Goal: Task Accomplishment & Management: Complete application form

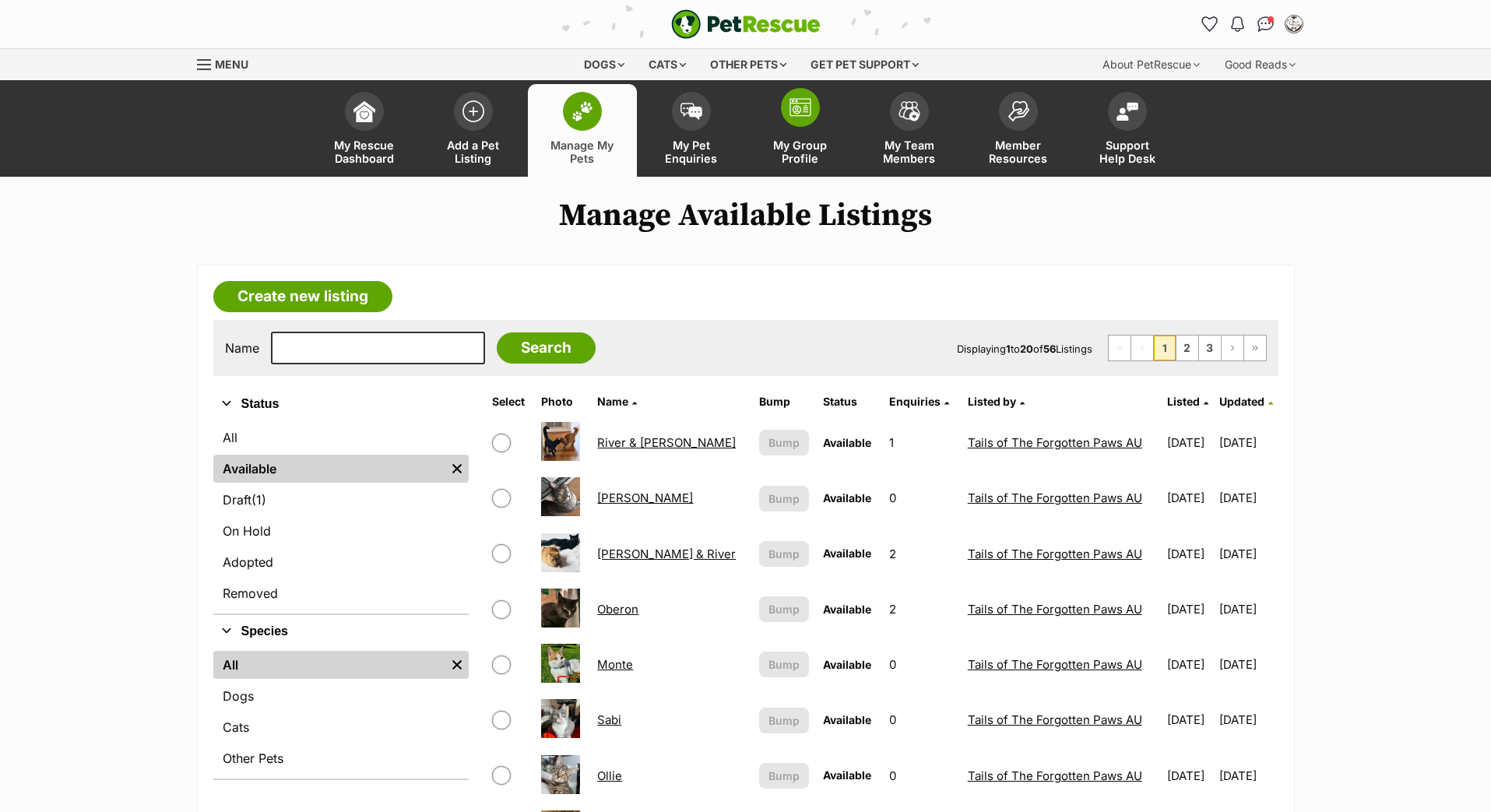
click at [791, 146] on link "My Group Profile" at bounding box center [800, 130] width 109 height 92
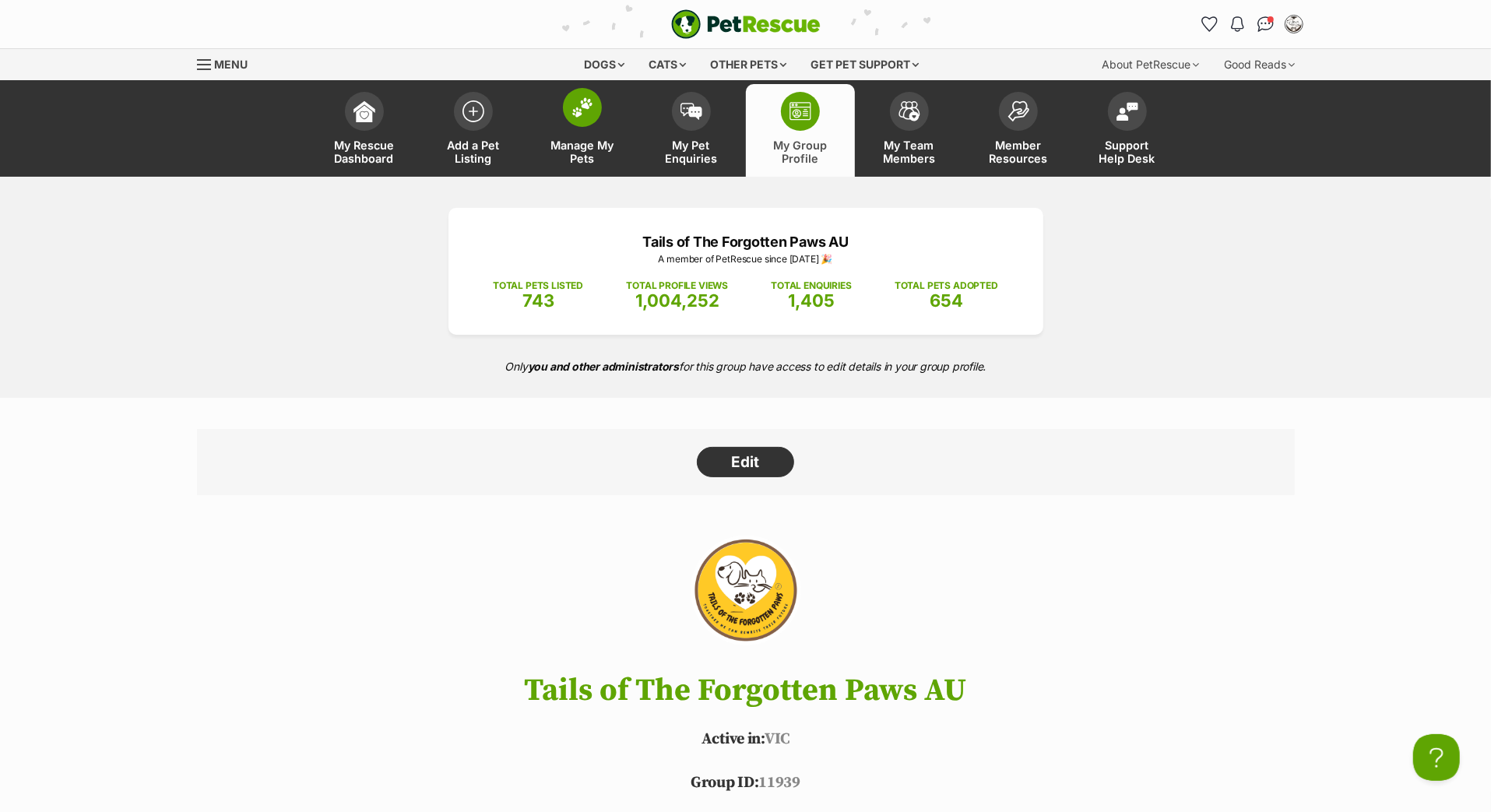
click at [595, 153] on link "Manage My Pets" at bounding box center [582, 130] width 109 height 92
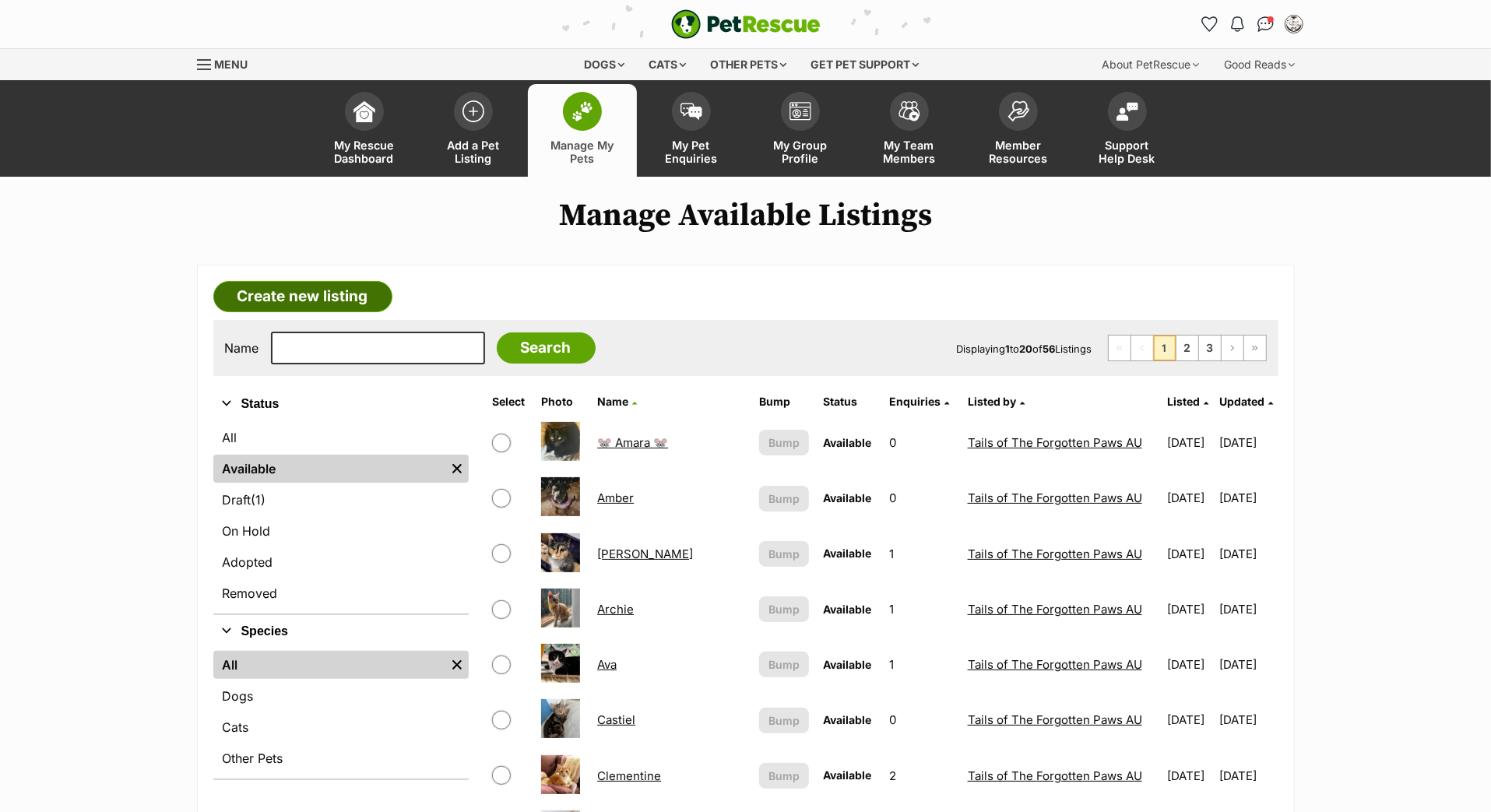
click at [377, 312] on link "Create new listing" at bounding box center [303, 296] width 179 height 31
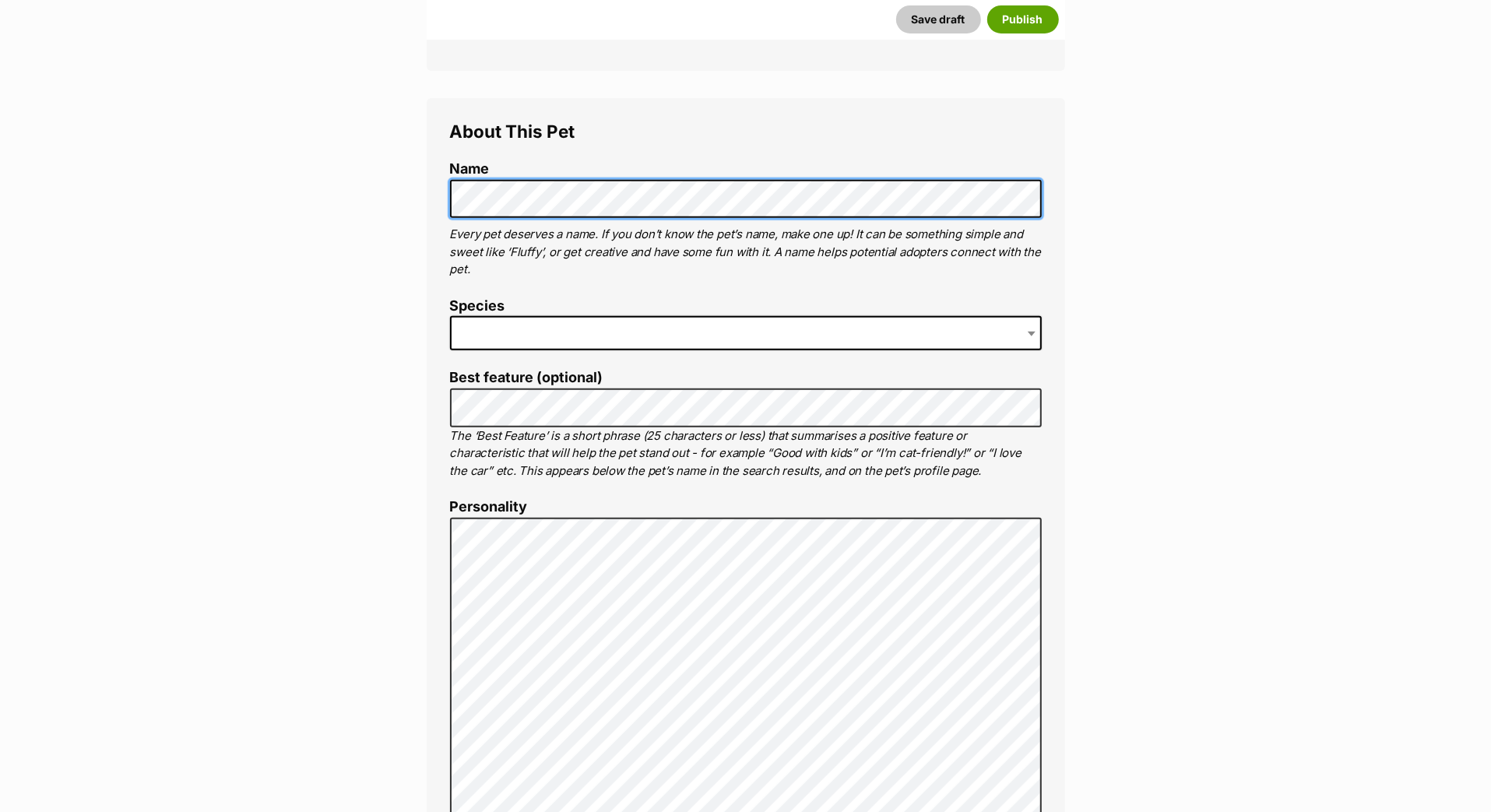
scroll to position [494, 0]
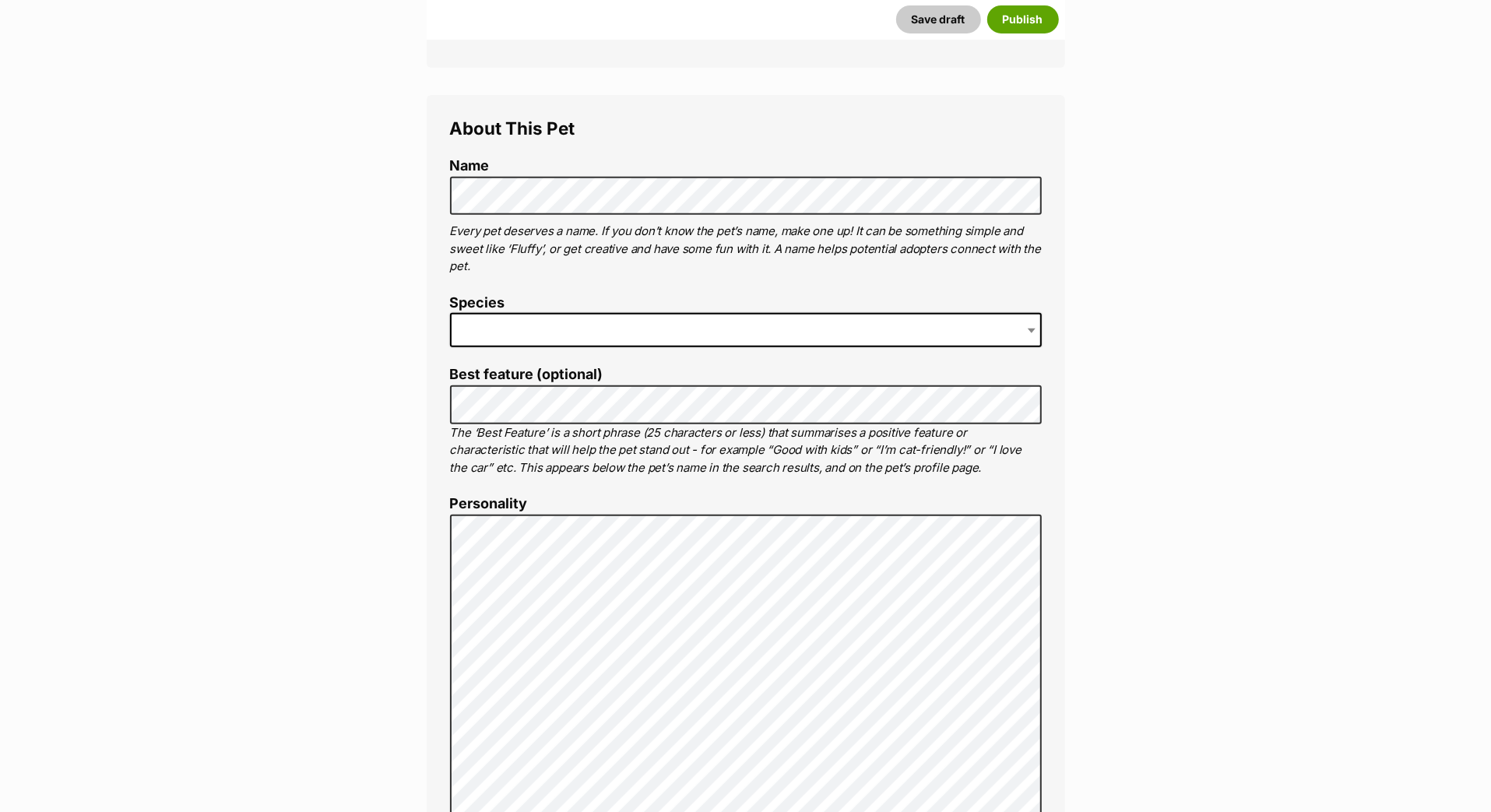
click at [574, 347] on span at bounding box center [746, 330] width 592 height 34
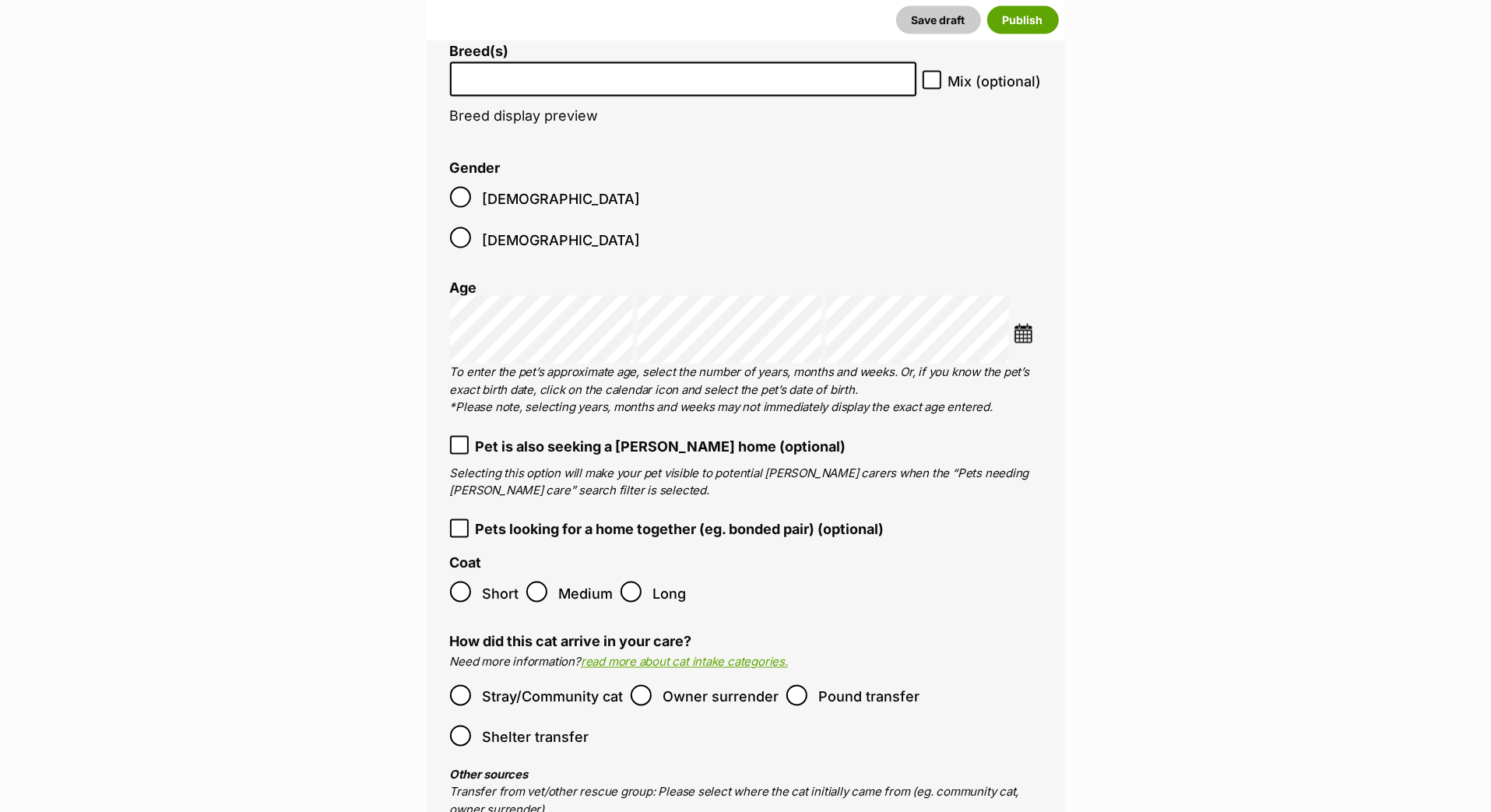
scroll to position [2032, 0]
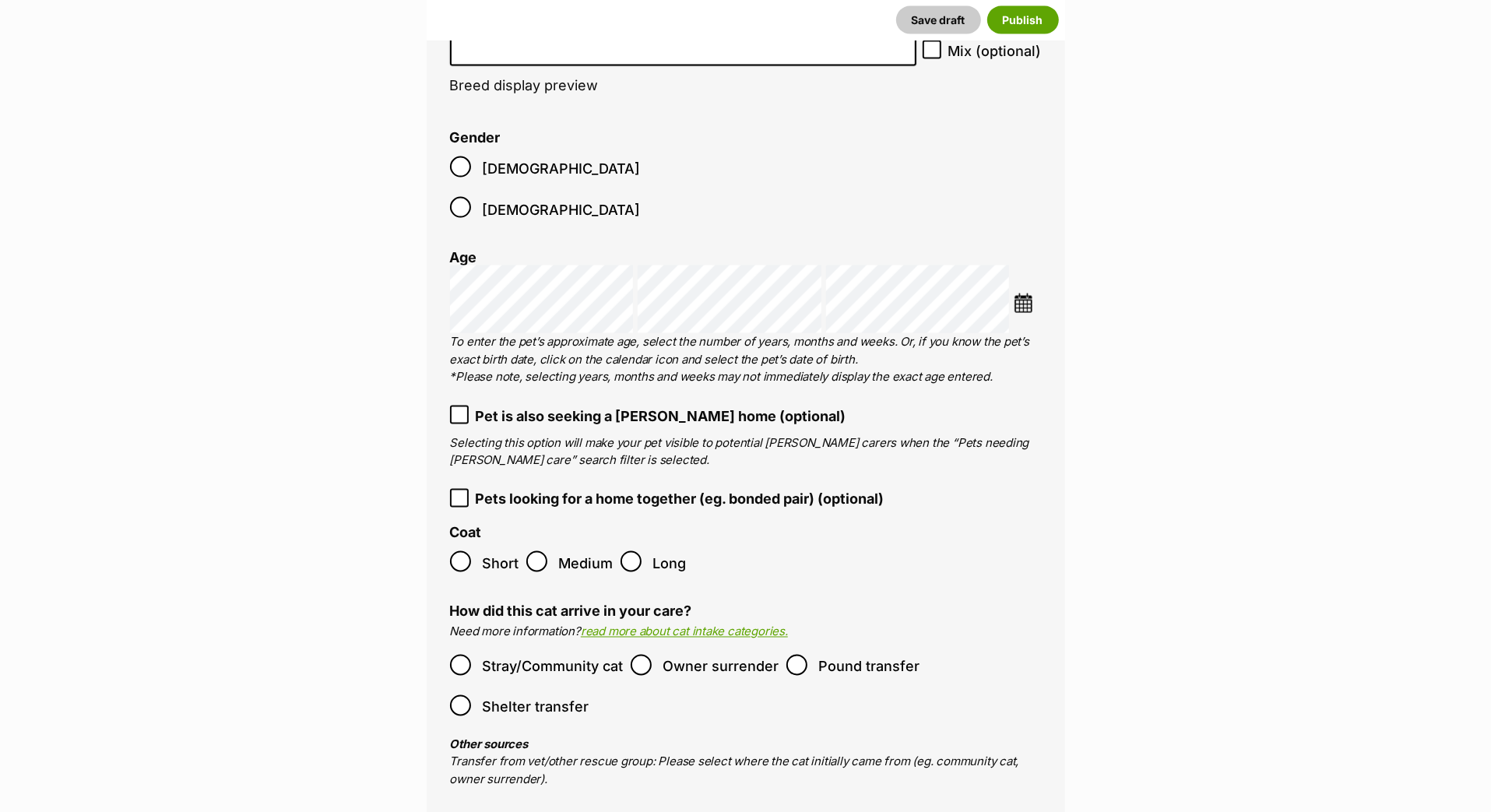
click at [532, 54] on input "search" at bounding box center [681, 46] width 452 height 16
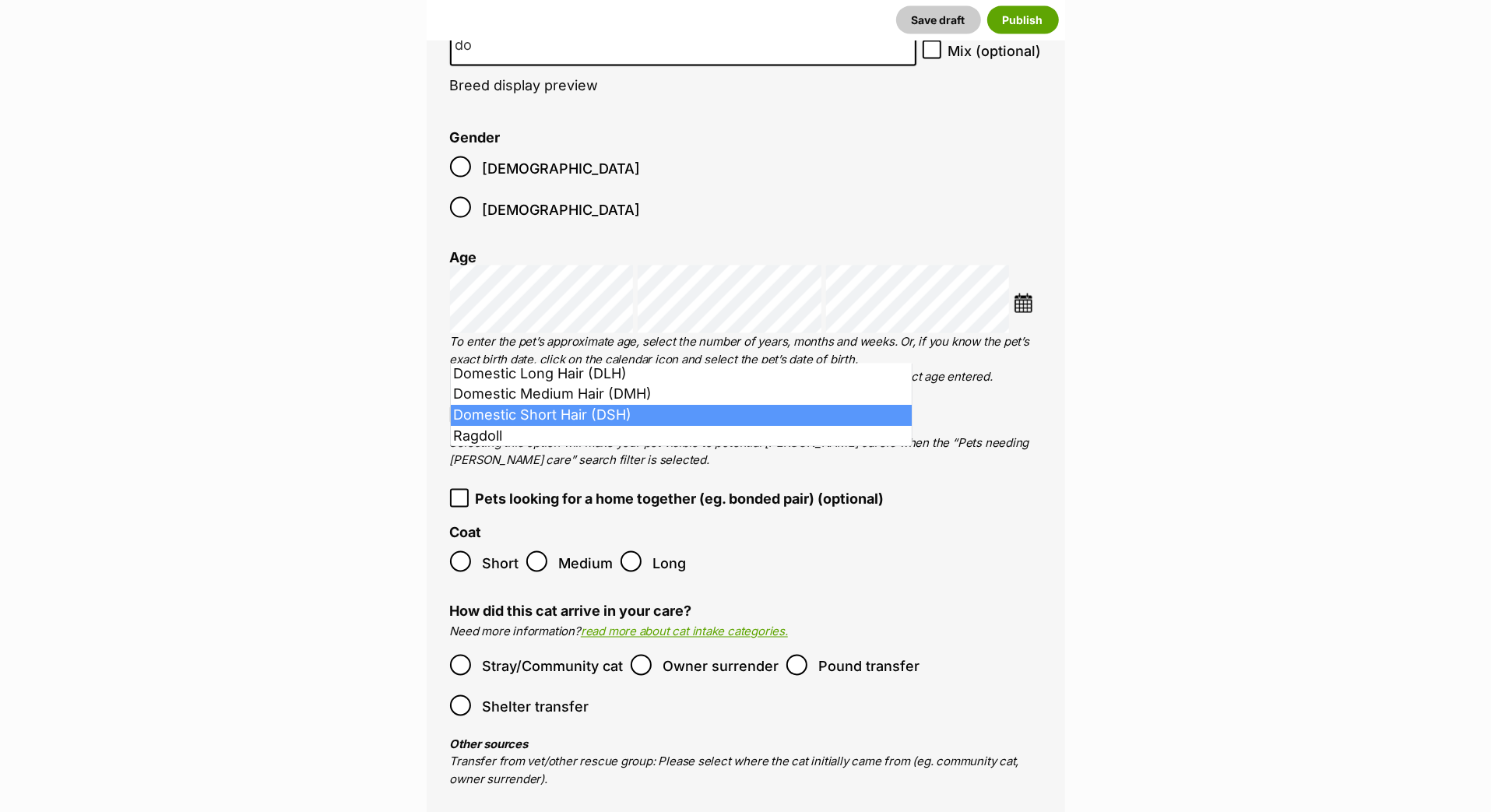
type input "do"
select select "252102"
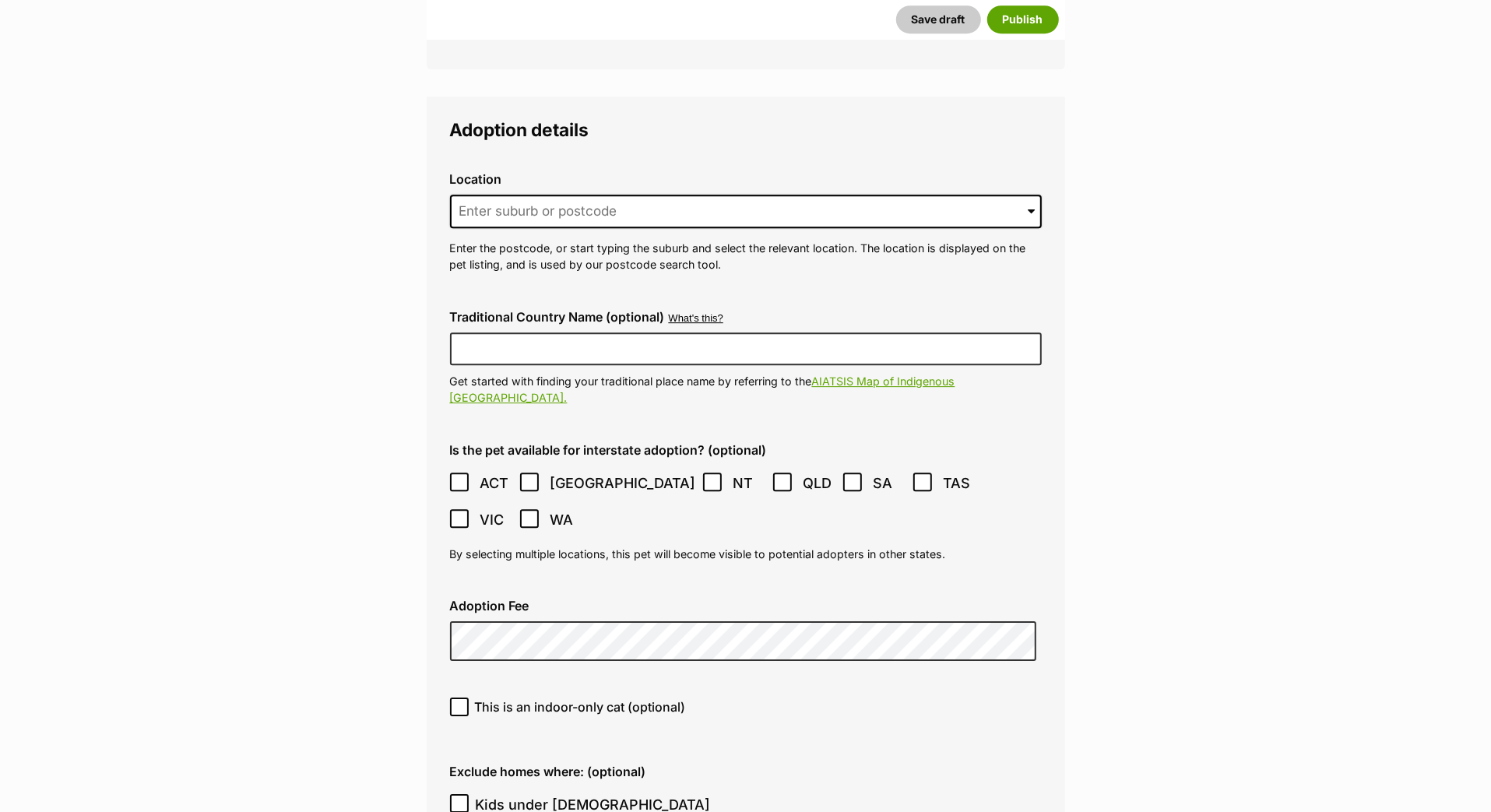
scroll to position [3918, 0]
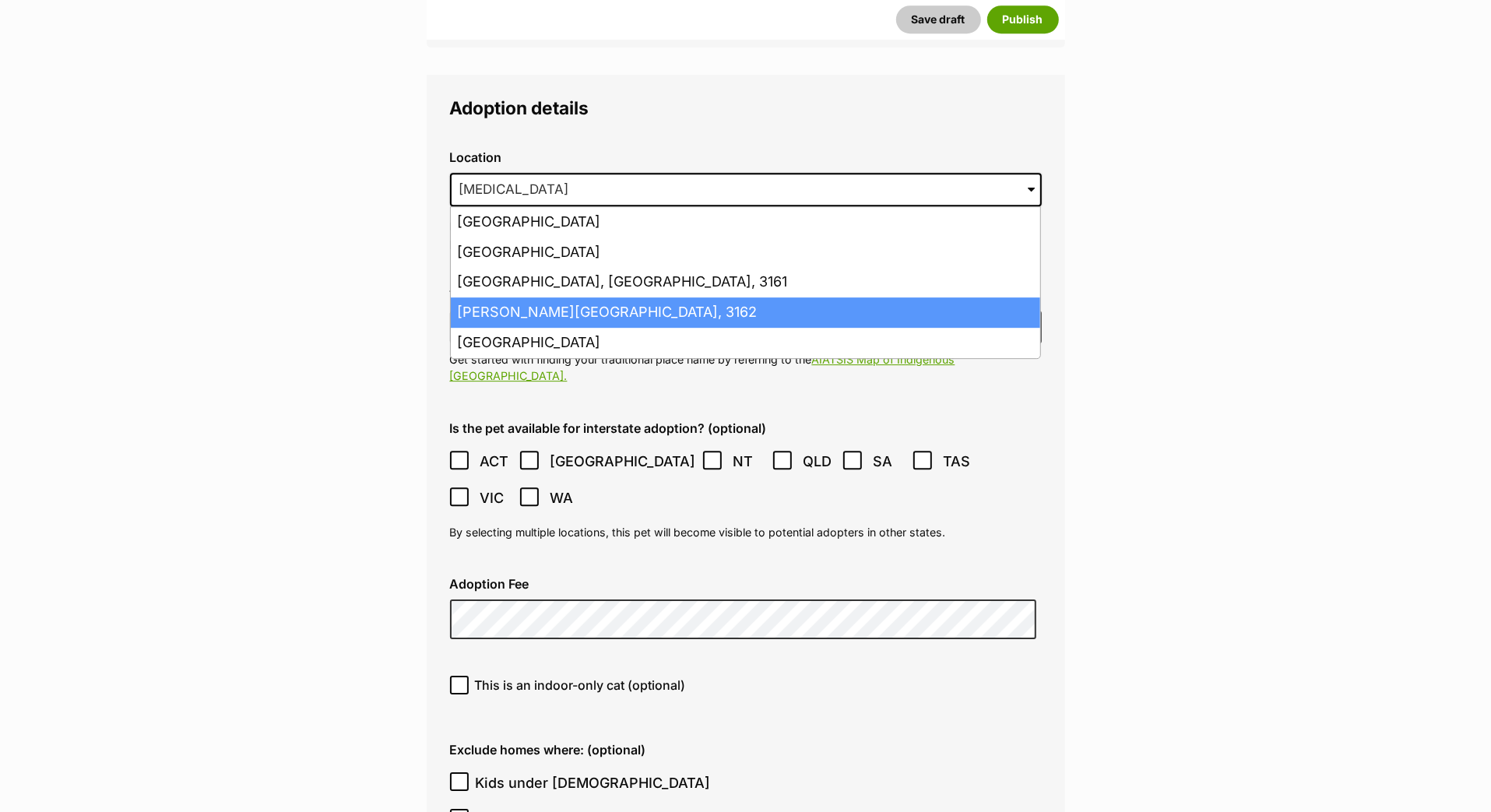
click at [522, 327] on li "Caulfield, Victoria, 3162" at bounding box center [746, 312] width 590 height 30
type input "Caulfield, Victoria, 3162"
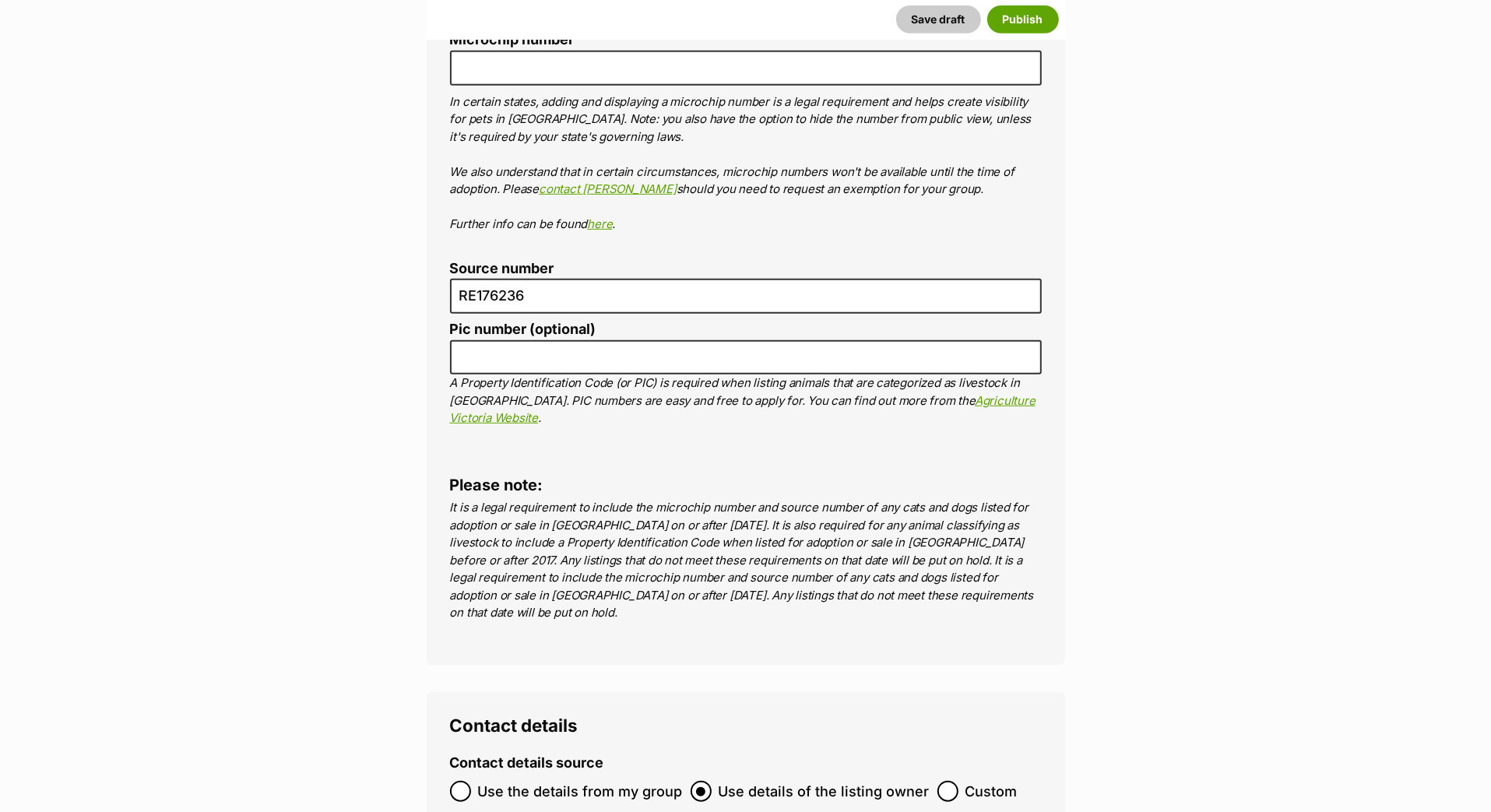
scroll to position [5730, 0]
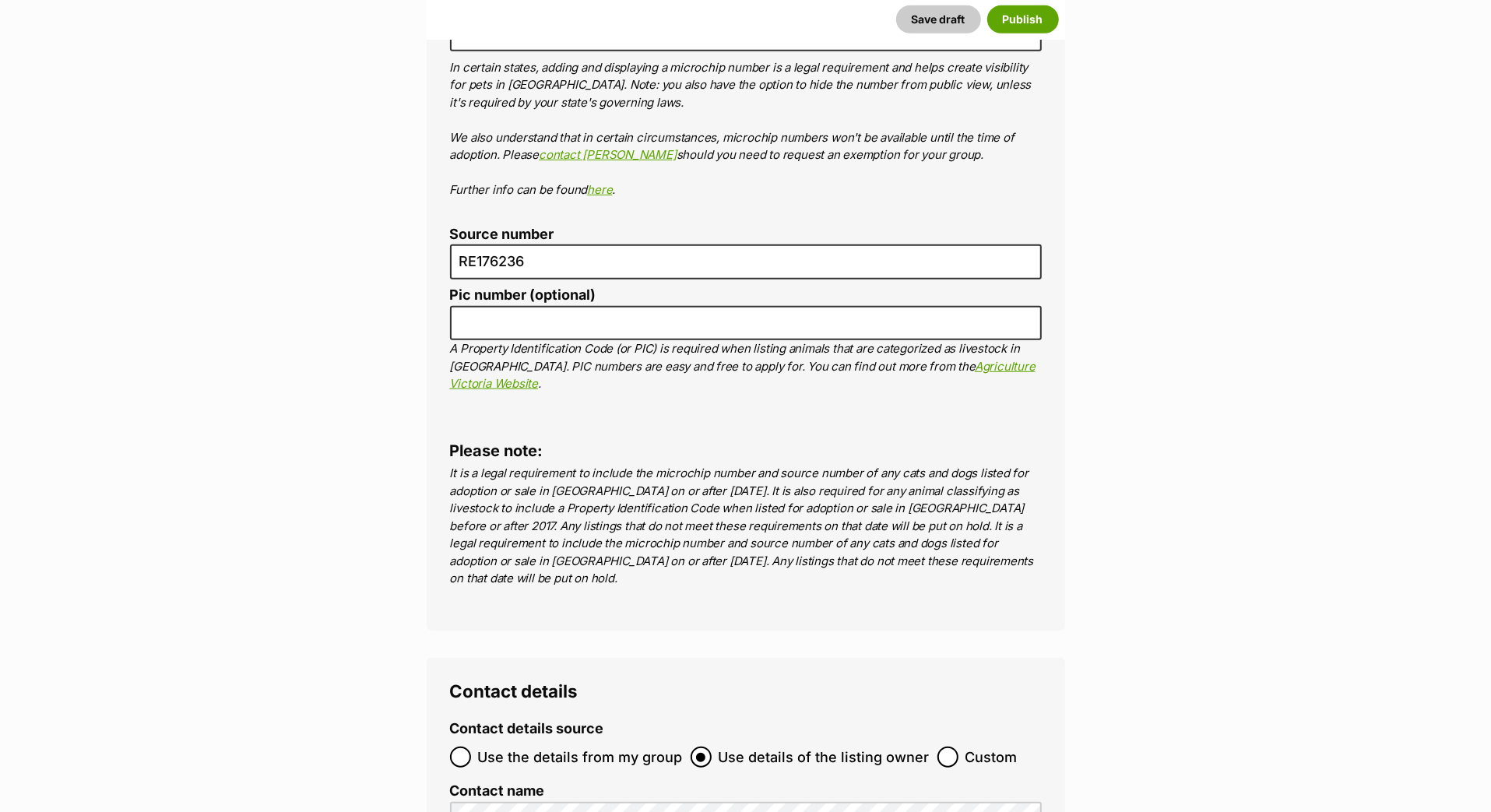
radio input "true"
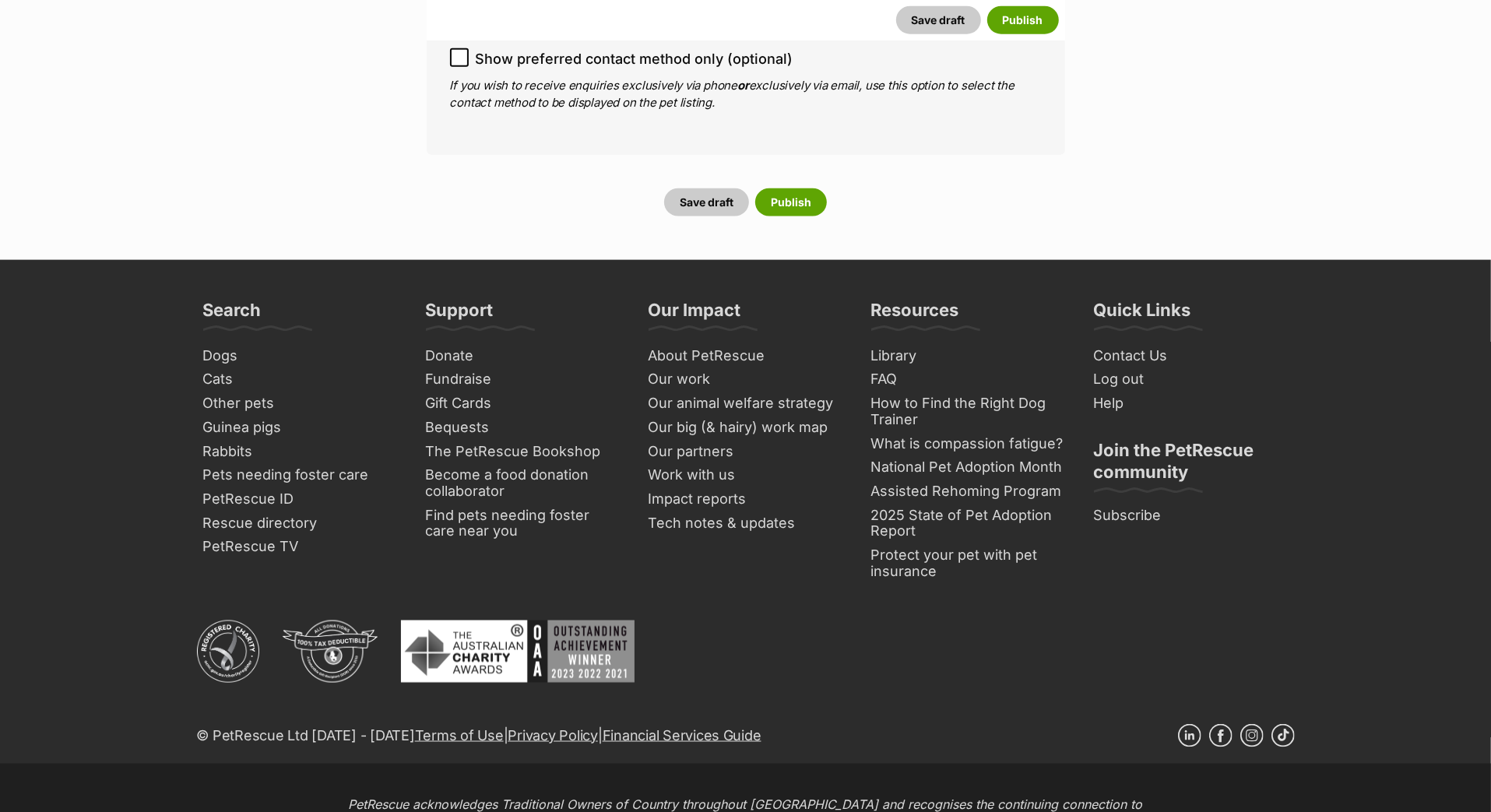
scroll to position [6877, 0]
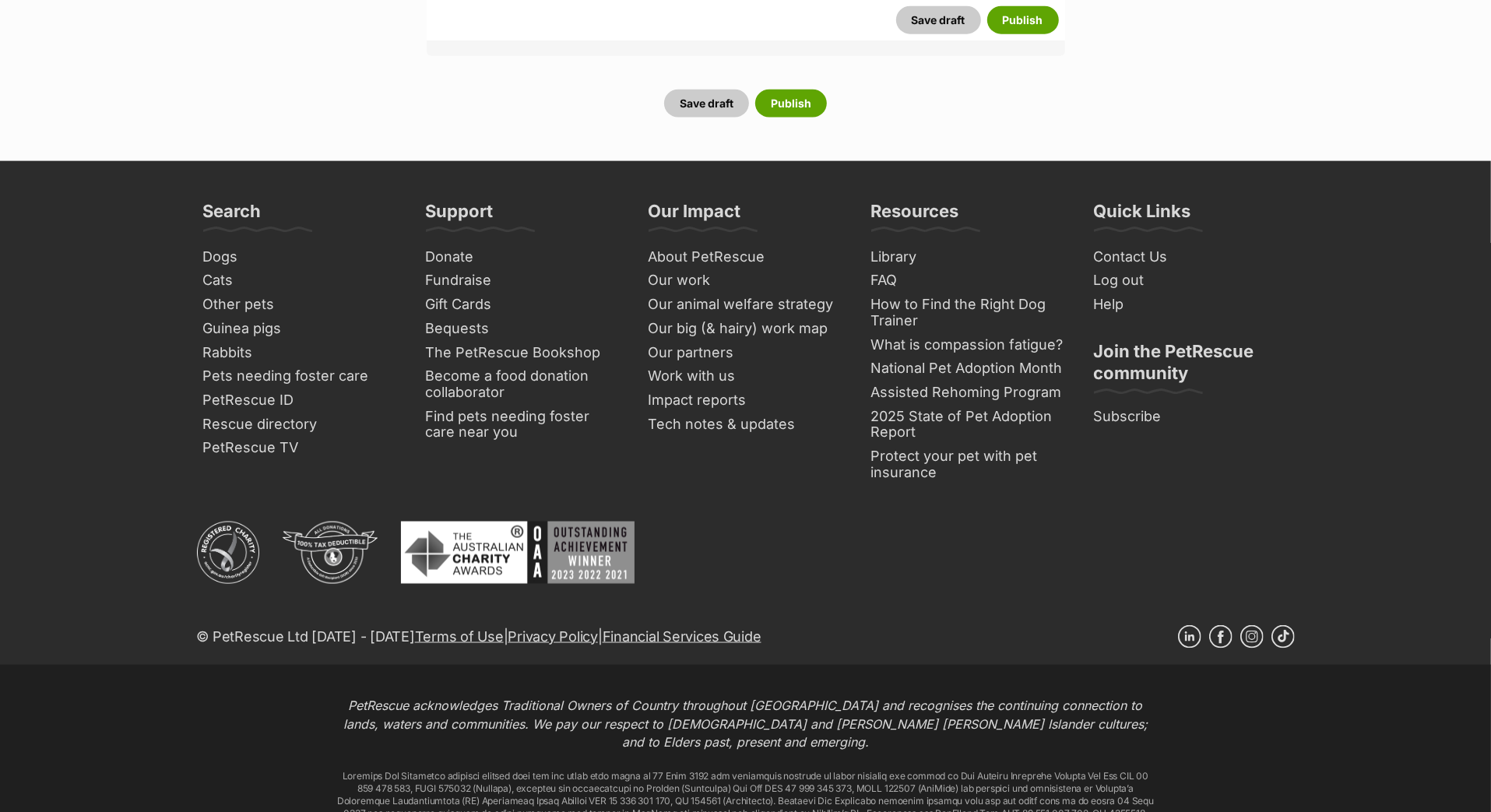
radio input "true"
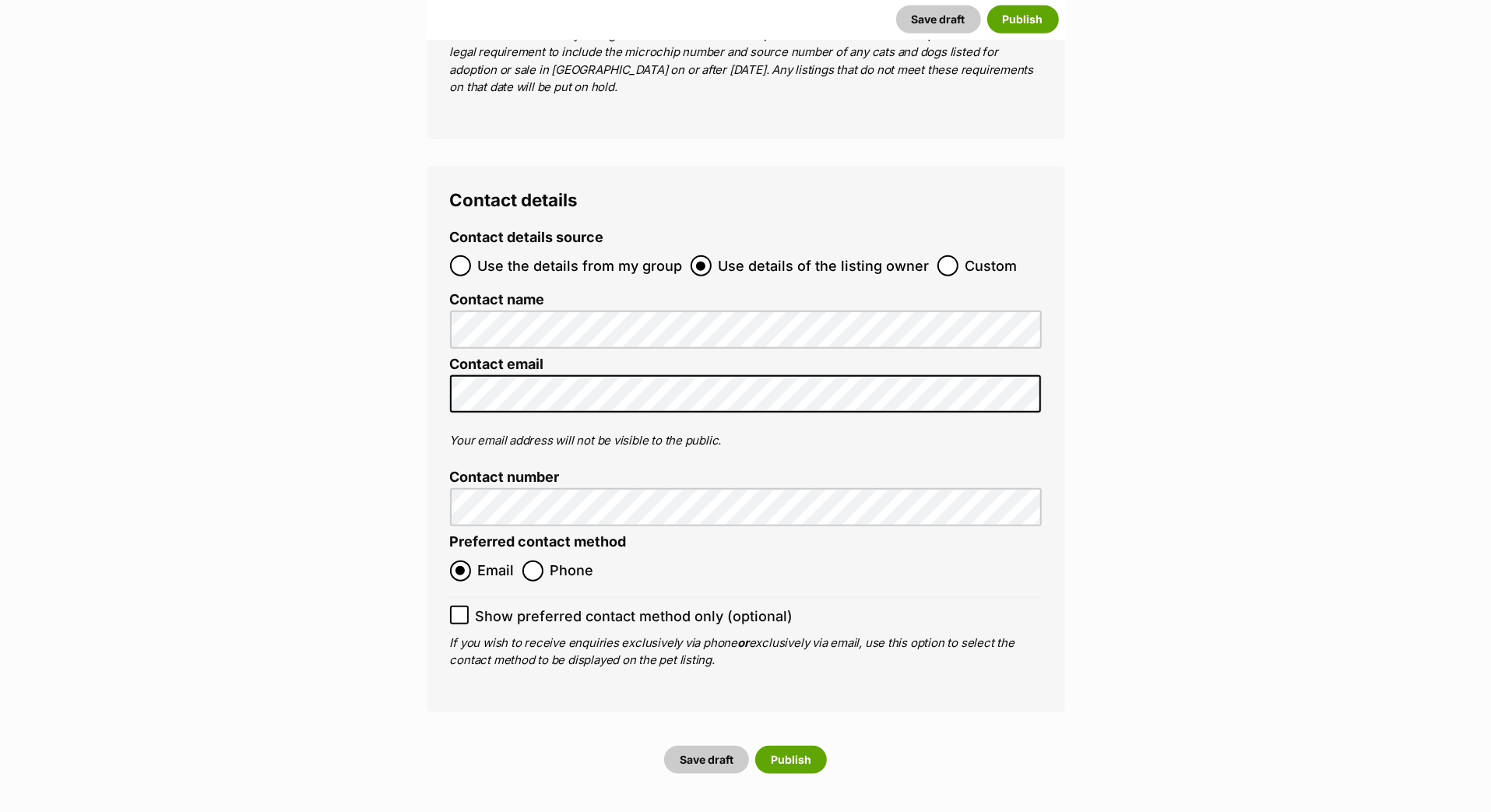
scroll to position [6244, 0]
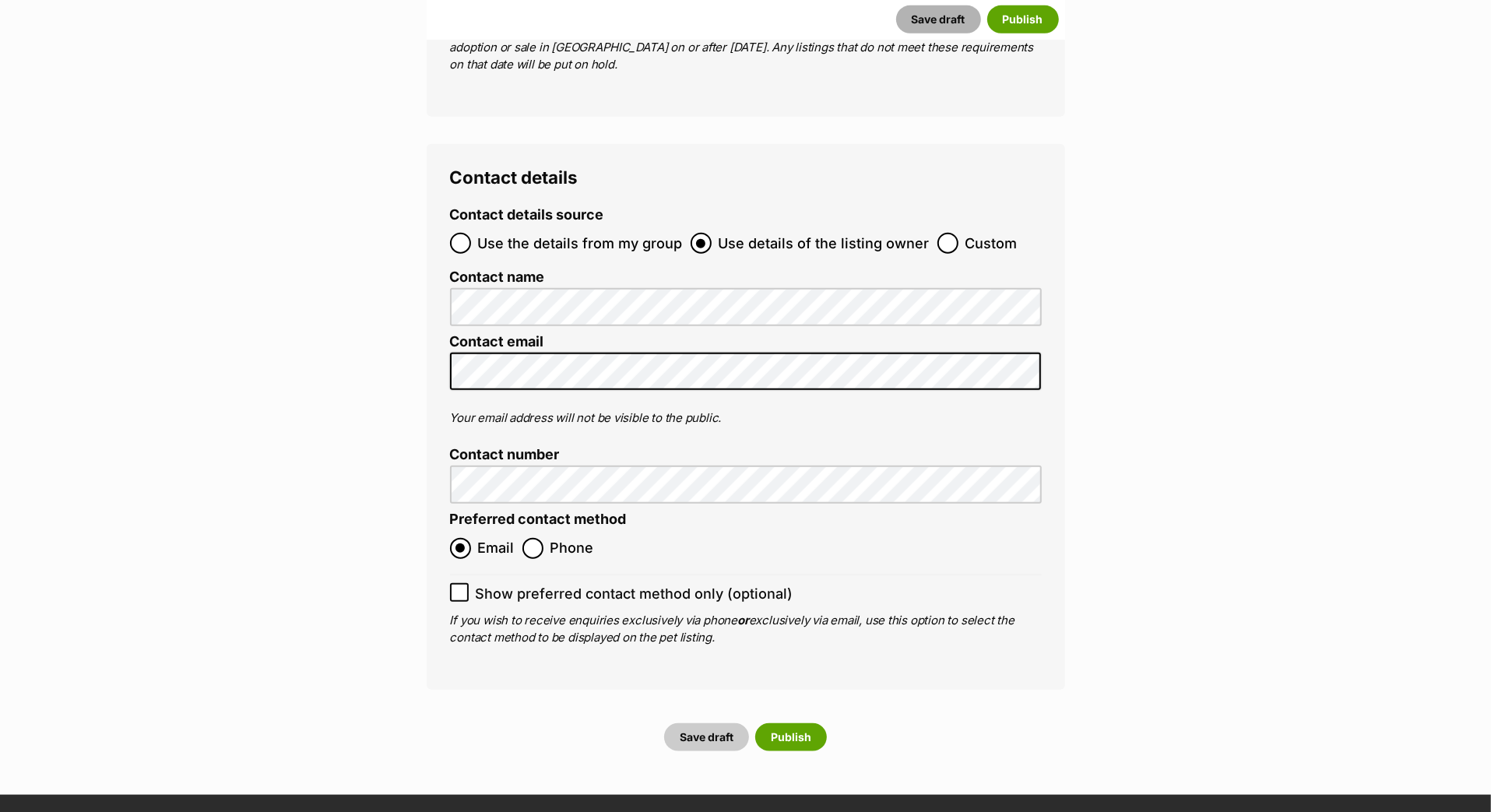
click at [897, 25] on button "Save draft" at bounding box center [939, 20] width 85 height 28
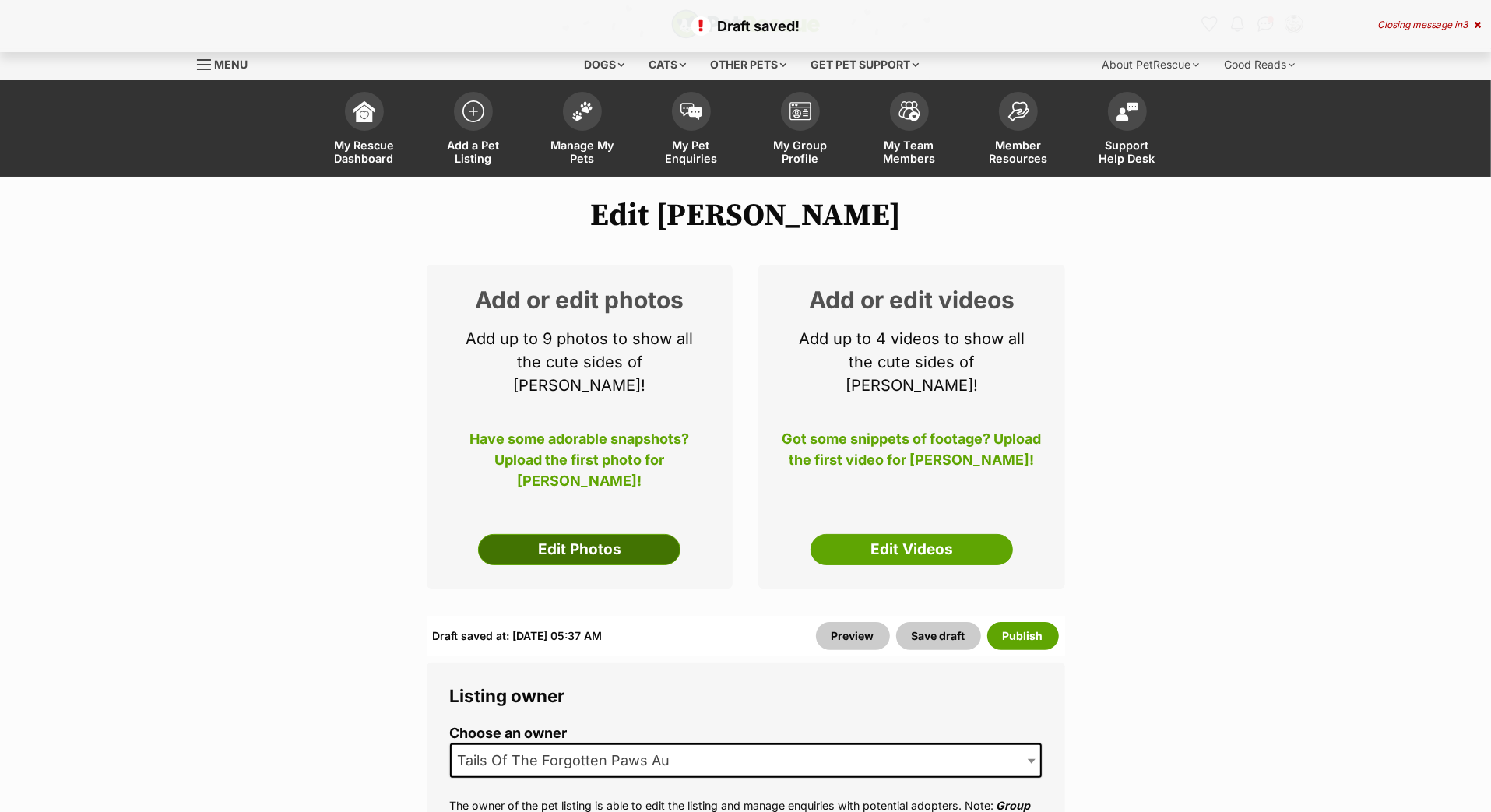
click at [610, 565] on link "Edit Photos" at bounding box center [579, 549] width 202 height 31
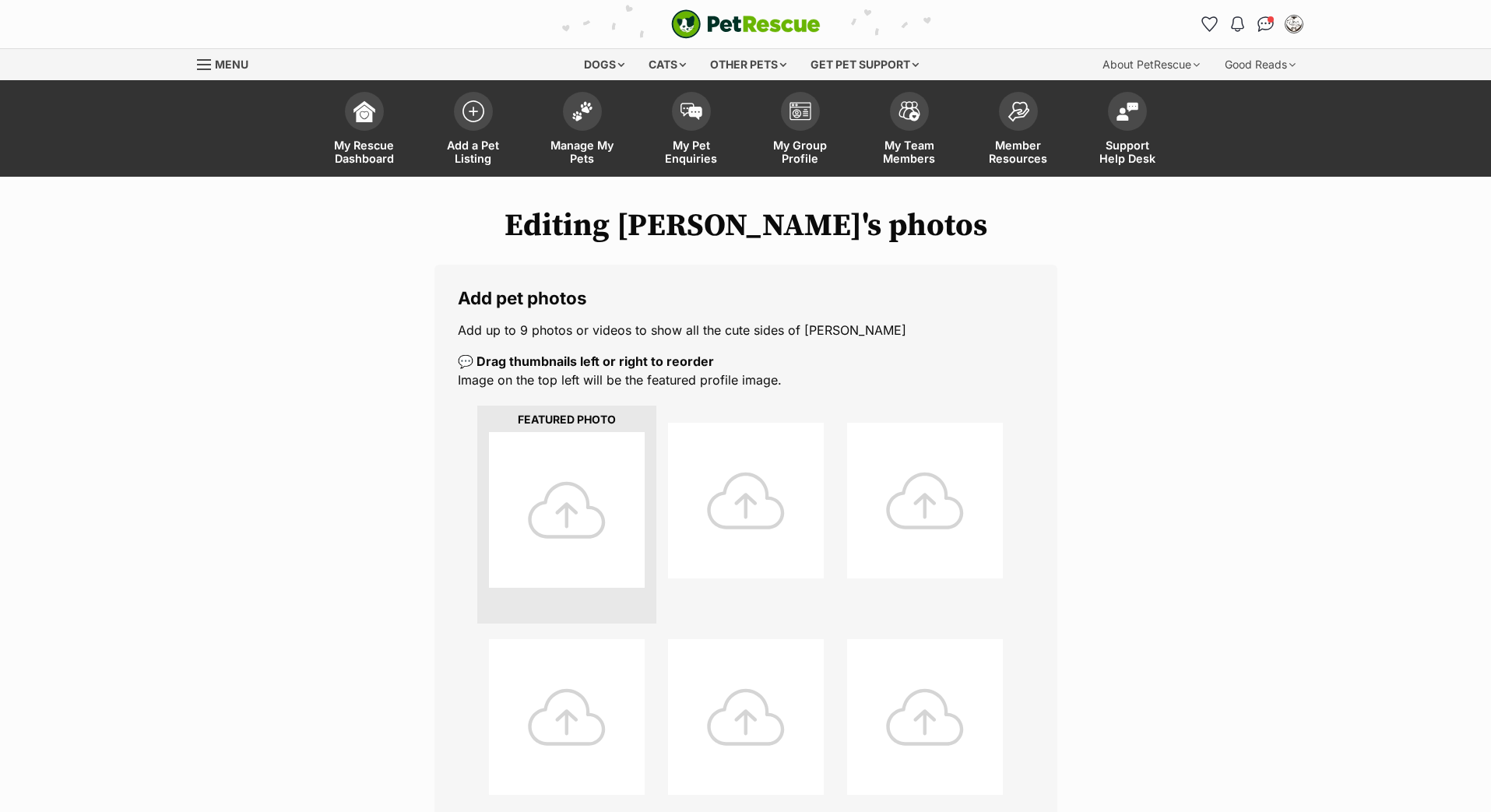
click at [617, 552] on div at bounding box center [567, 510] width 156 height 156
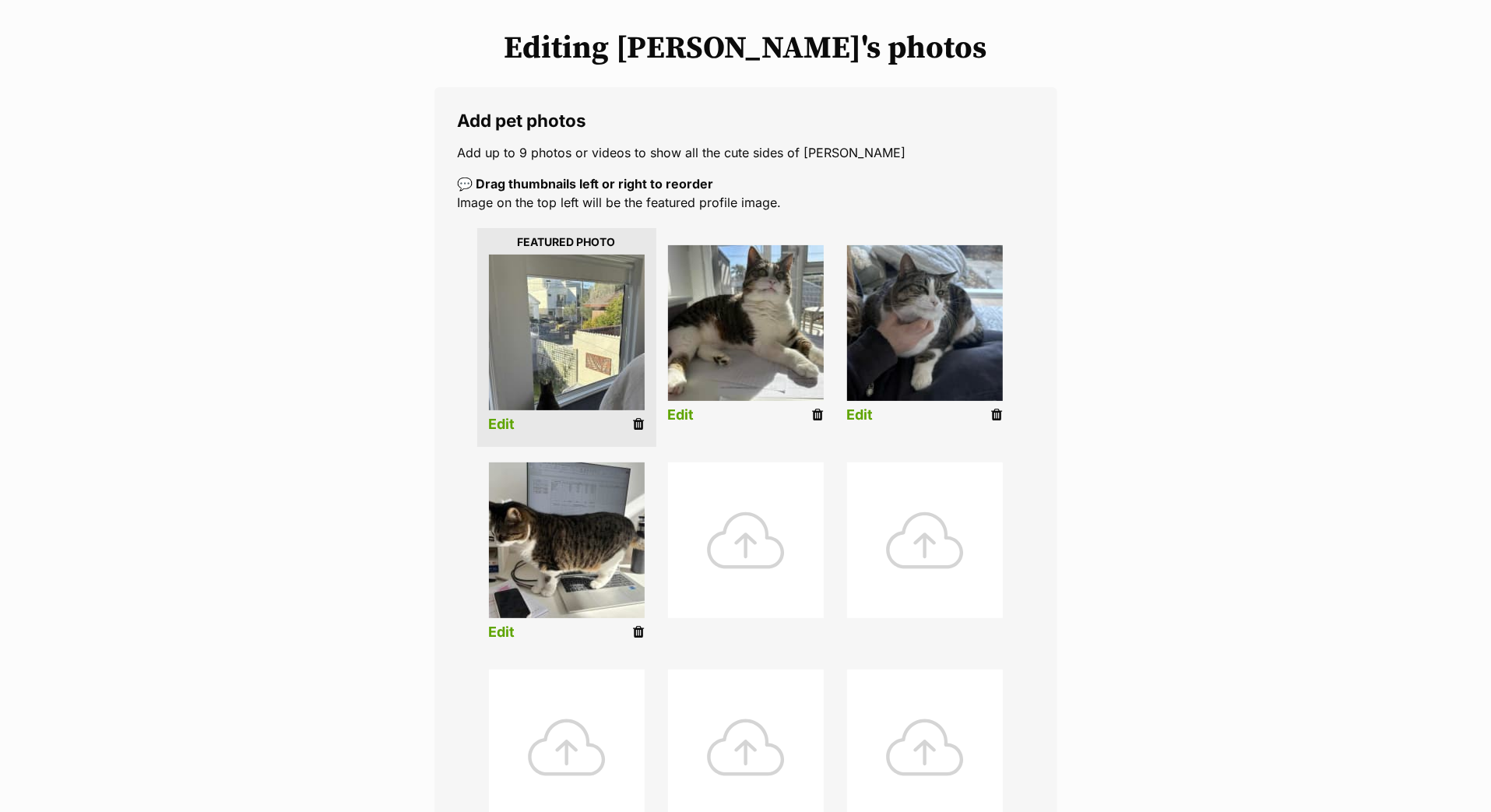
scroll to position [184, 0]
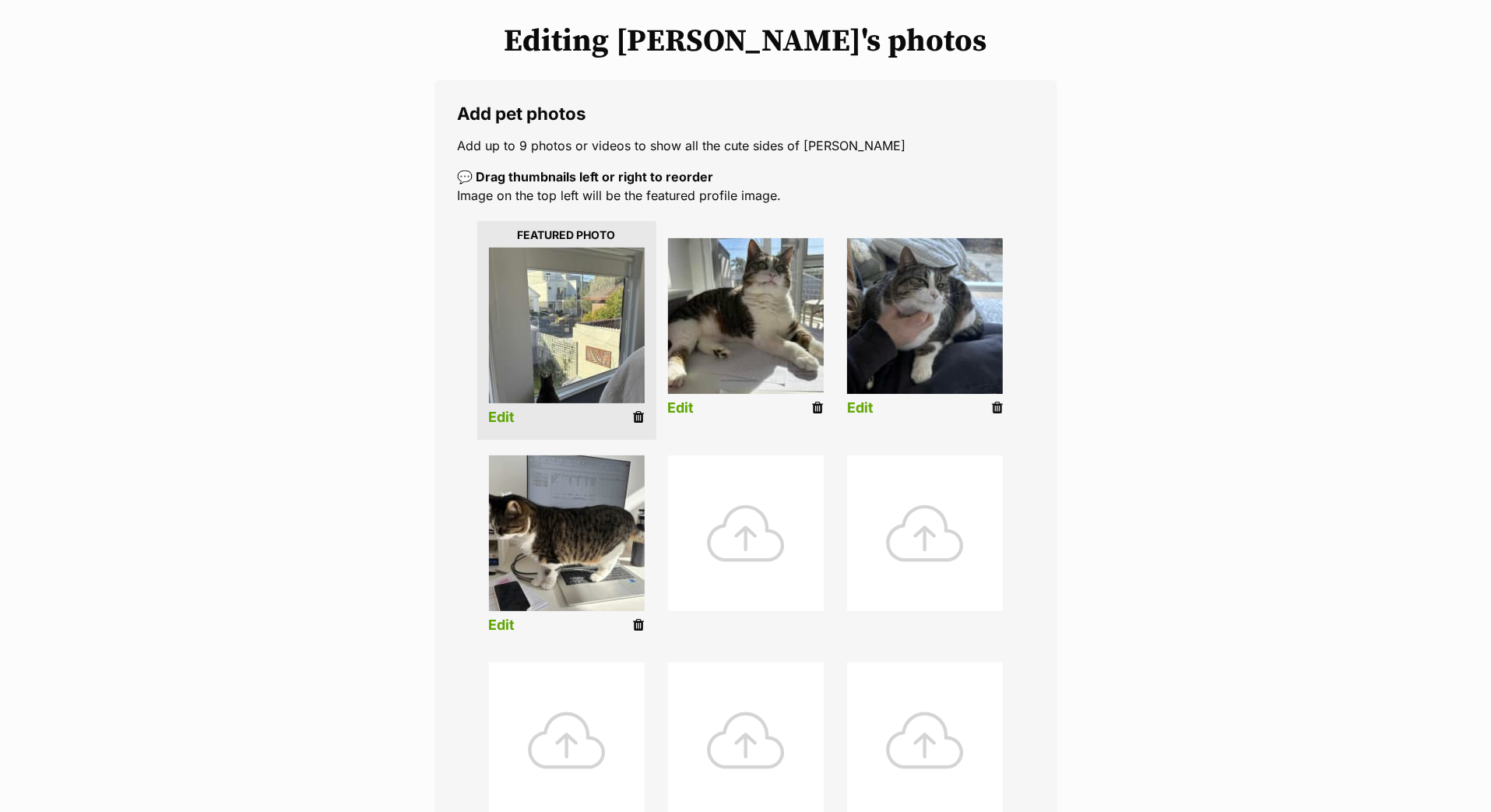
click at [864, 417] on link "Edit" at bounding box center [861, 408] width 26 height 16
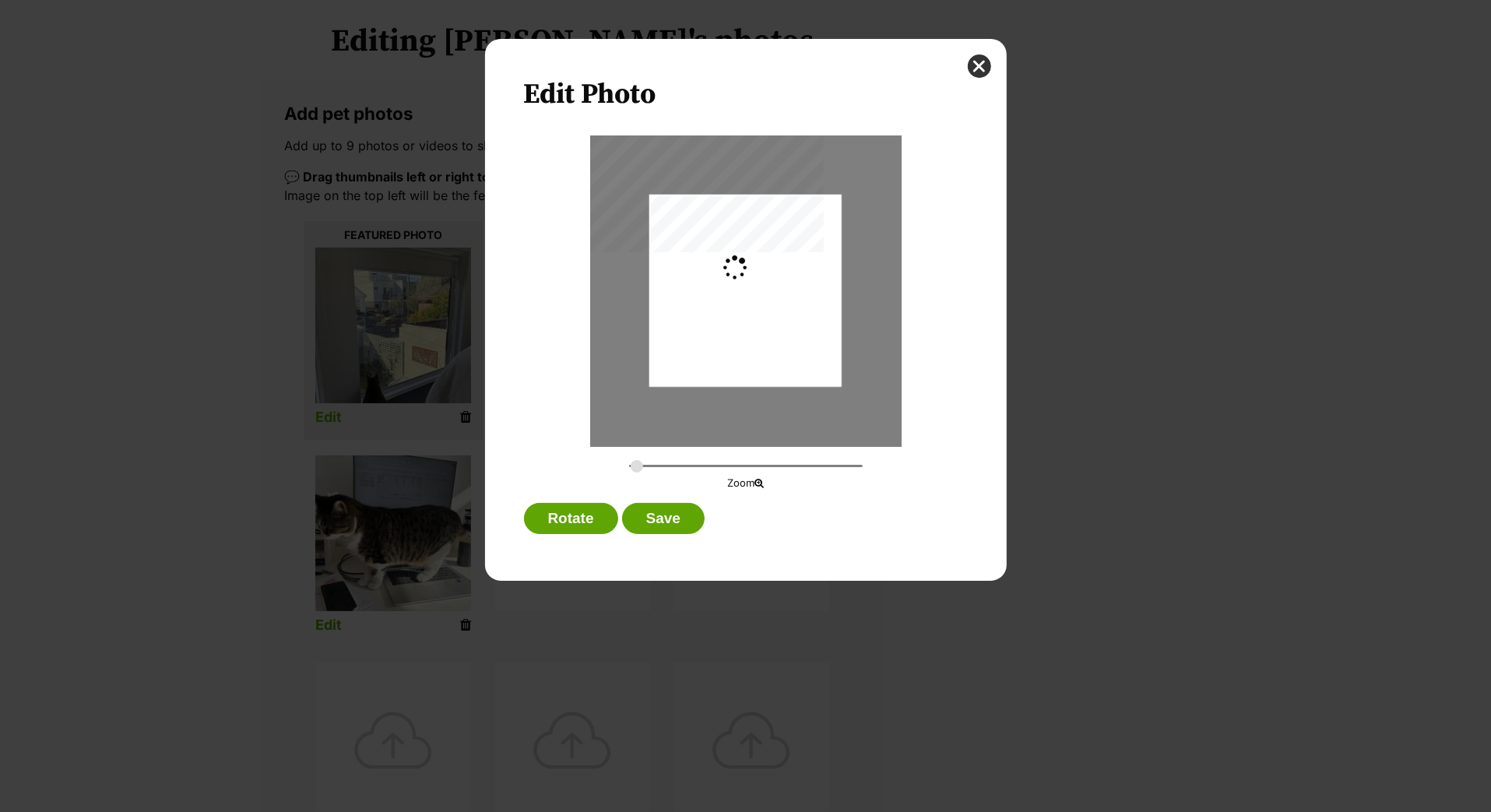
scroll to position [0, 0]
type input "0.2933"
click at [682, 529] on button "Save" at bounding box center [663, 518] width 83 height 31
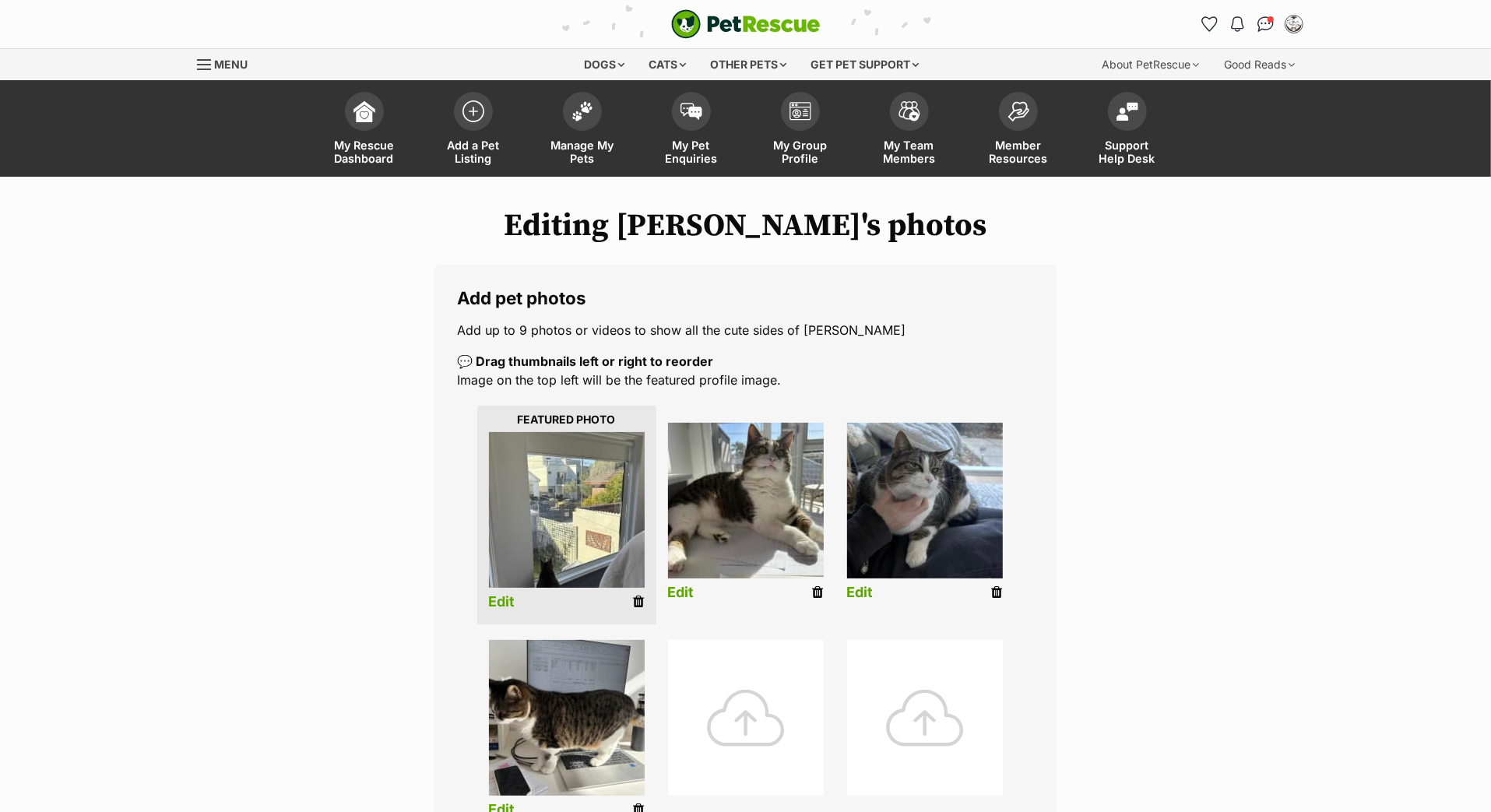
scroll to position [183, 0]
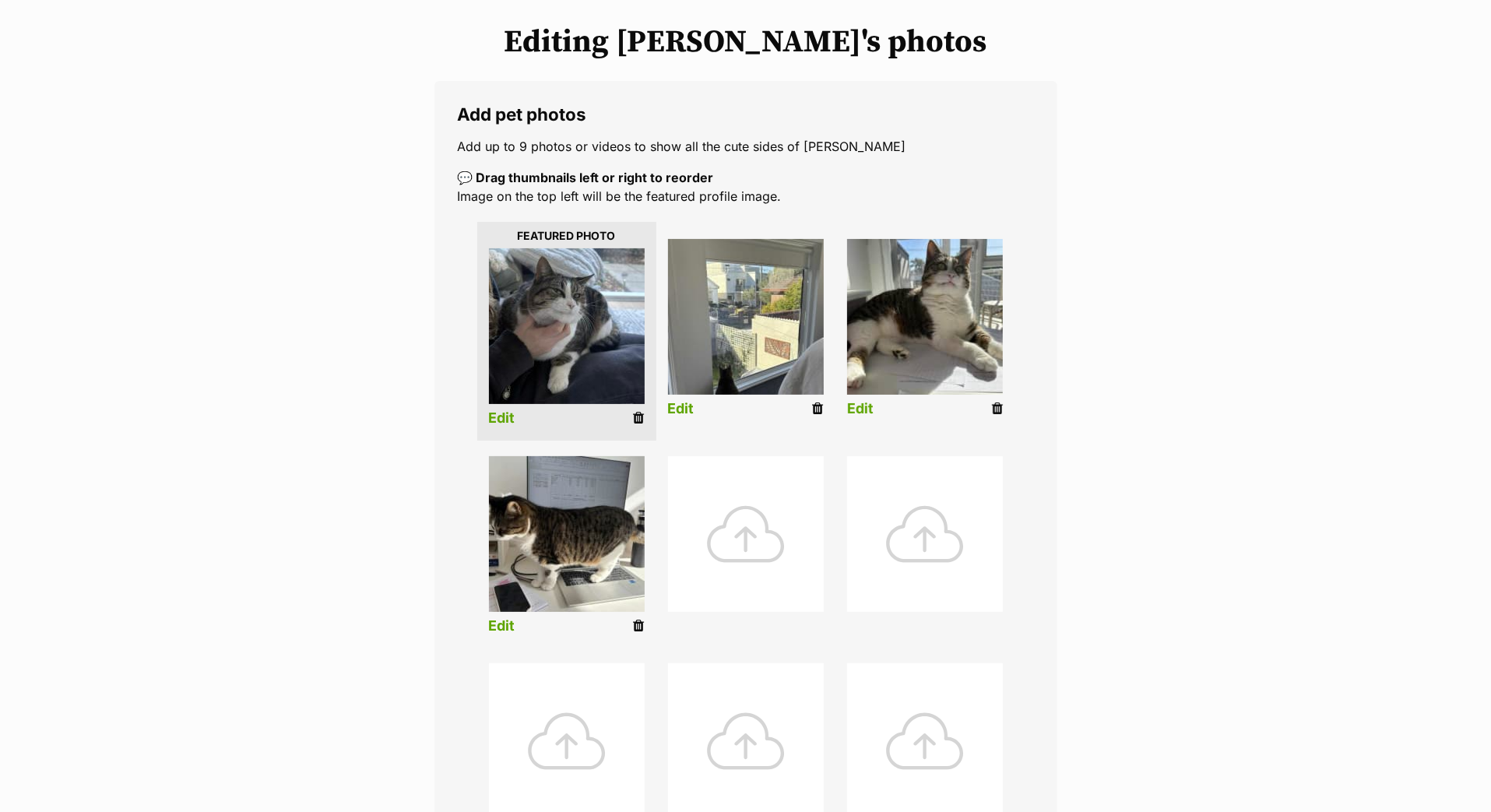
click at [863, 417] on link "Edit" at bounding box center [861, 409] width 26 height 16
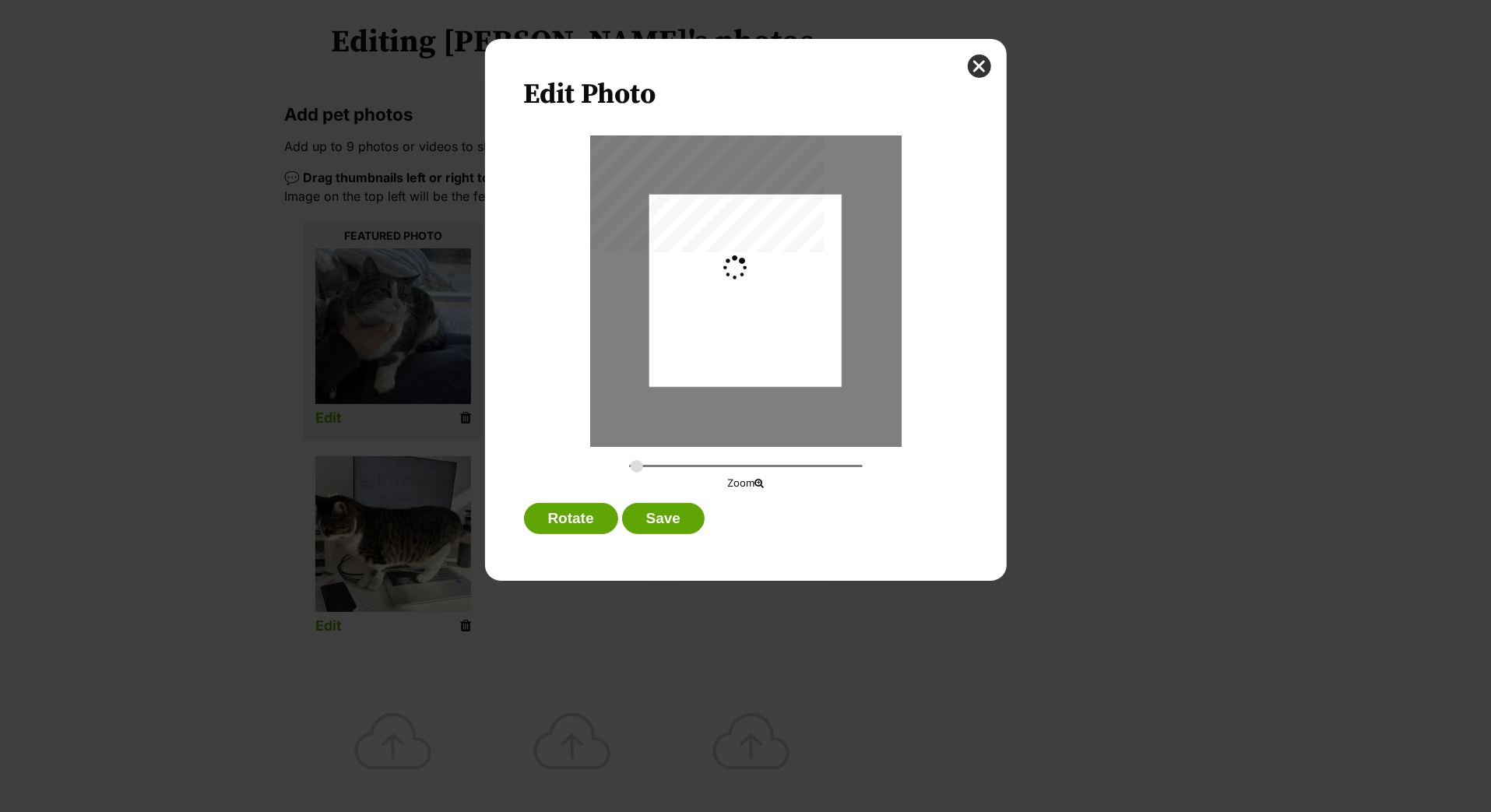
scroll to position [0, 0]
type input "0.3659"
click at [771, 349] on div "Dialog Window - Close (Press escape to close)" at bounding box center [741, 291] width 256 height 192
click at [687, 534] on button "Save" at bounding box center [663, 518] width 83 height 31
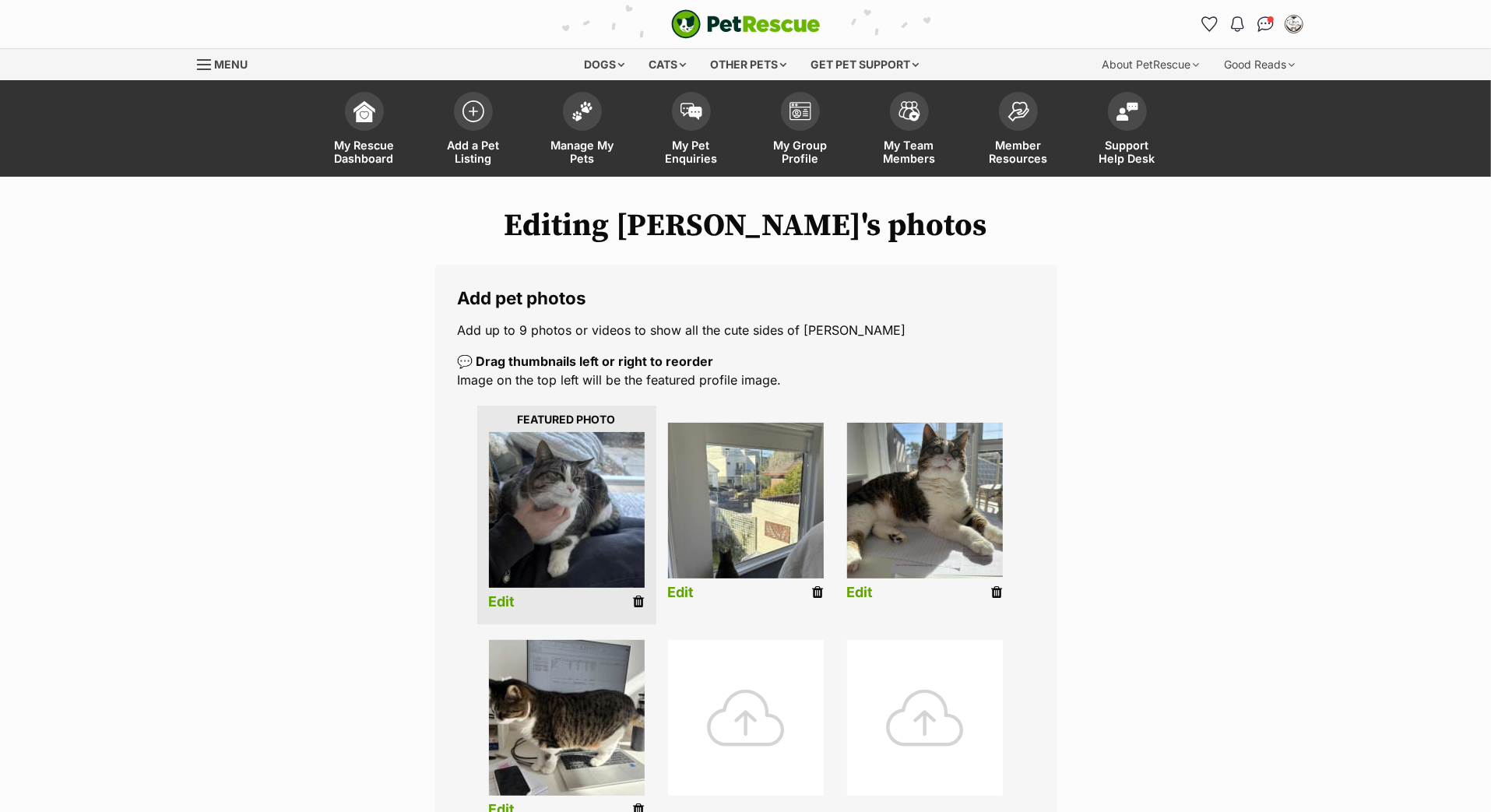
scroll to position [183, 0]
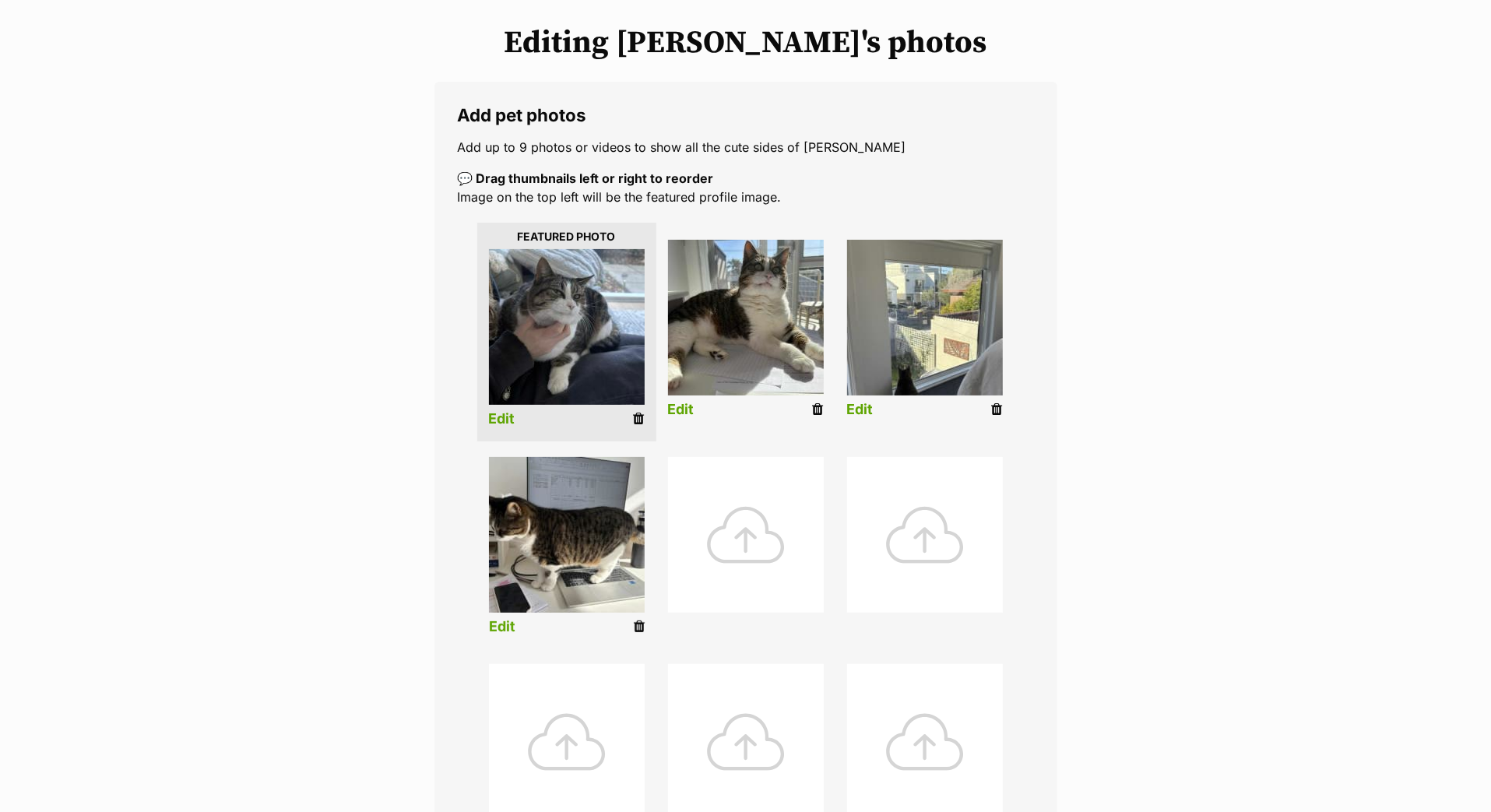
click at [505, 635] on link "Edit" at bounding box center [502, 627] width 26 height 16
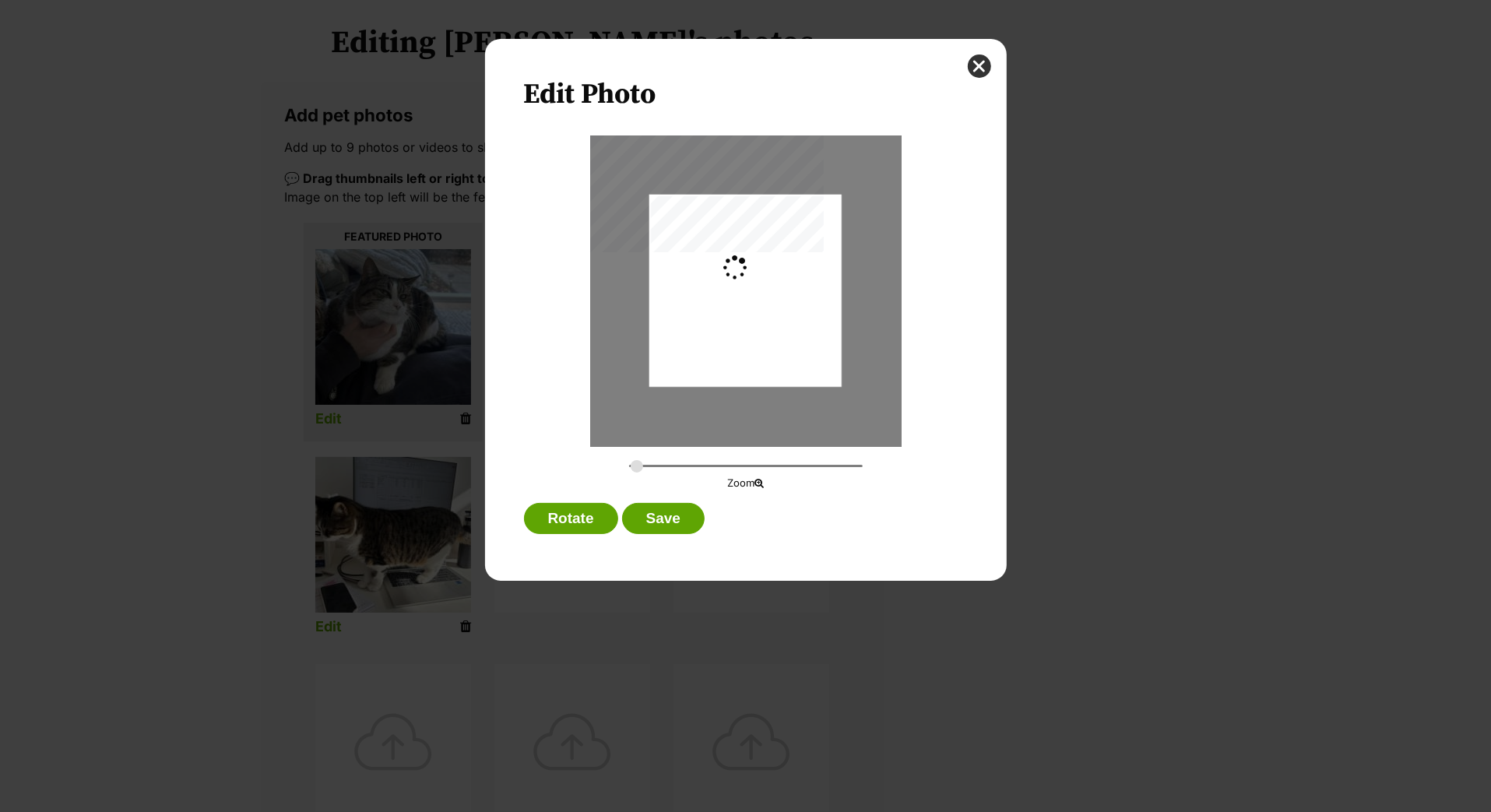
scroll to position [0, 0]
type input "0.3659"
drag, startPoint x: 793, startPoint y: 367, endPoint x: 811, endPoint y: 367, distance: 18.0
click at [811, 367] on div "Dialog Window - Close (Press escape to close)" at bounding box center [766, 291] width 256 height 192
click at [686, 530] on button "Save" at bounding box center [663, 518] width 83 height 31
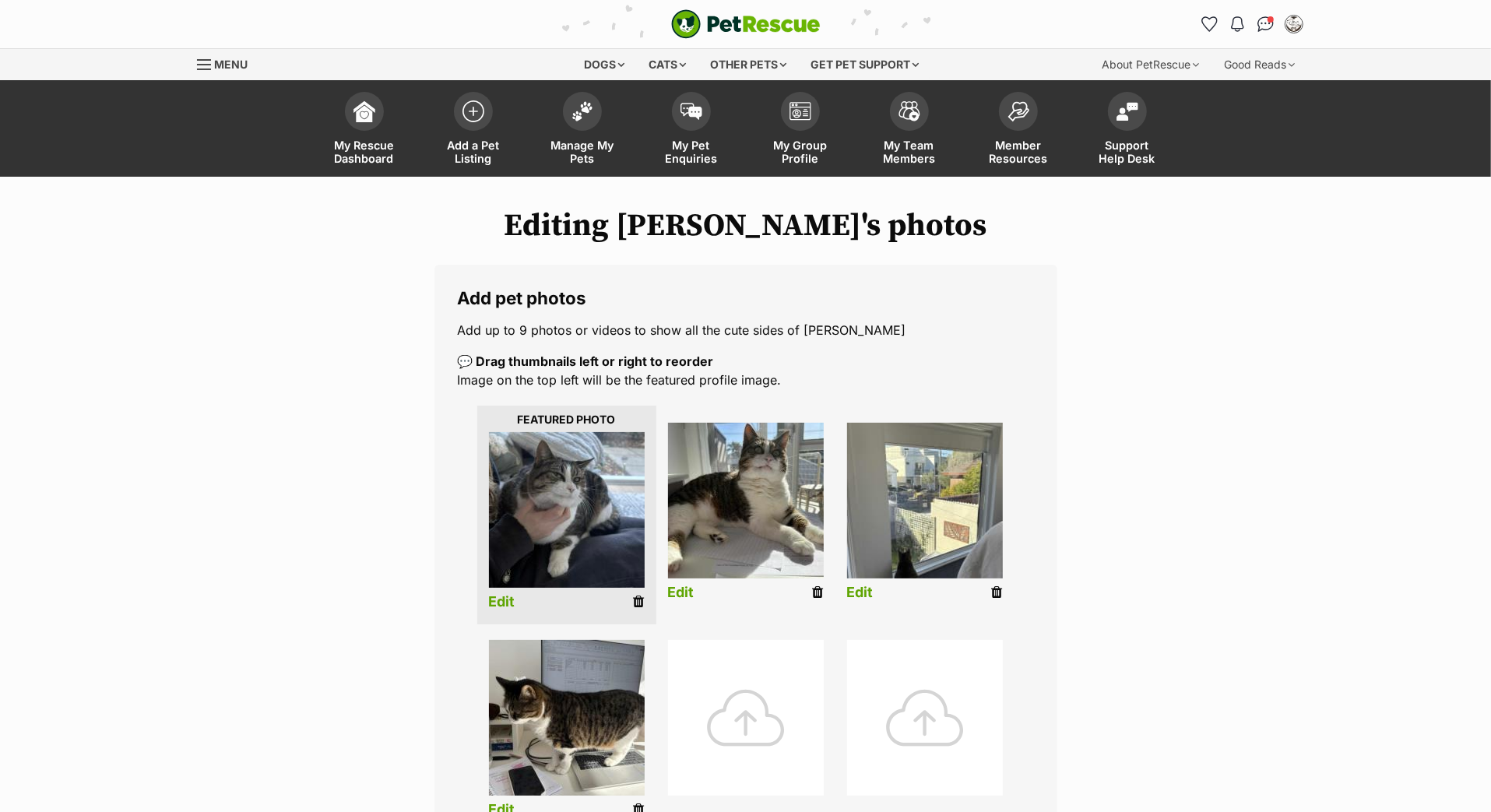
scroll to position [183, 0]
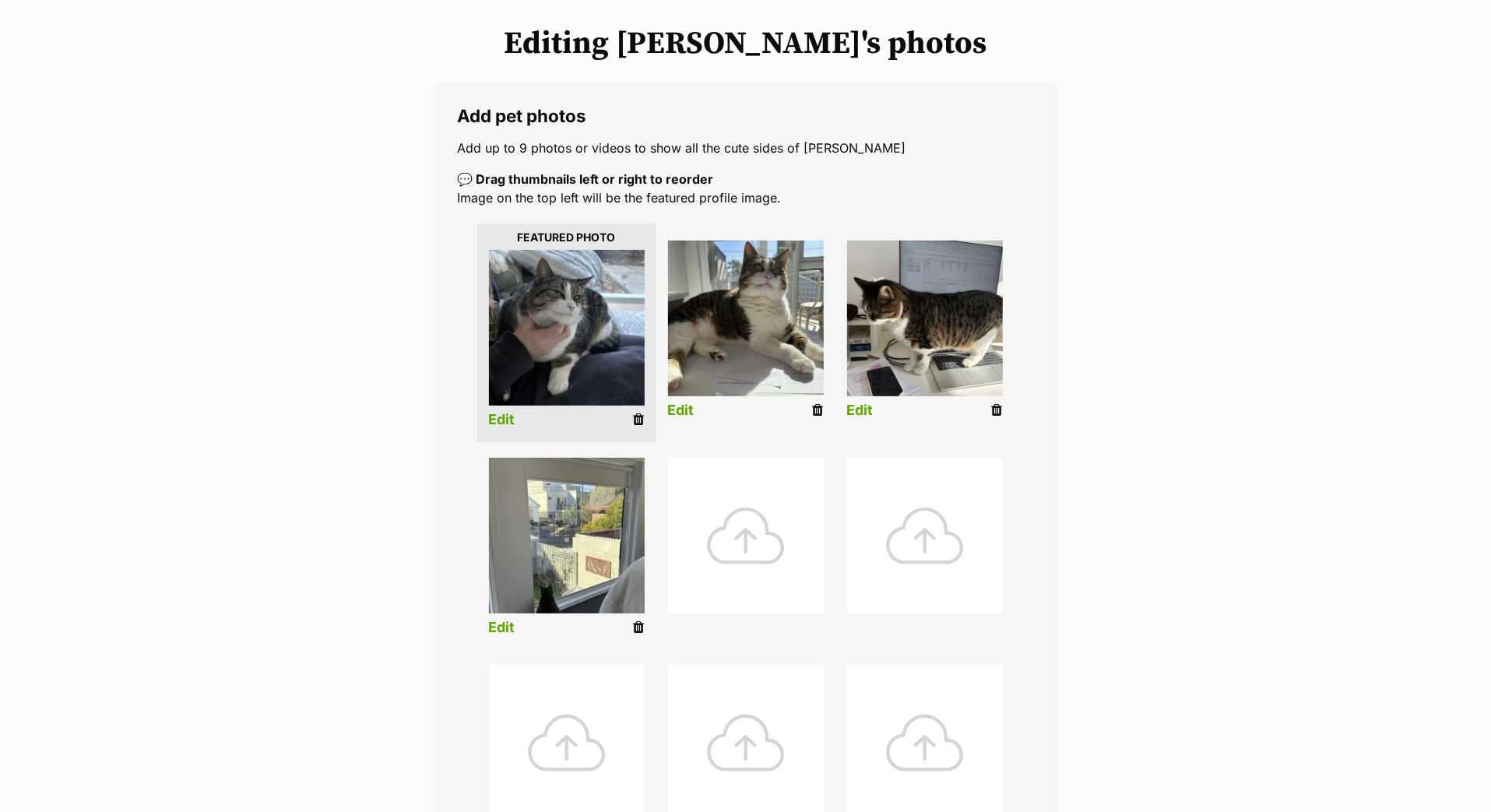
click at [516, 636] on link "Edit" at bounding box center [502, 628] width 26 height 16
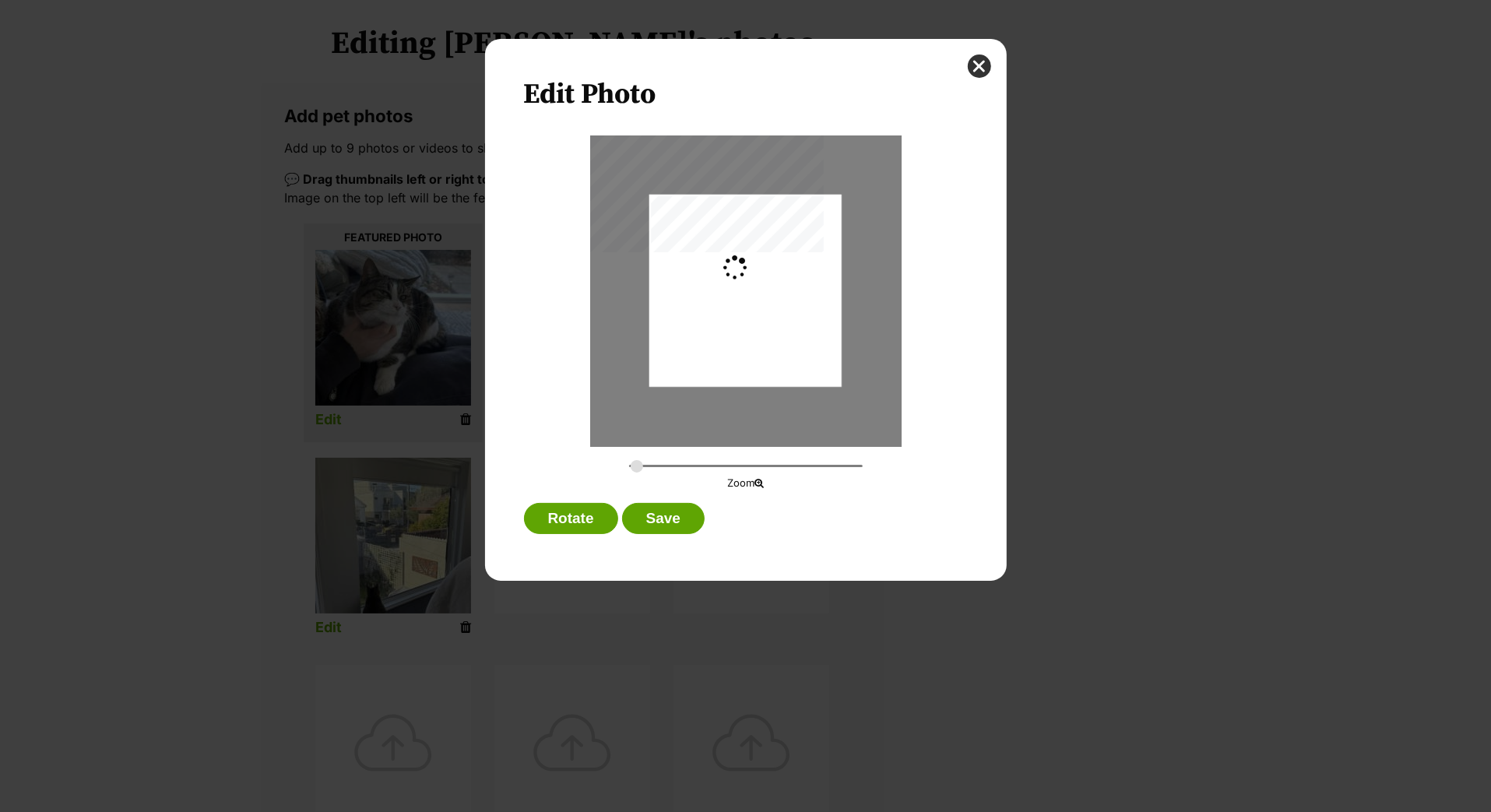
scroll to position [0, 0]
drag, startPoint x: 740, startPoint y: 356, endPoint x: 747, endPoint y: 300, distance: 56.4
click at [747, 300] on div "Dialog Window - Close (Press escape to close)" at bounding box center [745, 259] width 192 height 256
drag, startPoint x: 635, startPoint y: 480, endPoint x: 652, endPoint y: 480, distance: 17.0
type input "0.3693"
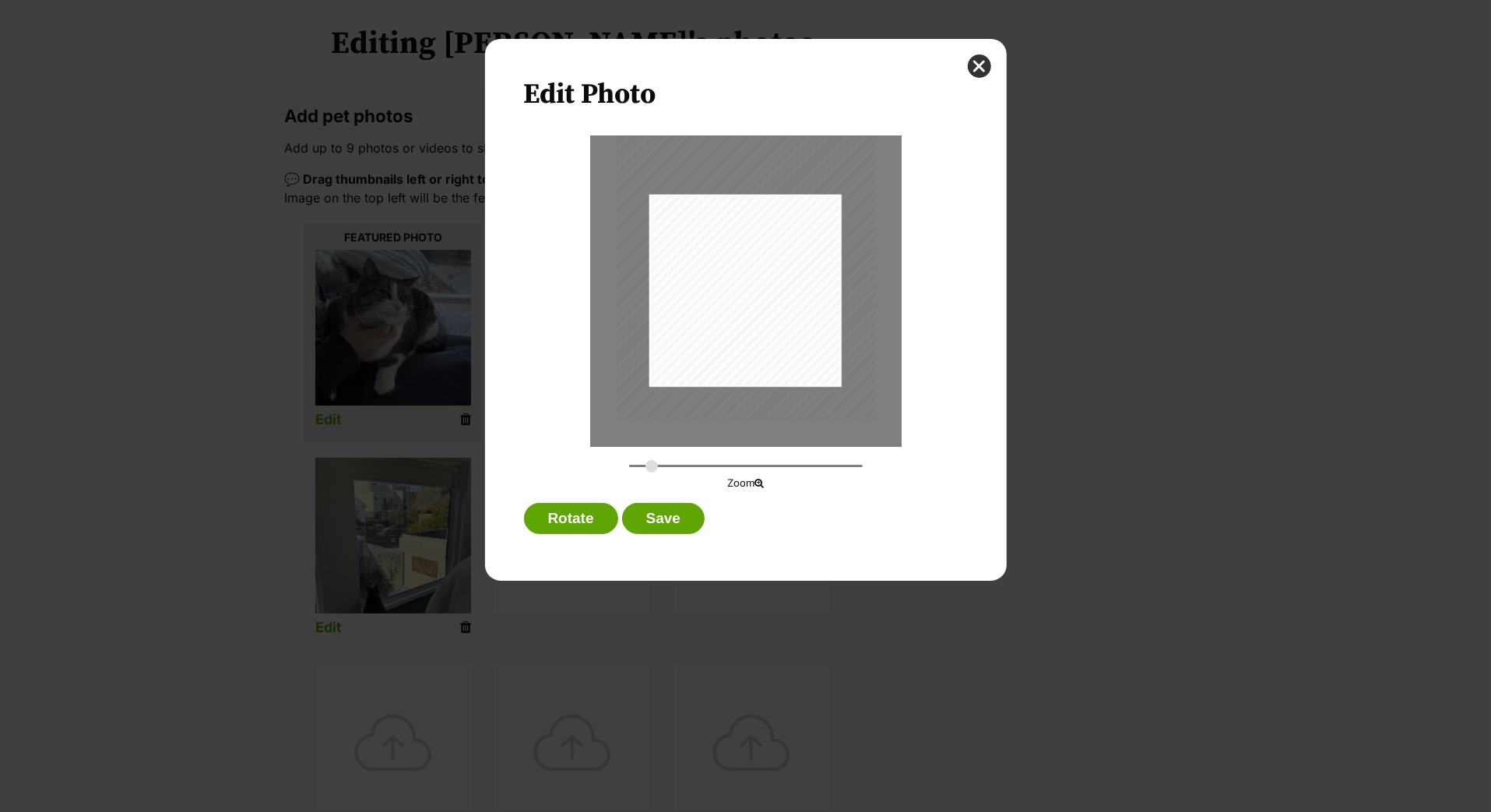
click at [652, 473] on input "Dialog Window - Close (Press escape to close)" at bounding box center [745, 466] width 233 height 15
drag, startPoint x: 729, startPoint y: 330, endPoint x: 730, endPoint y: 304, distance: 26.0
click at [730, 304] on div "Dialog Window - Close (Press escape to close)" at bounding box center [746, 222] width 259 height 345
click at [666, 534] on button "Save" at bounding box center [663, 518] width 83 height 31
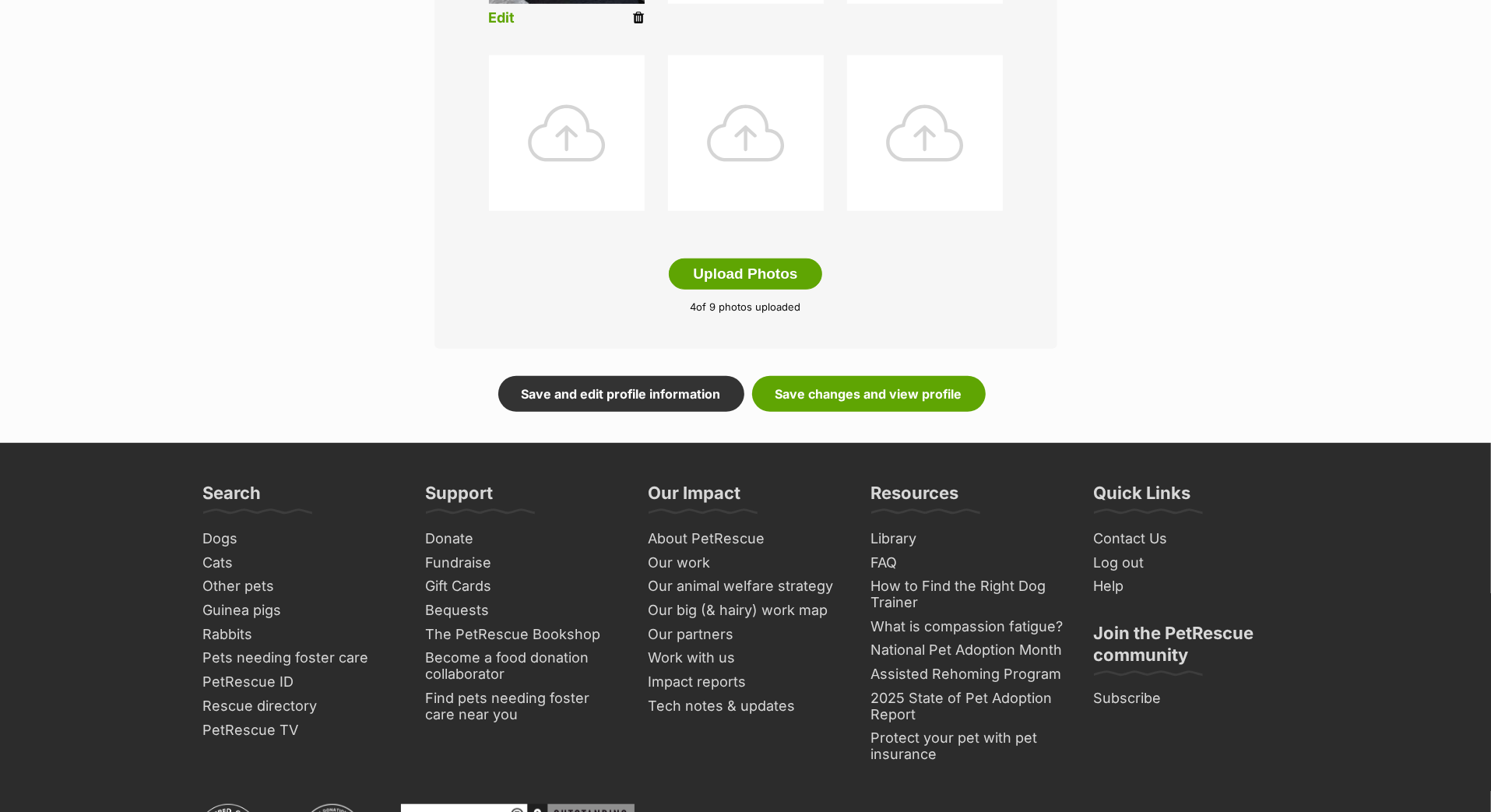
scroll to position [817, 0]
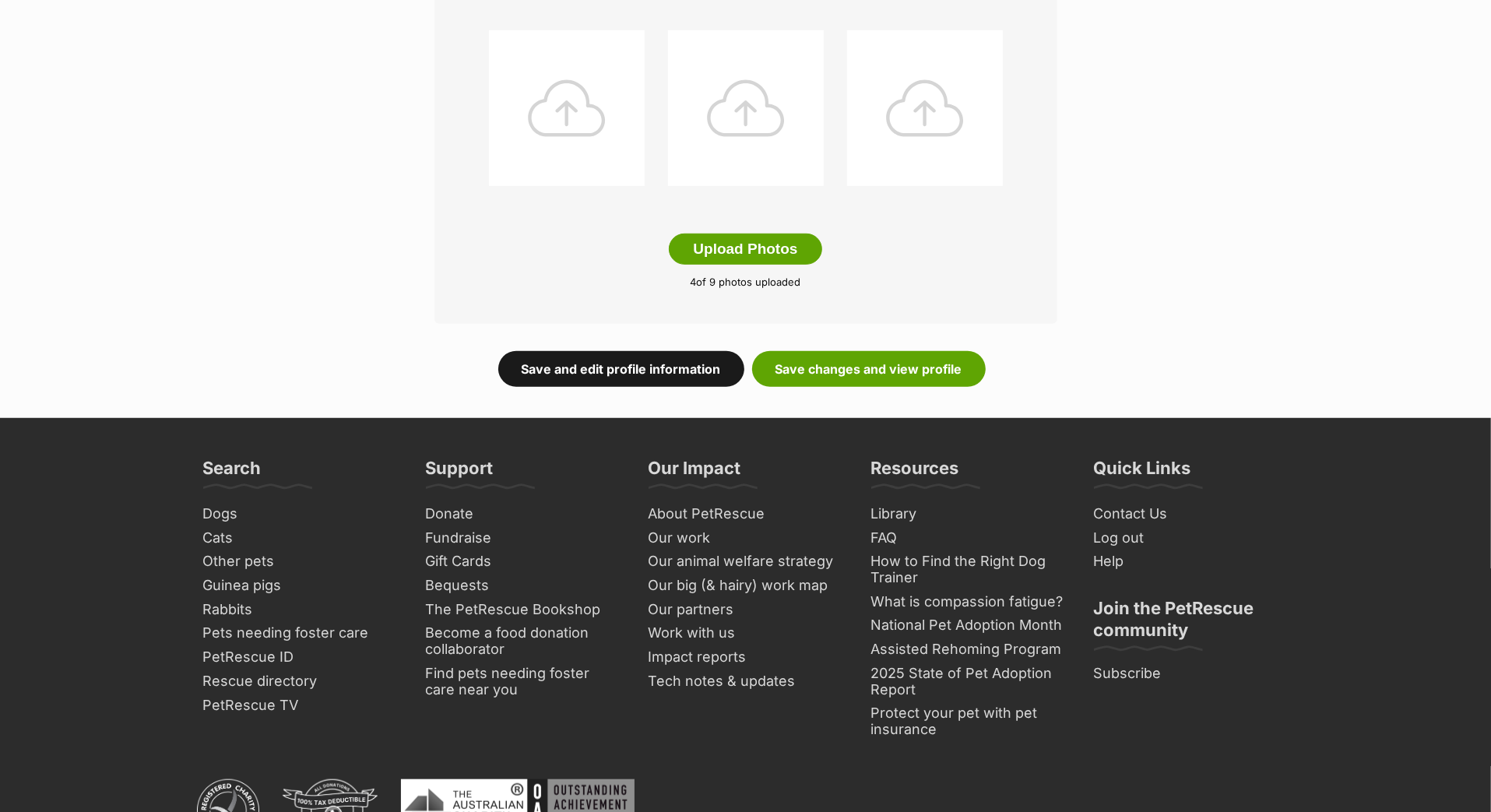
click at [693, 387] on link "Save and edit profile information" at bounding box center [621, 369] width 246 height 36
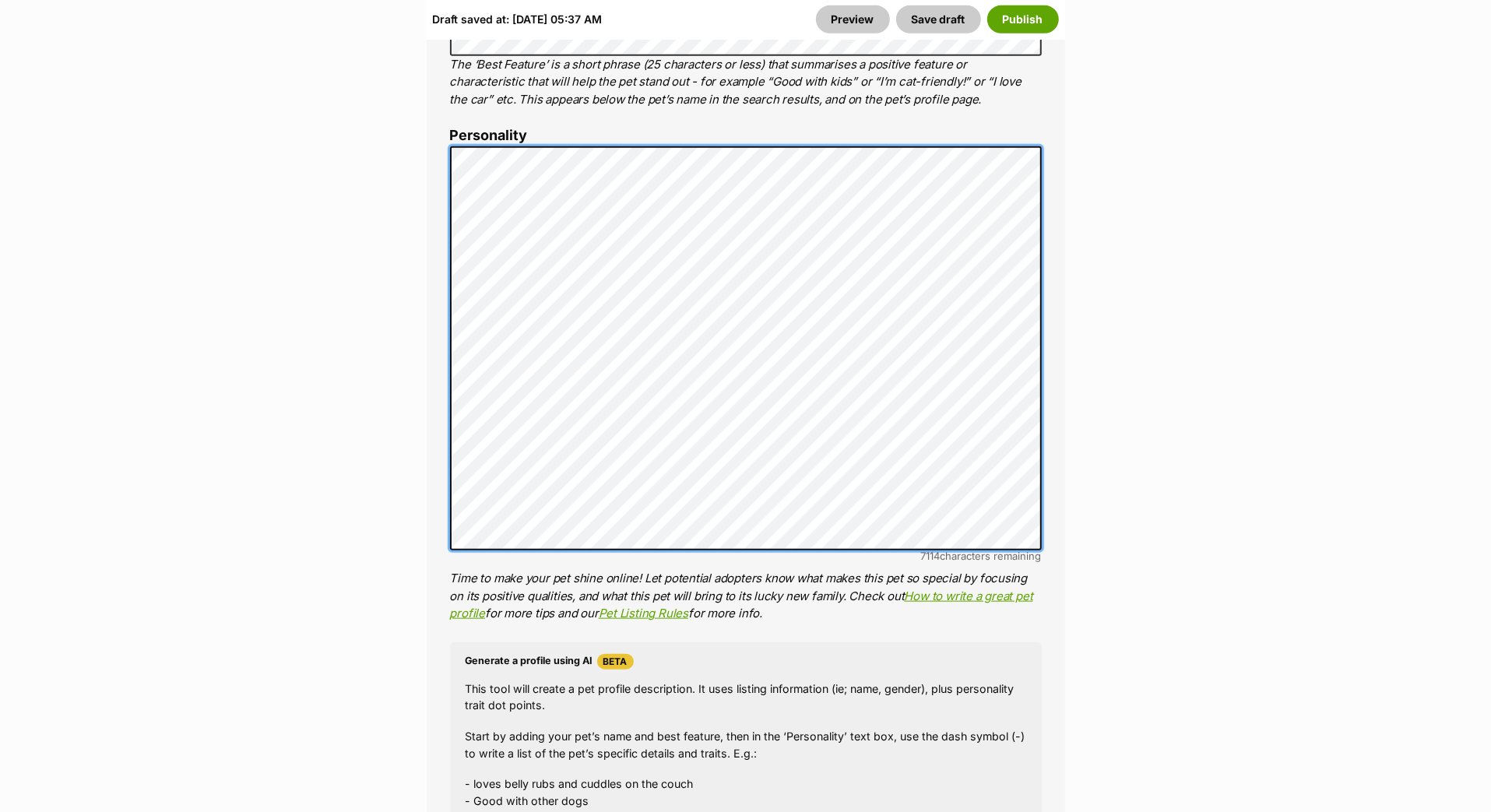
scroll to position [1216, 0]
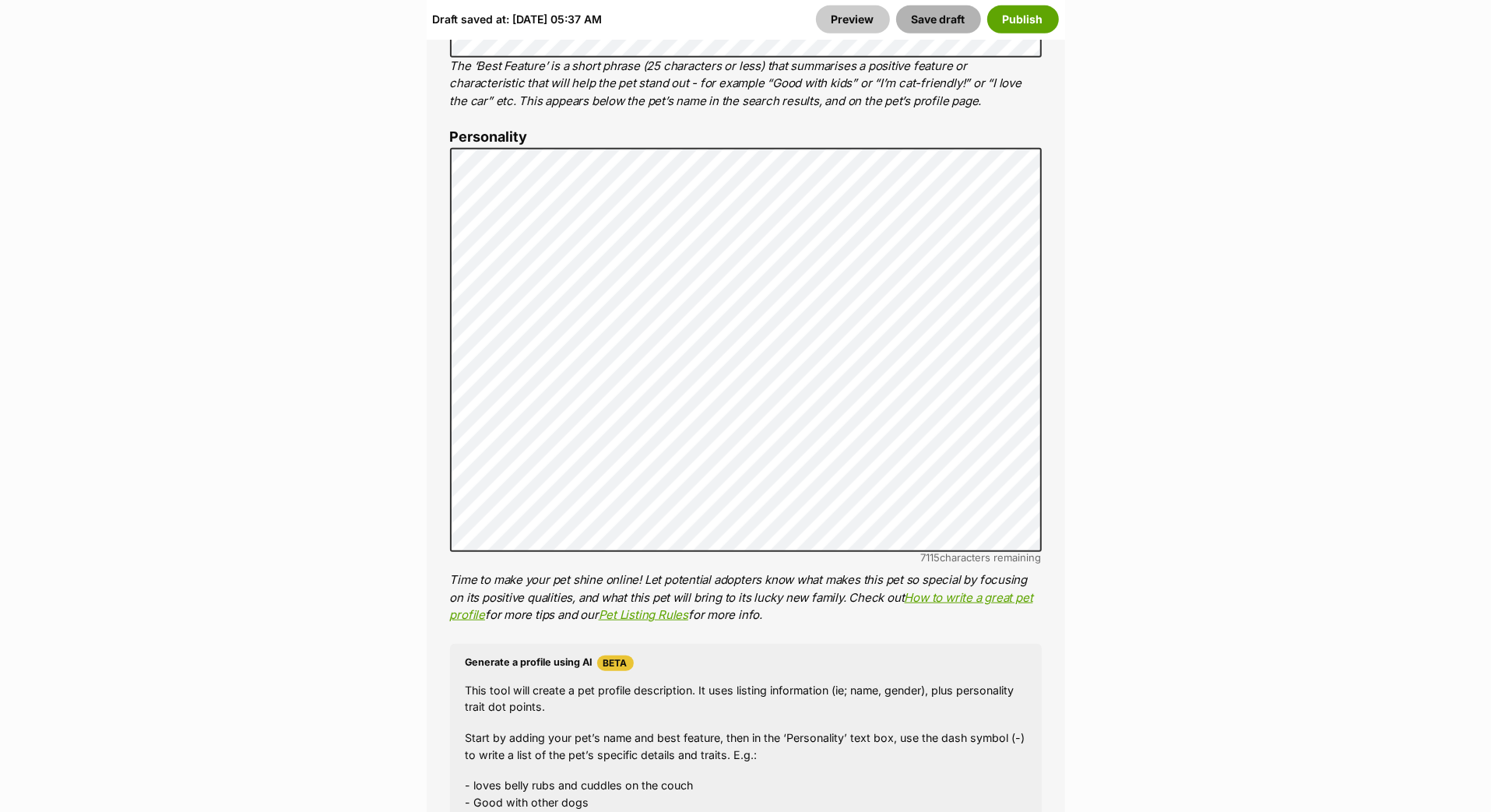
click at [897, 15] on button "Save draft" at bounding box center [939, 20] width 85 height 28
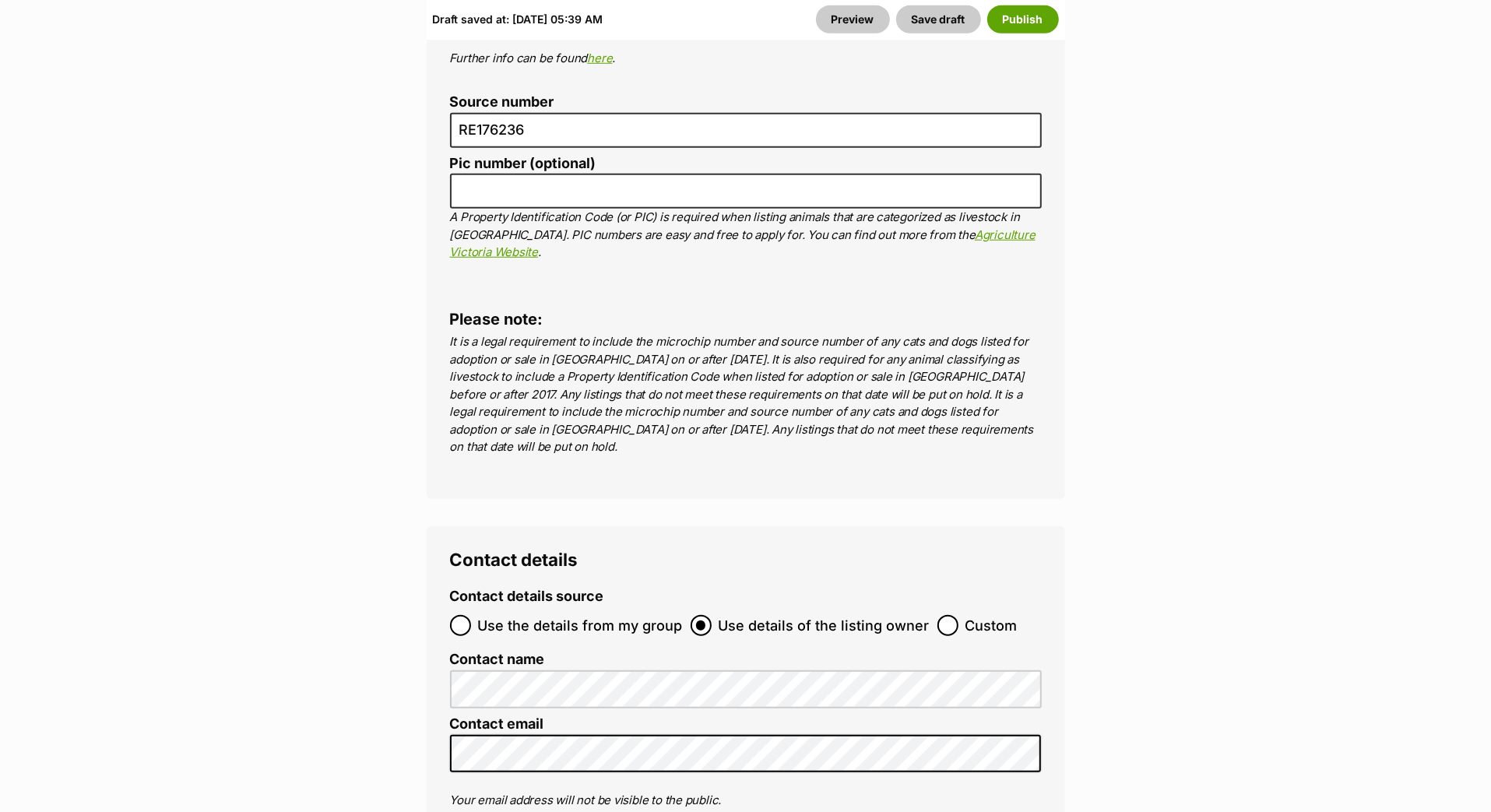
scroll to position [6182, 0]
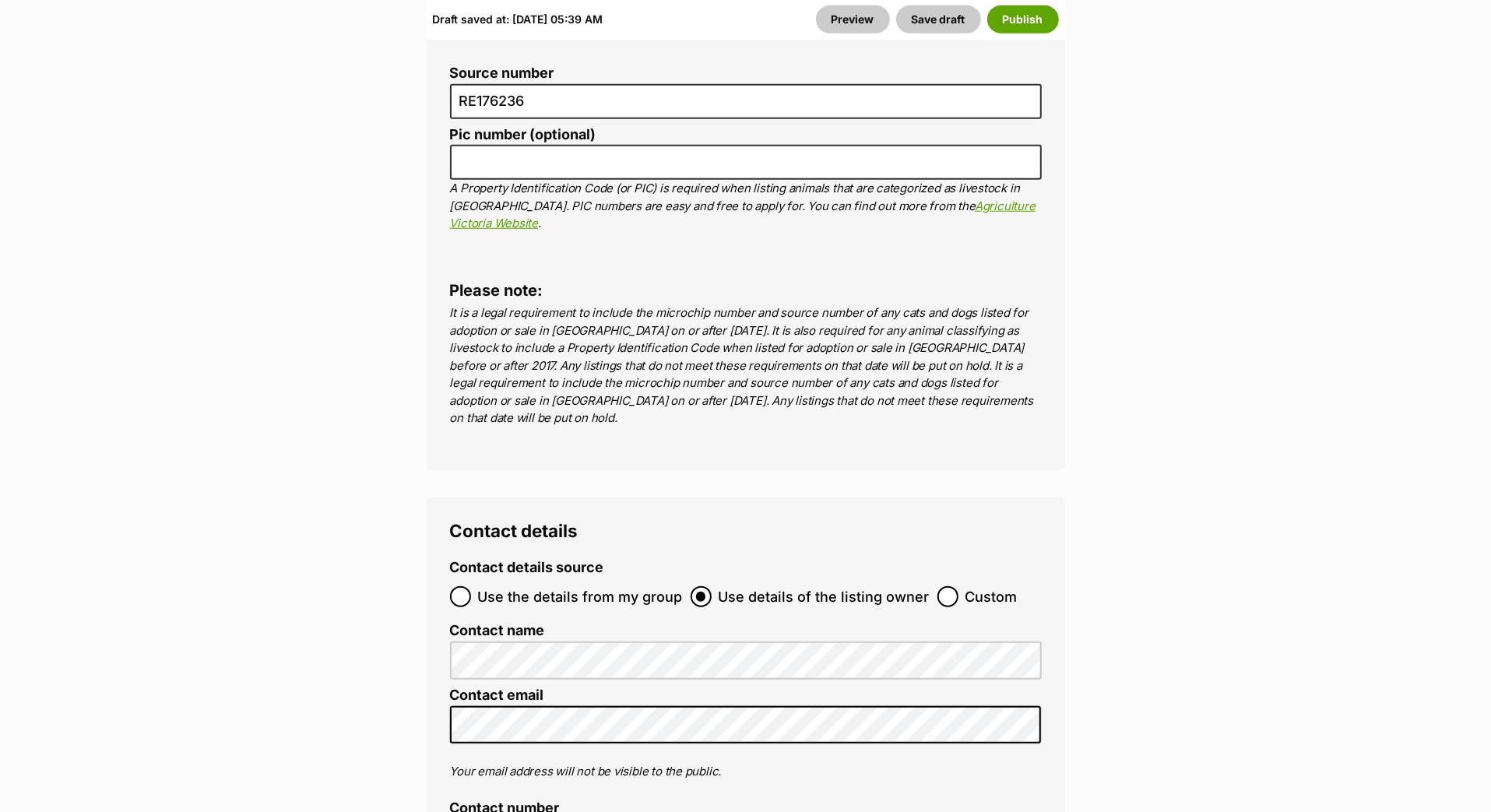
paste input "956000018510073"
type input "956000018510073"
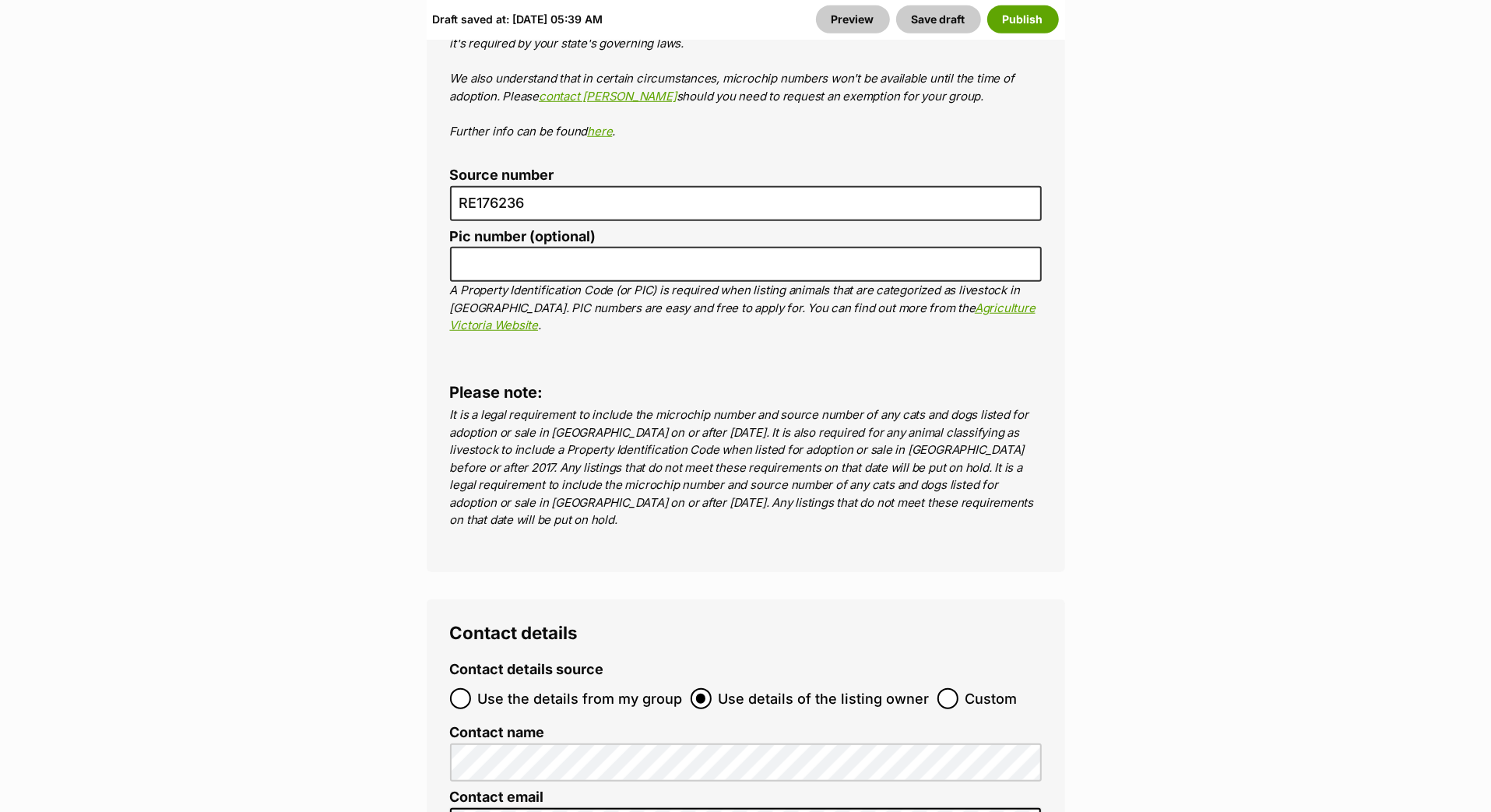
scroll to position [6058, 0]
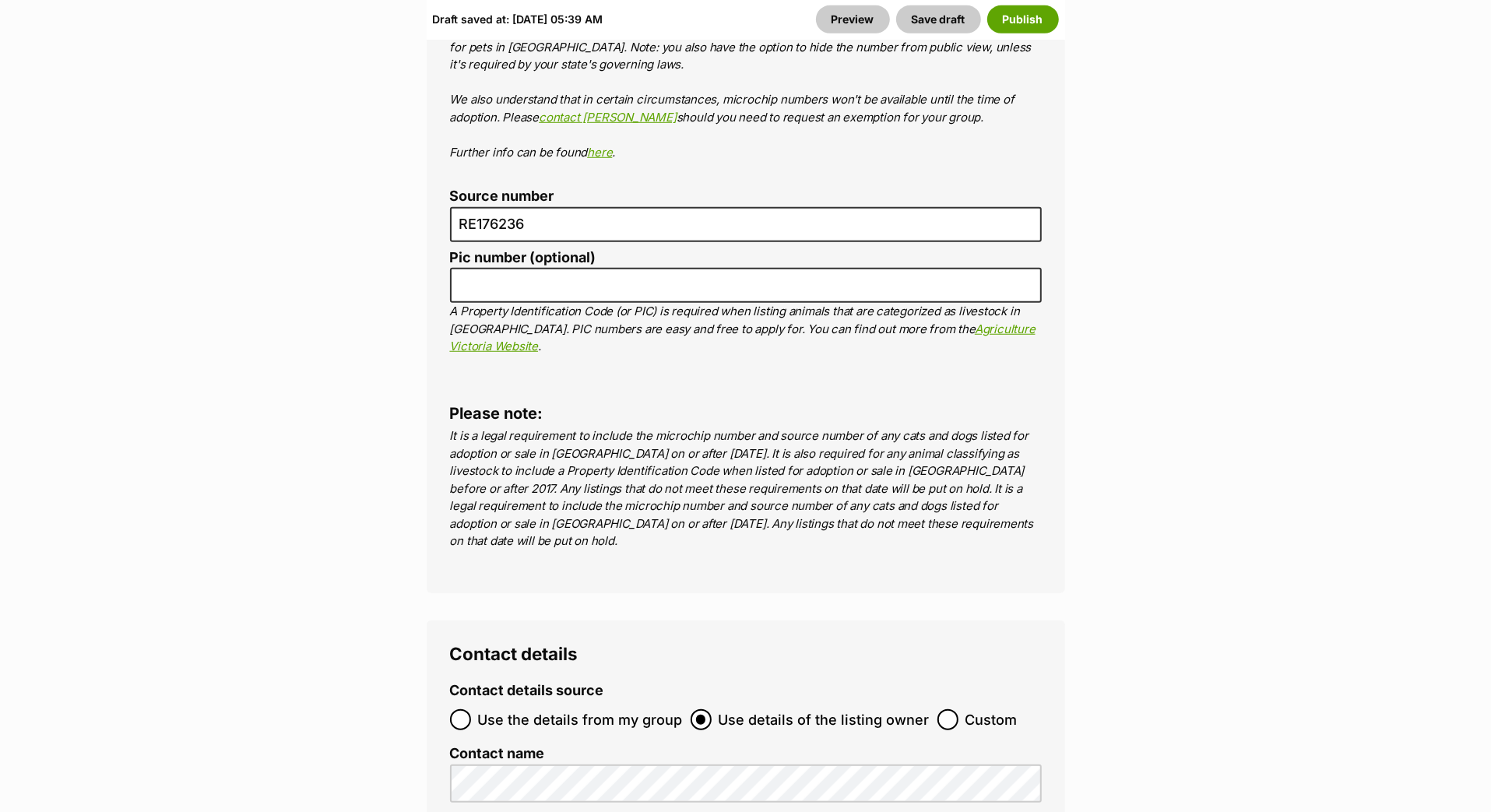
click at [428, 549] on div "Identification Was this pet born in the care of your rescue organisation? Yes N…" at bounding box center [746, 214] width 639 height 758
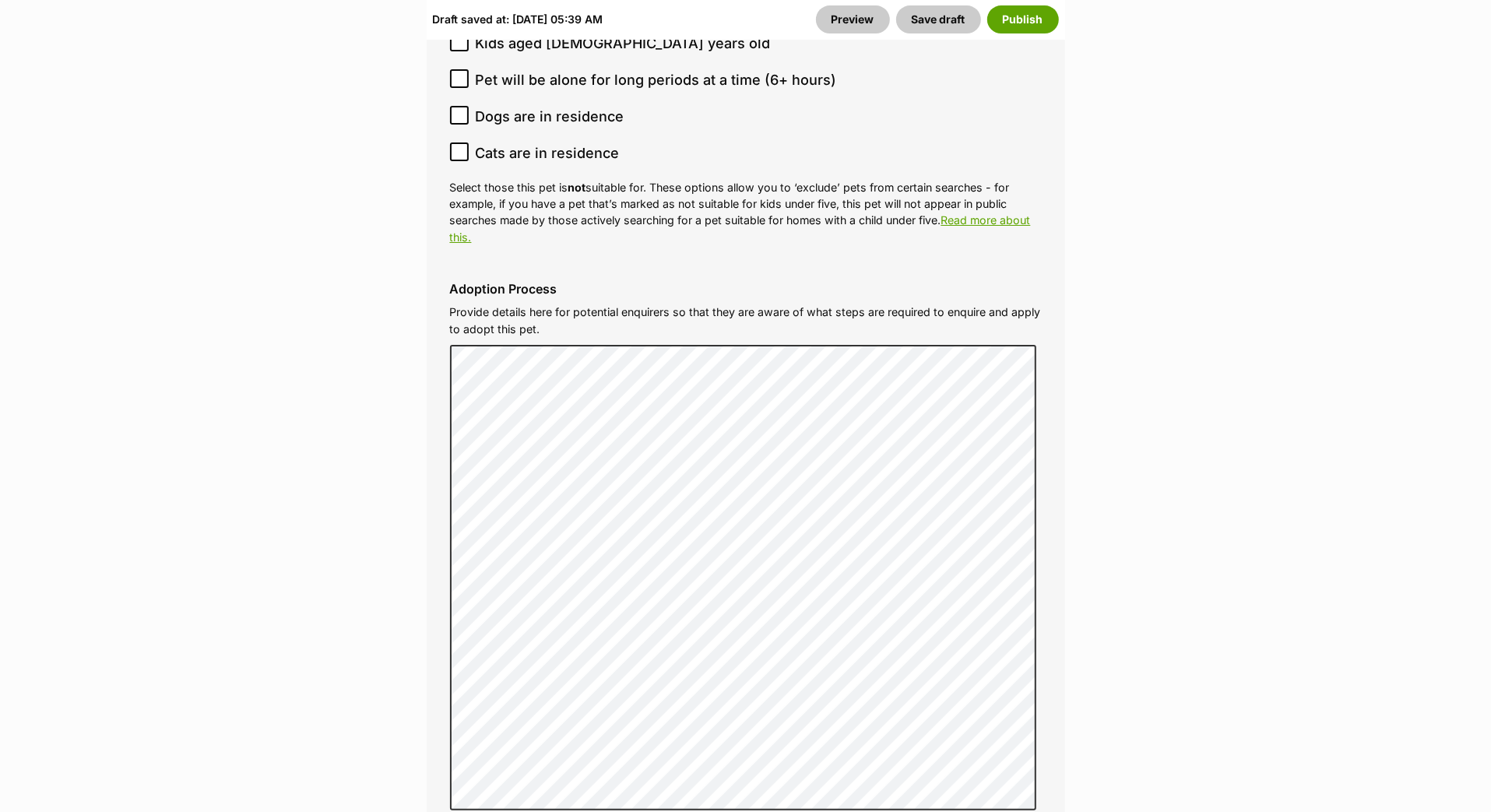
scroll to position [4992, 0]
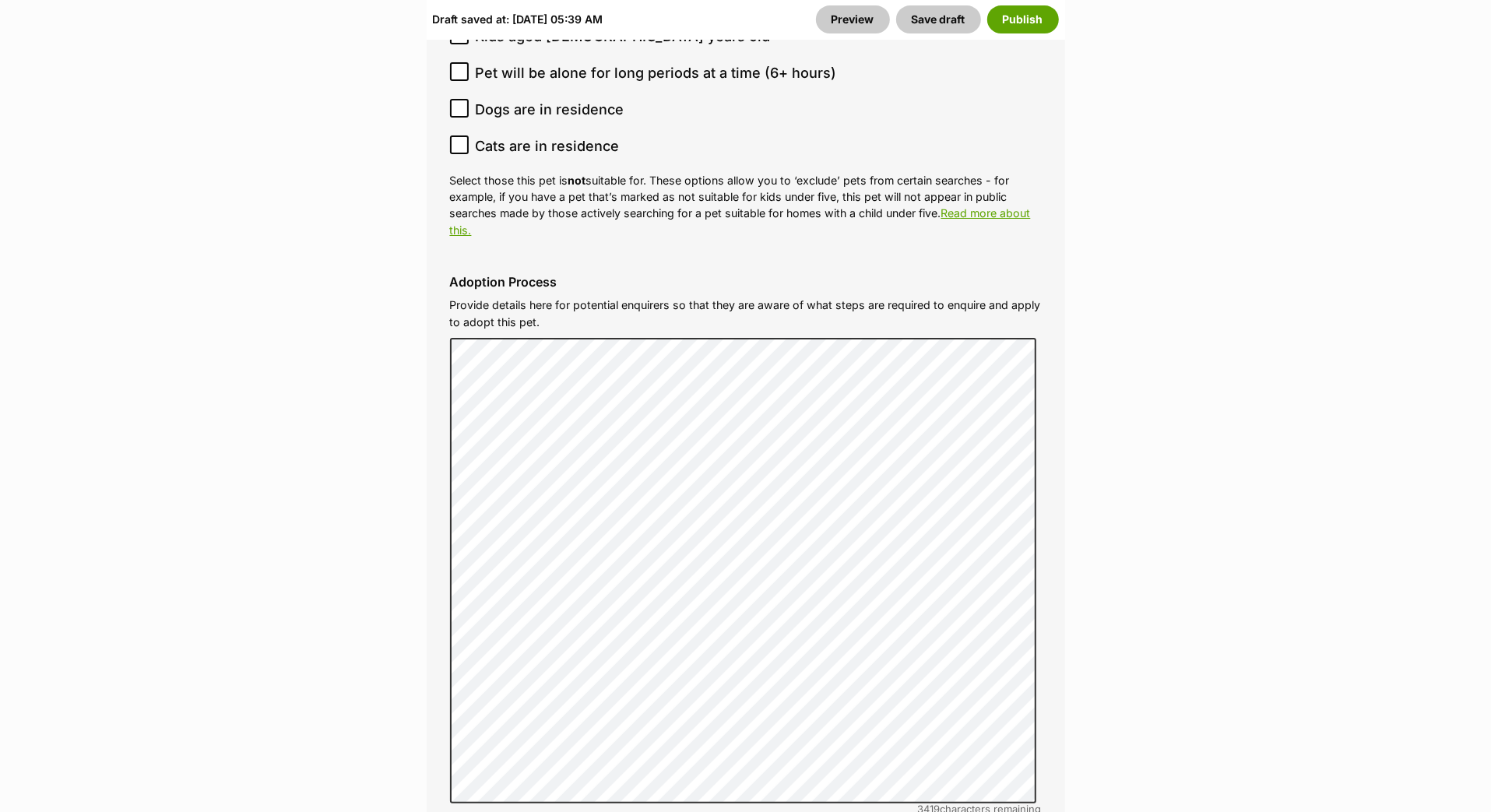
click at [468, 154] on input "Cats are in residence" at bounding box center [459, 144] width 19 height 19
checkbox input "true"
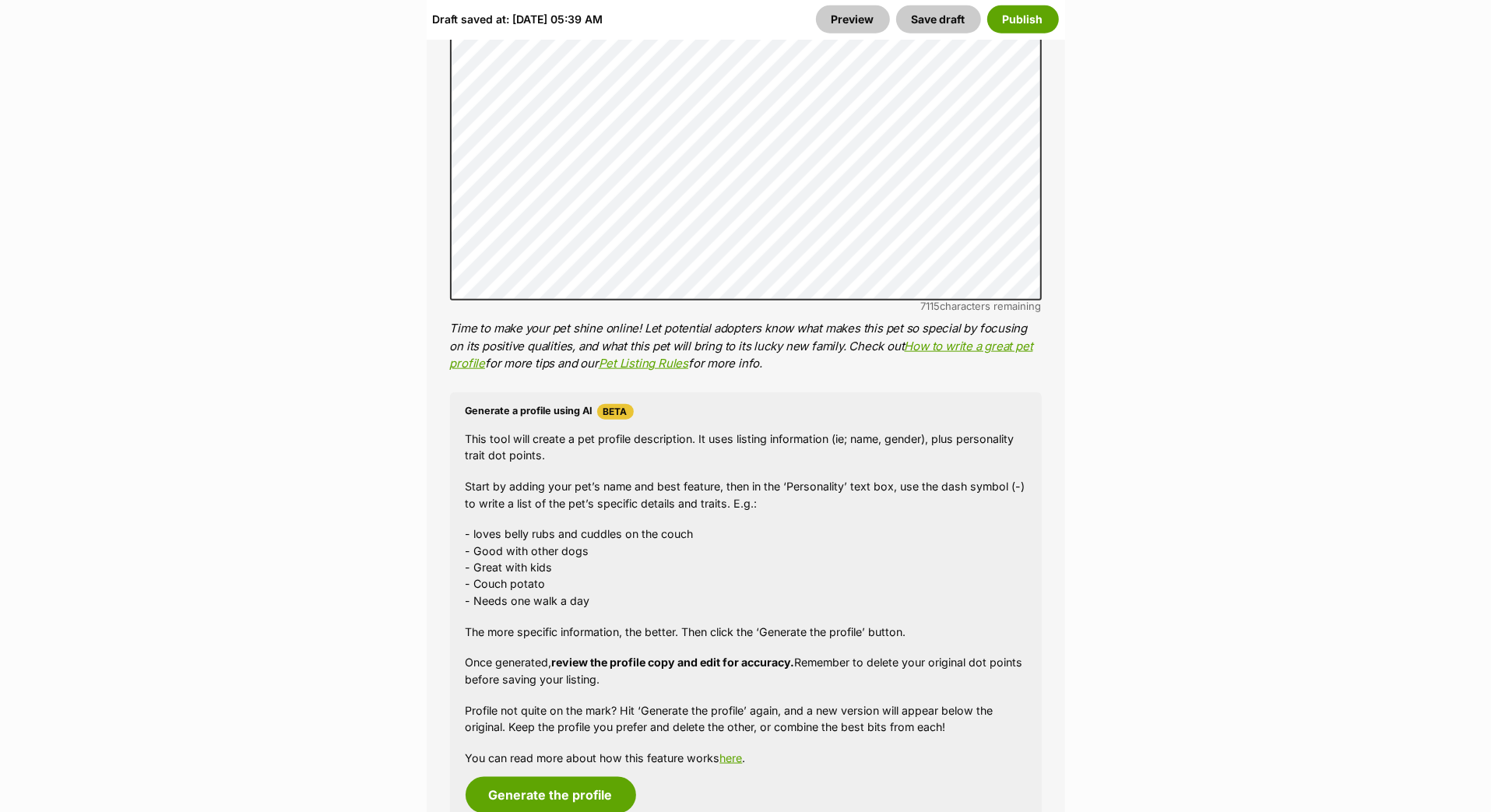
scroll to position [1464, 0]
click at [938, 22] on button "Save draft" at bounding box center [939, 20] width 85 height 28
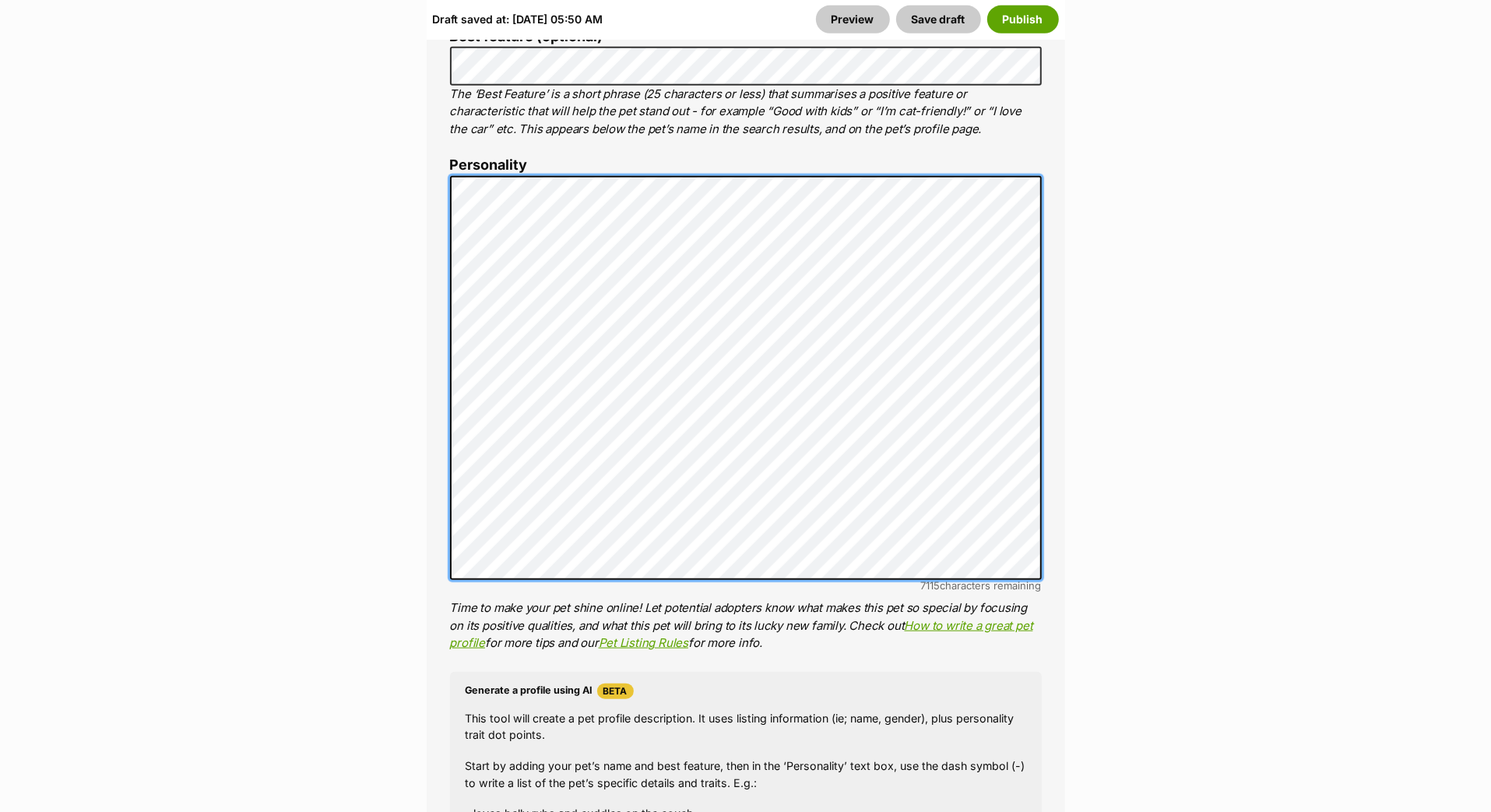
scroll to position [1185, 0]
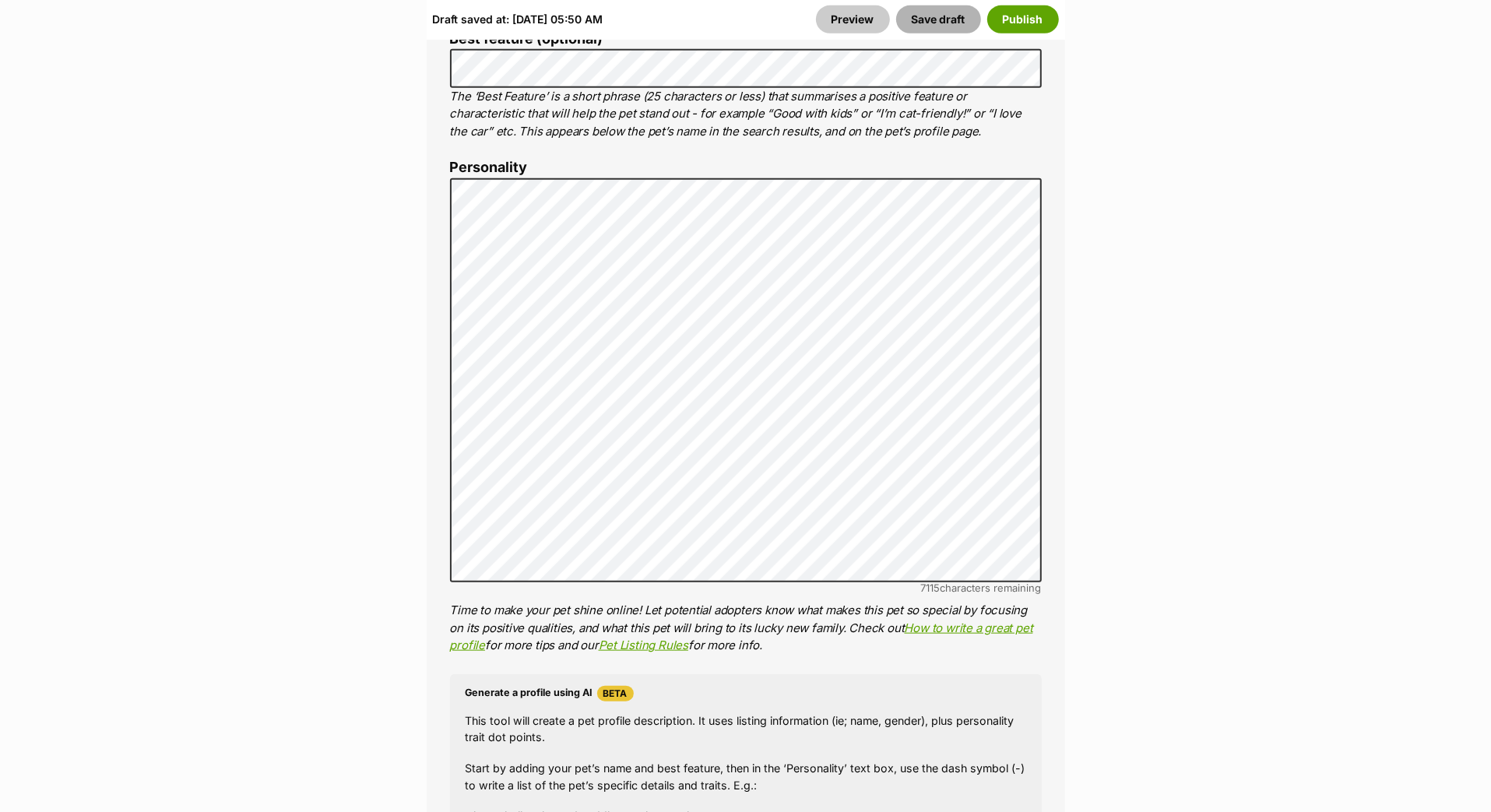
click at [907, 29] on button "Save draft" at bounding box center [939, 20] width 85 height 28
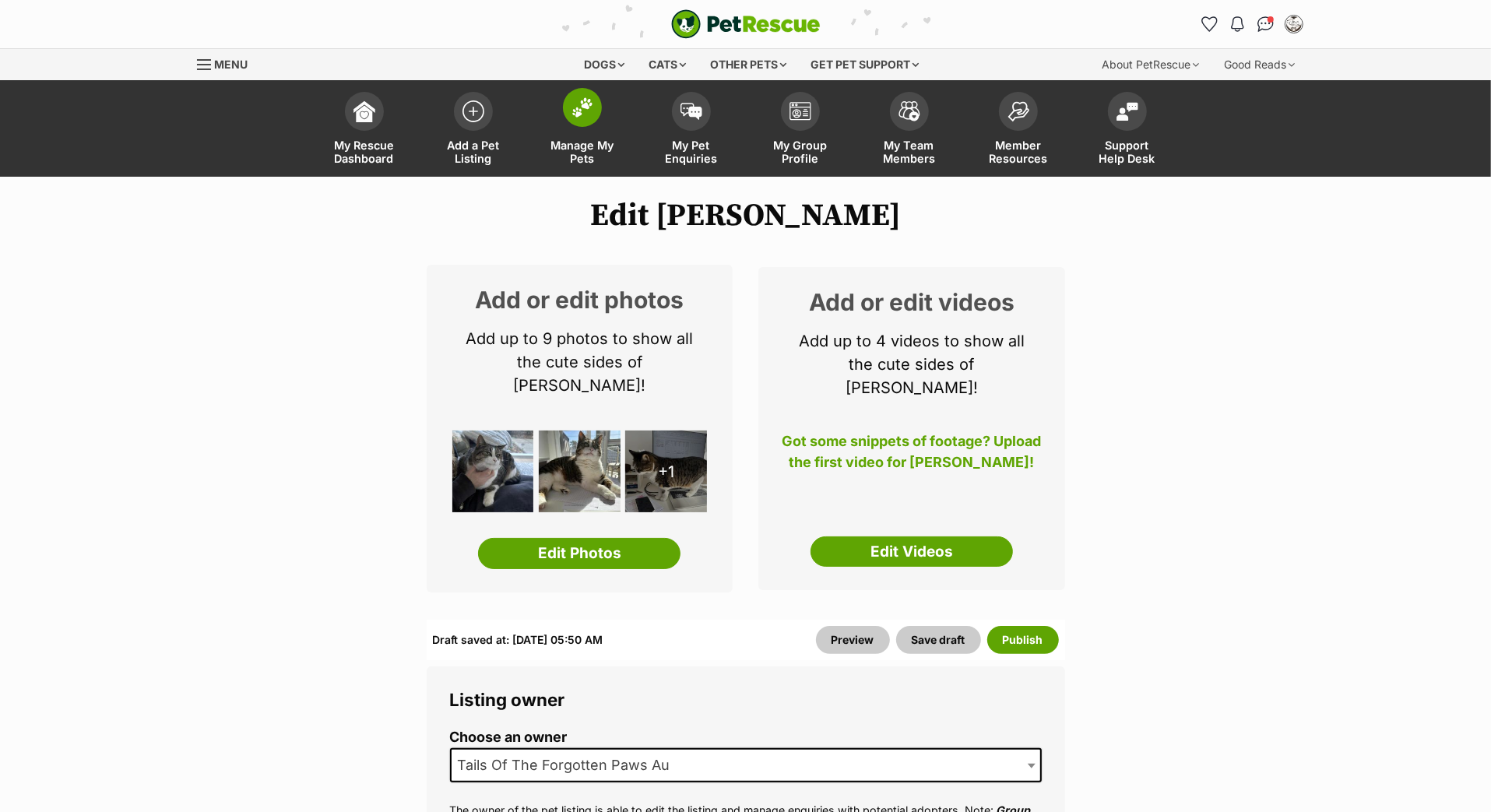
click at [584, 118] on img at bounding box center [582, 107] width 22 height 20
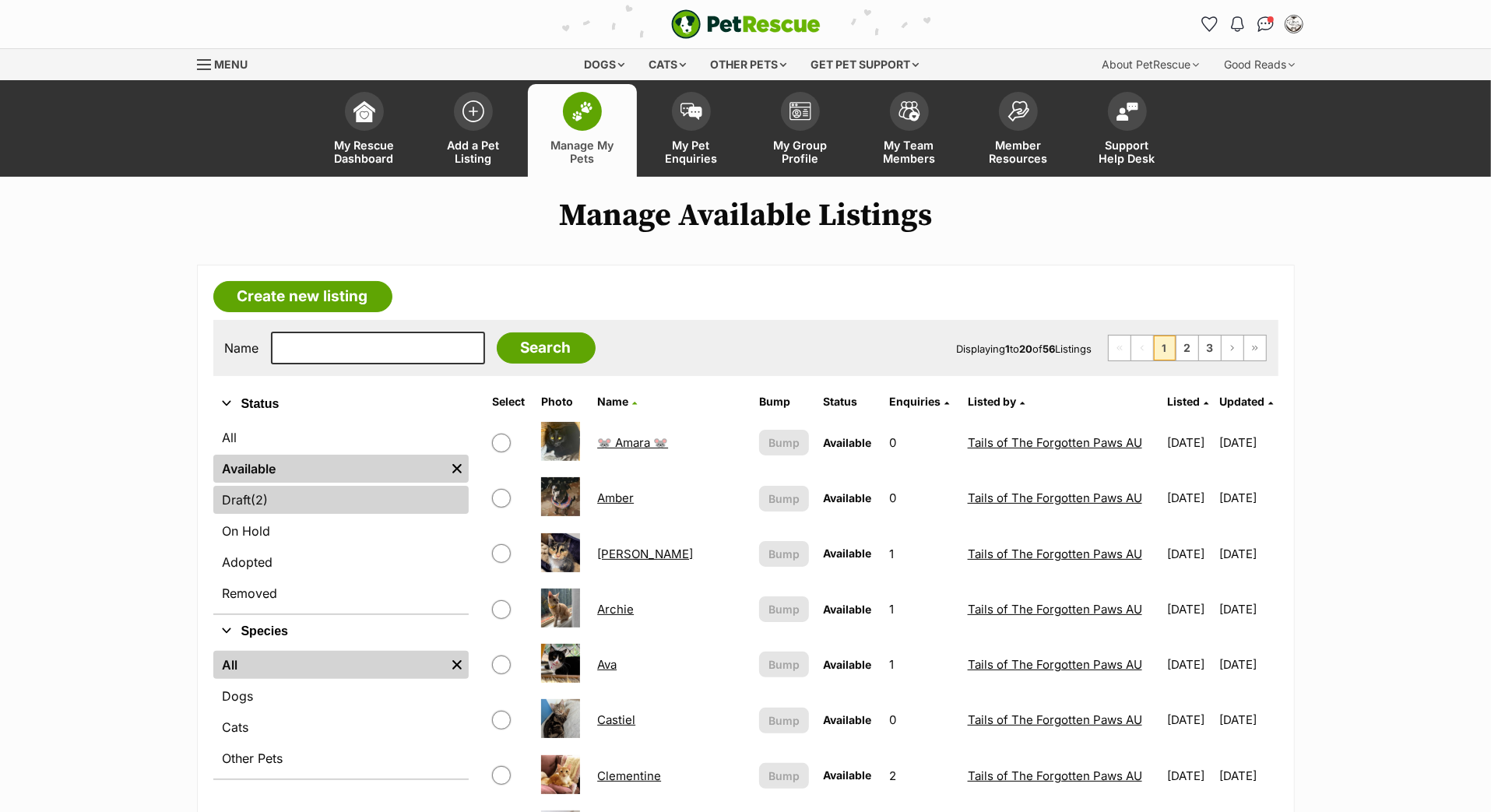
click at [286, 514] on link "Draft (2) Items" at bounding box center [341, 499] width 255 height 28
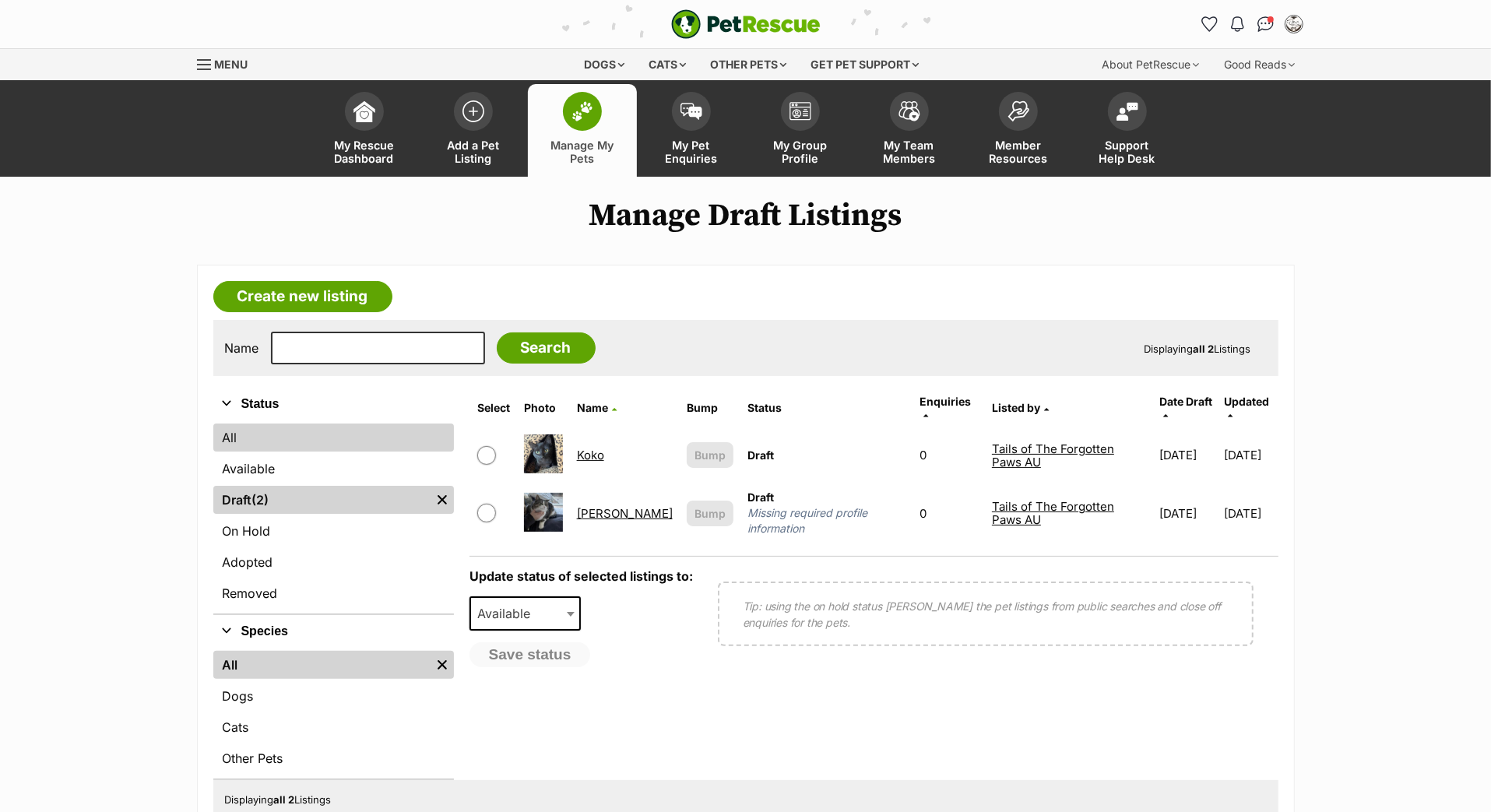
click at [277, 452] on link "All" at bounding box center [334, 437] width 241 height 28
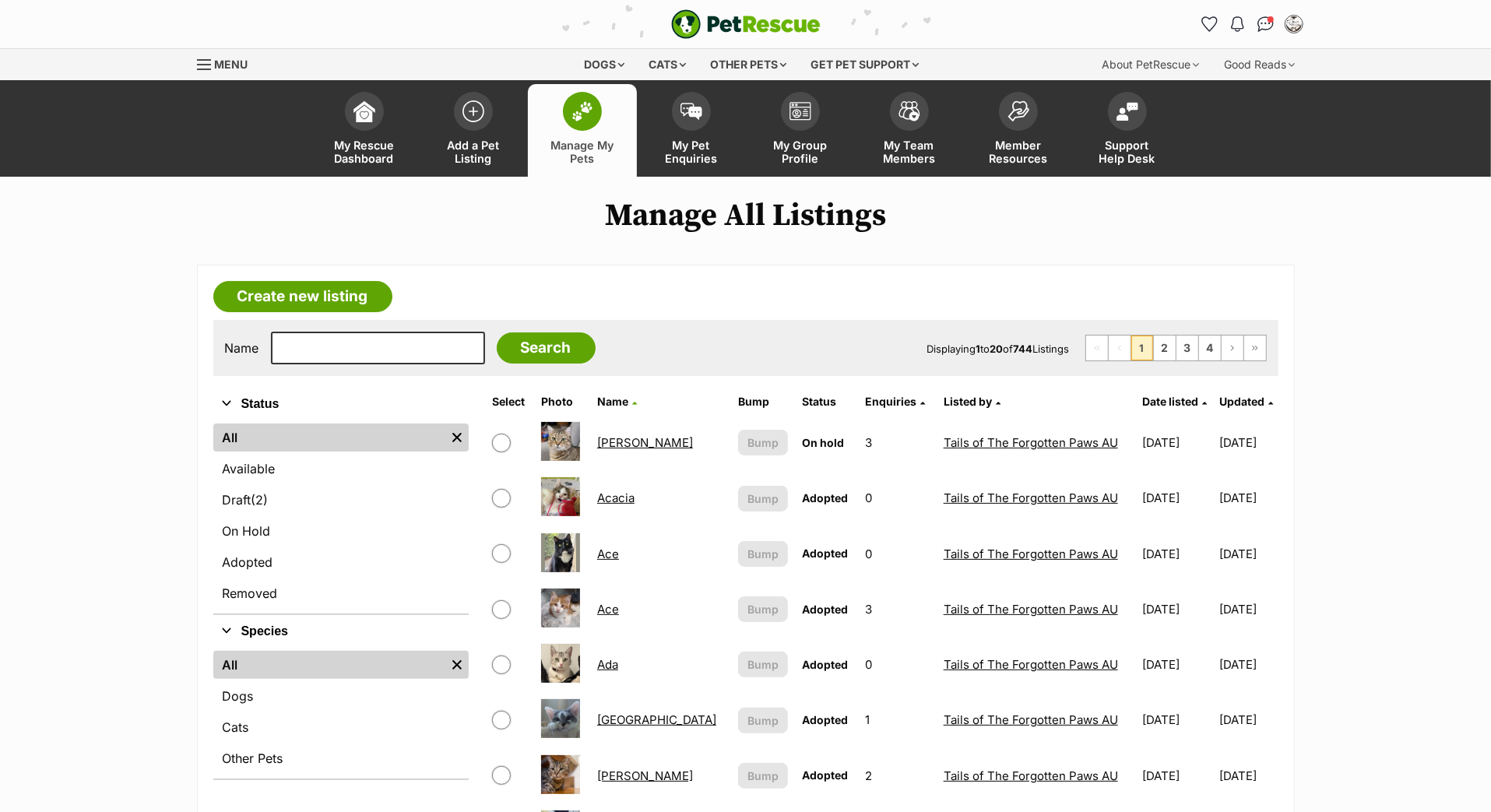
click at [1223, 408] on span "Updated" at bounding box center [1241, 401] width 45 height 13
click at [291, 483] on link "Available" at bounding box center [341, 468] width 255 height 28
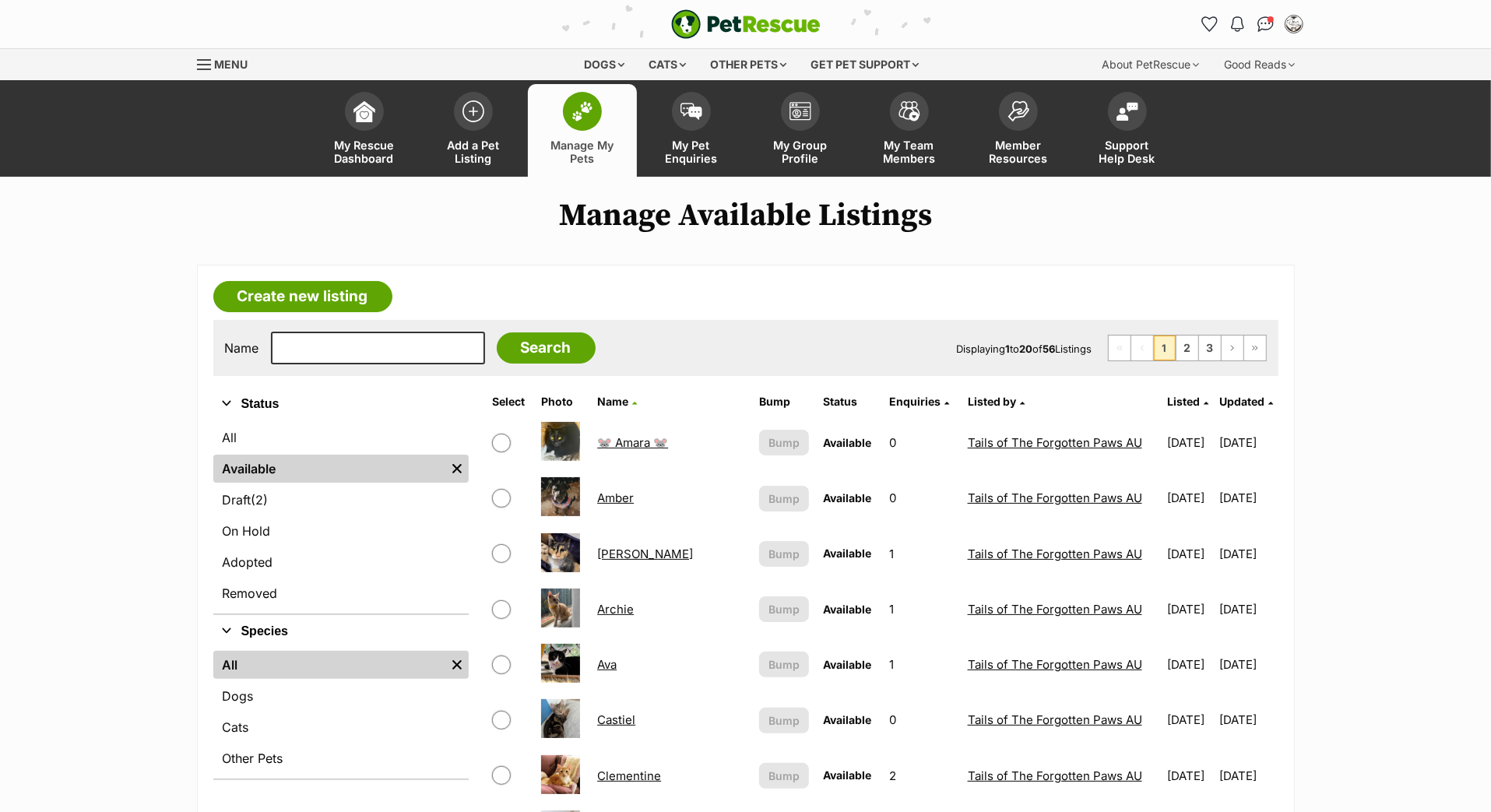
click at [1222, 408] on span "Updated" at bounding box center [1241, 401] width 45 height 13
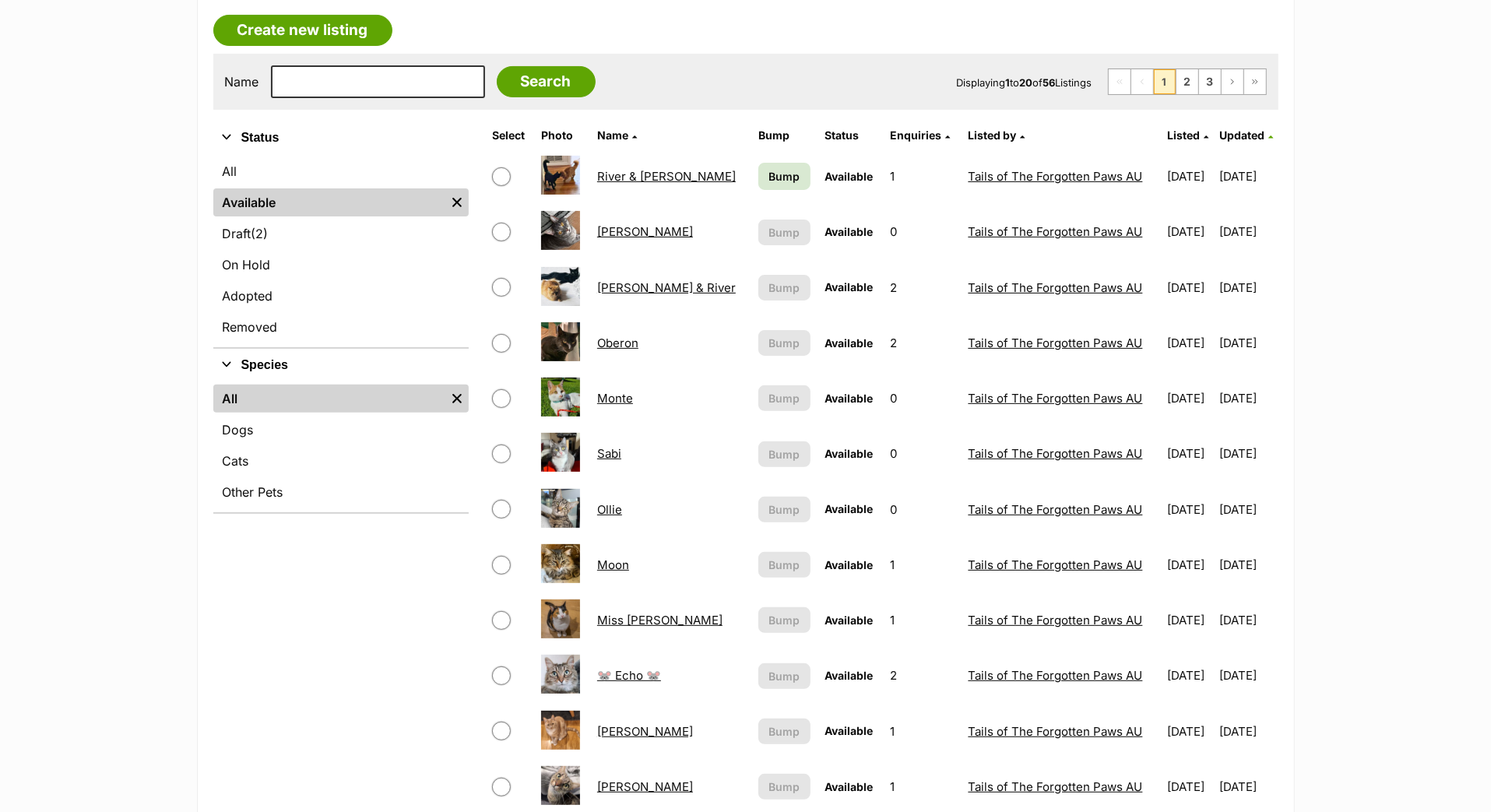
scroll to position [240, 0]
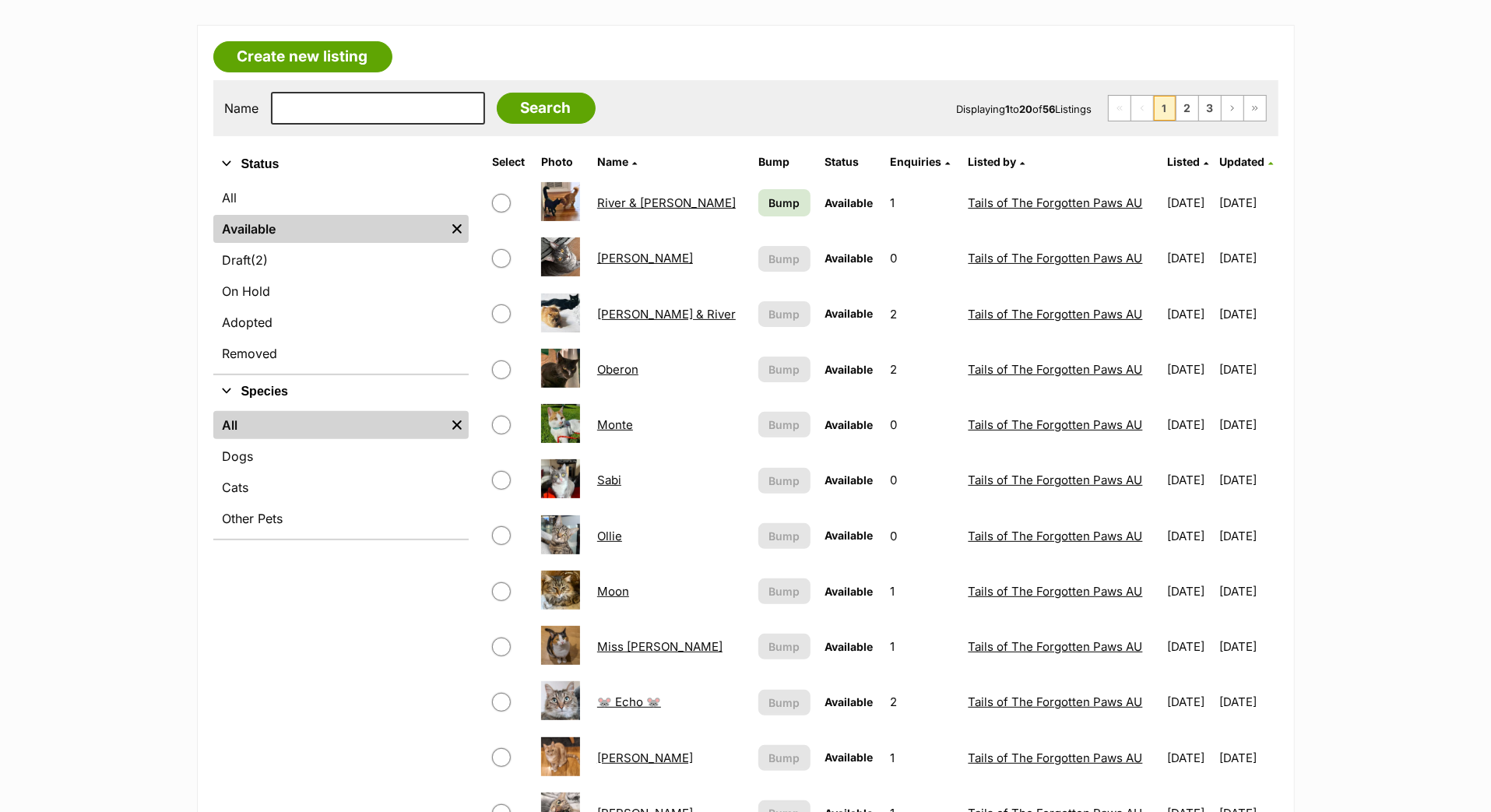
click at [769, 211] on span "Bump" at bounding box center [784, 203] width 31 height 16
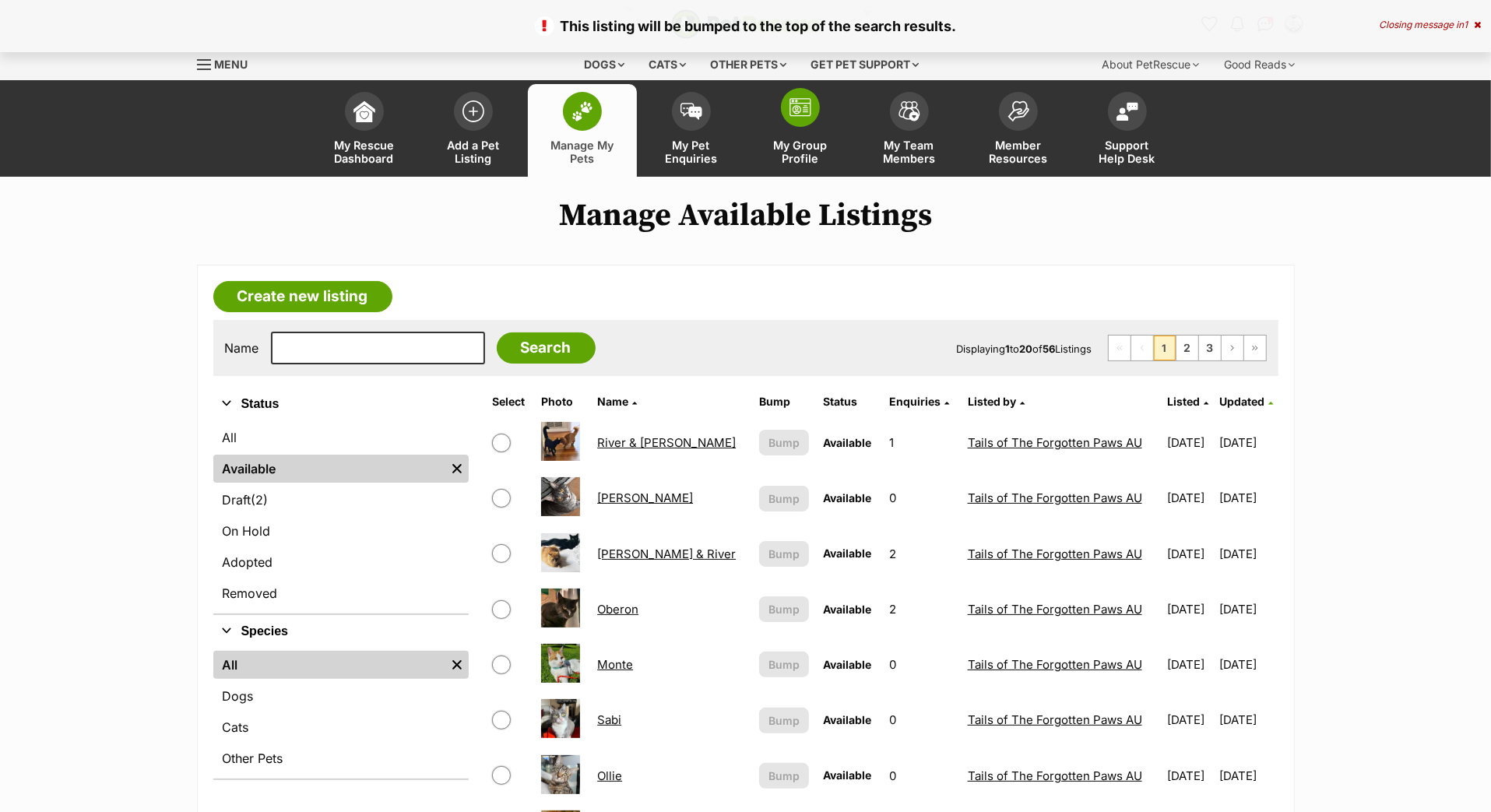
click at [807, 117] on img at bounding box center [800, 107] width 22 height 19
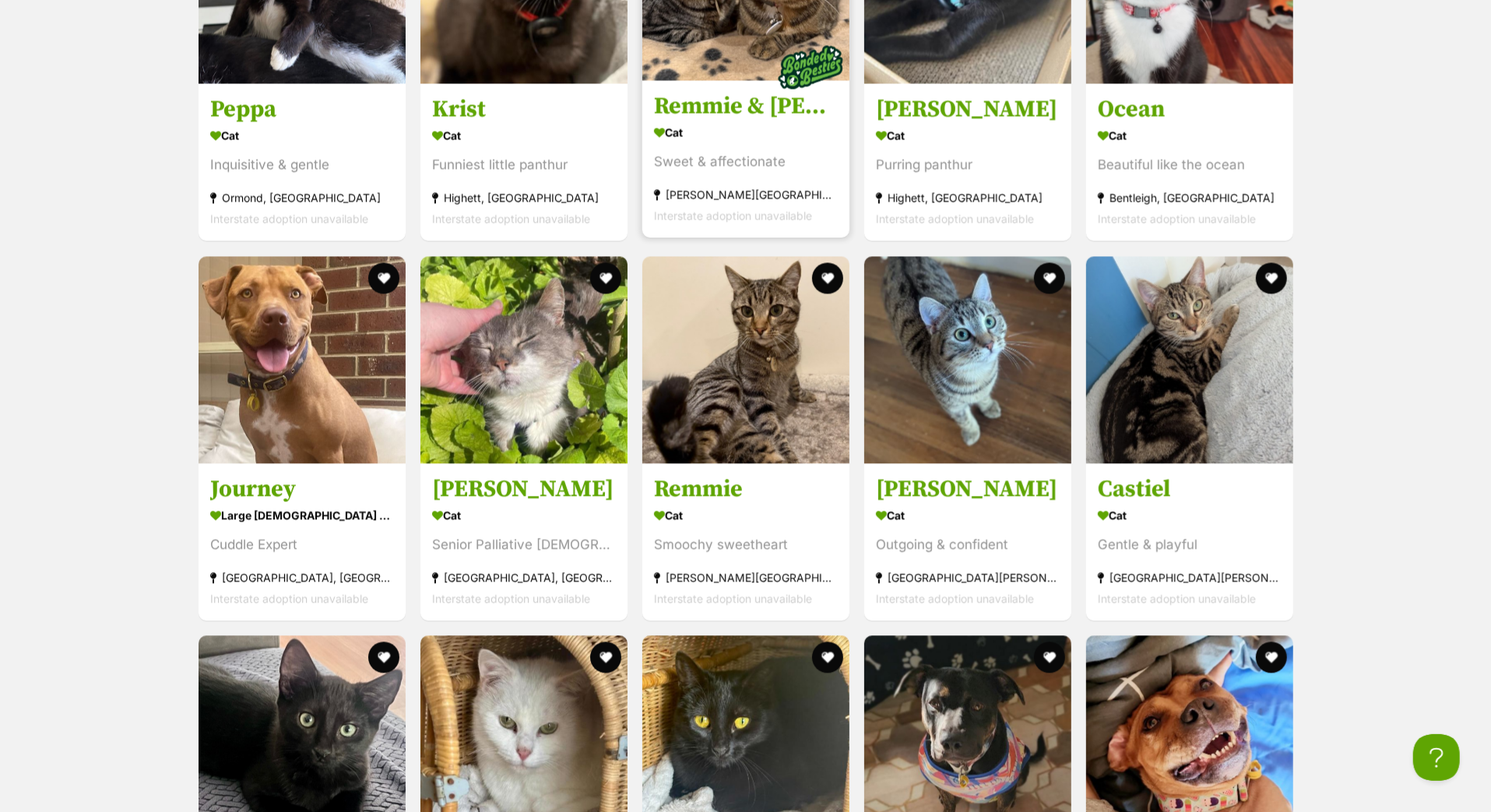
scroll to position [2692, 0]
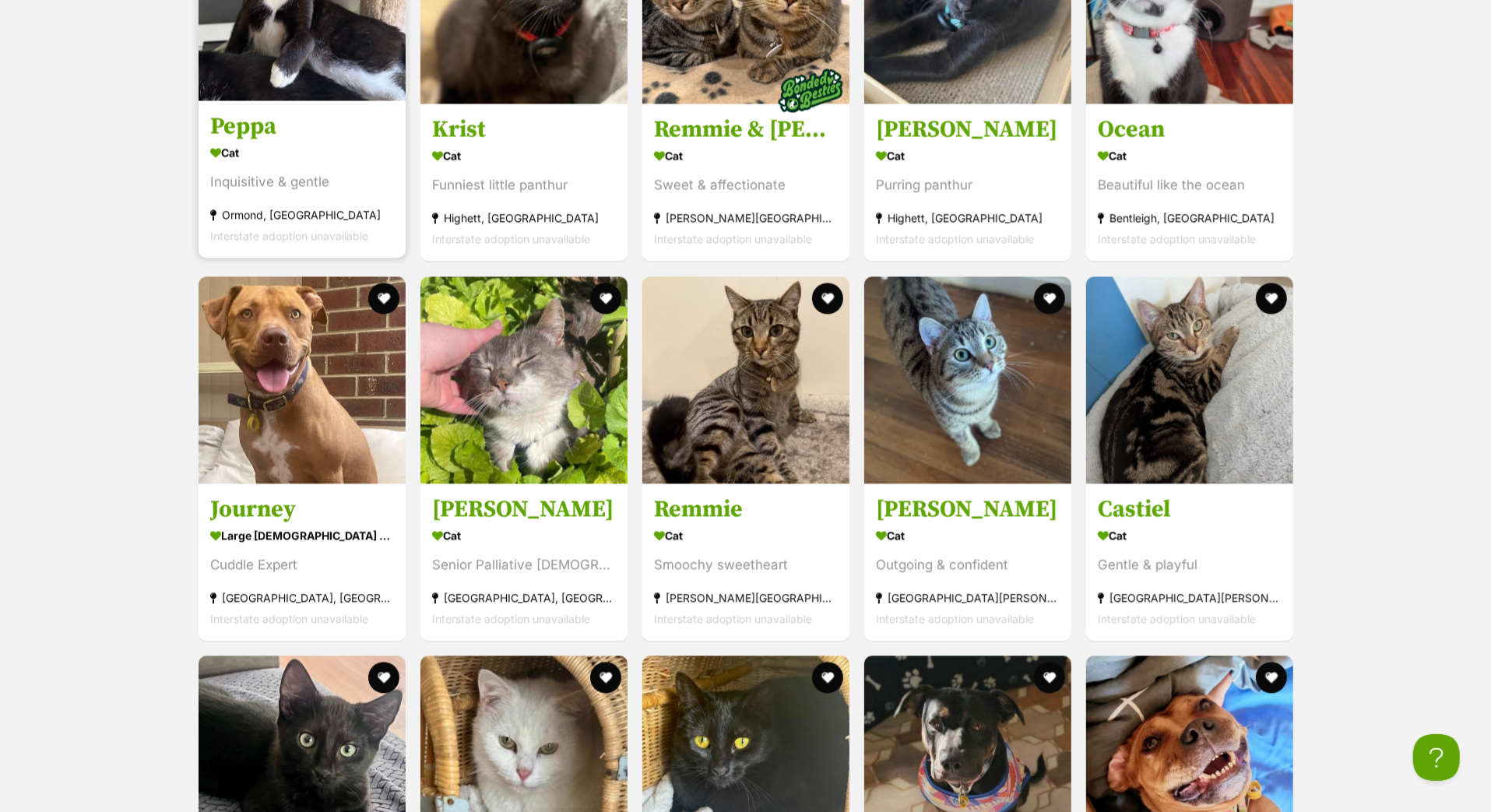
click at [286, 142] on h3 "Peppa" at bounding box center [302, 127] width 183 height 29
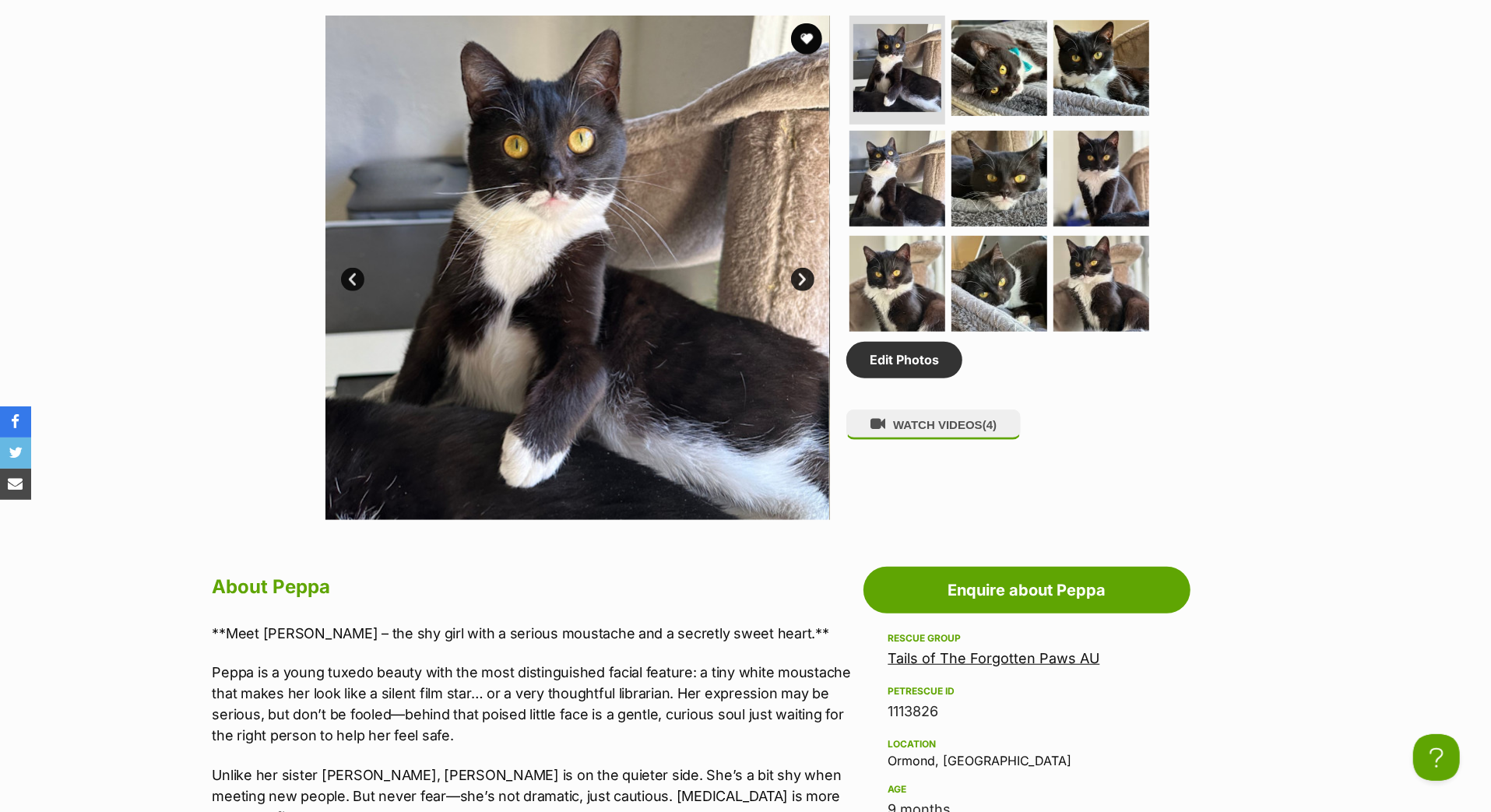
click at [804, 291] on link "Next" at bounding box center [802, 279] width 24 height 24
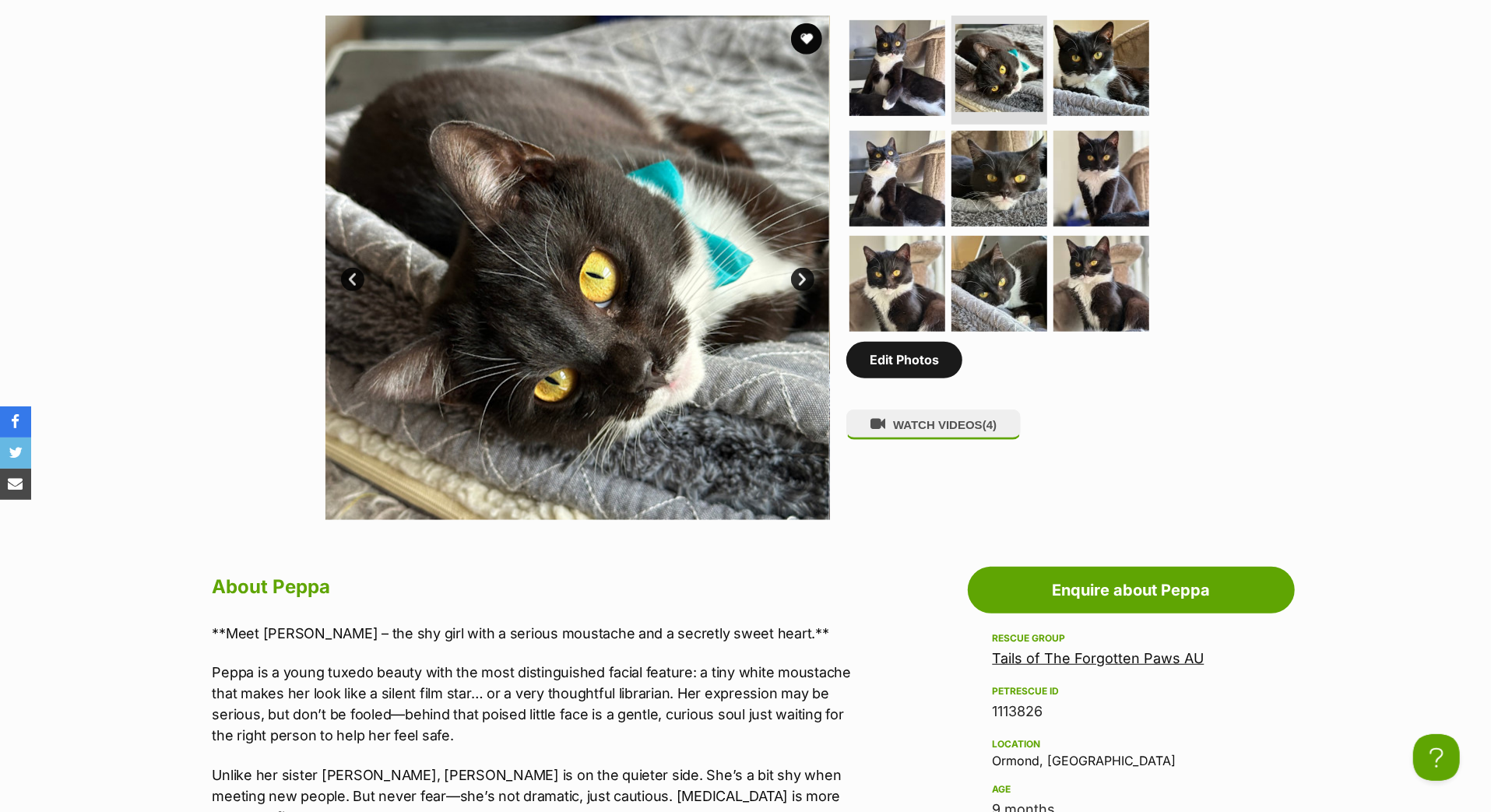
click at [890, 377] on link "Edit Photos" at bounding box center [905, 360] width 116 height 36
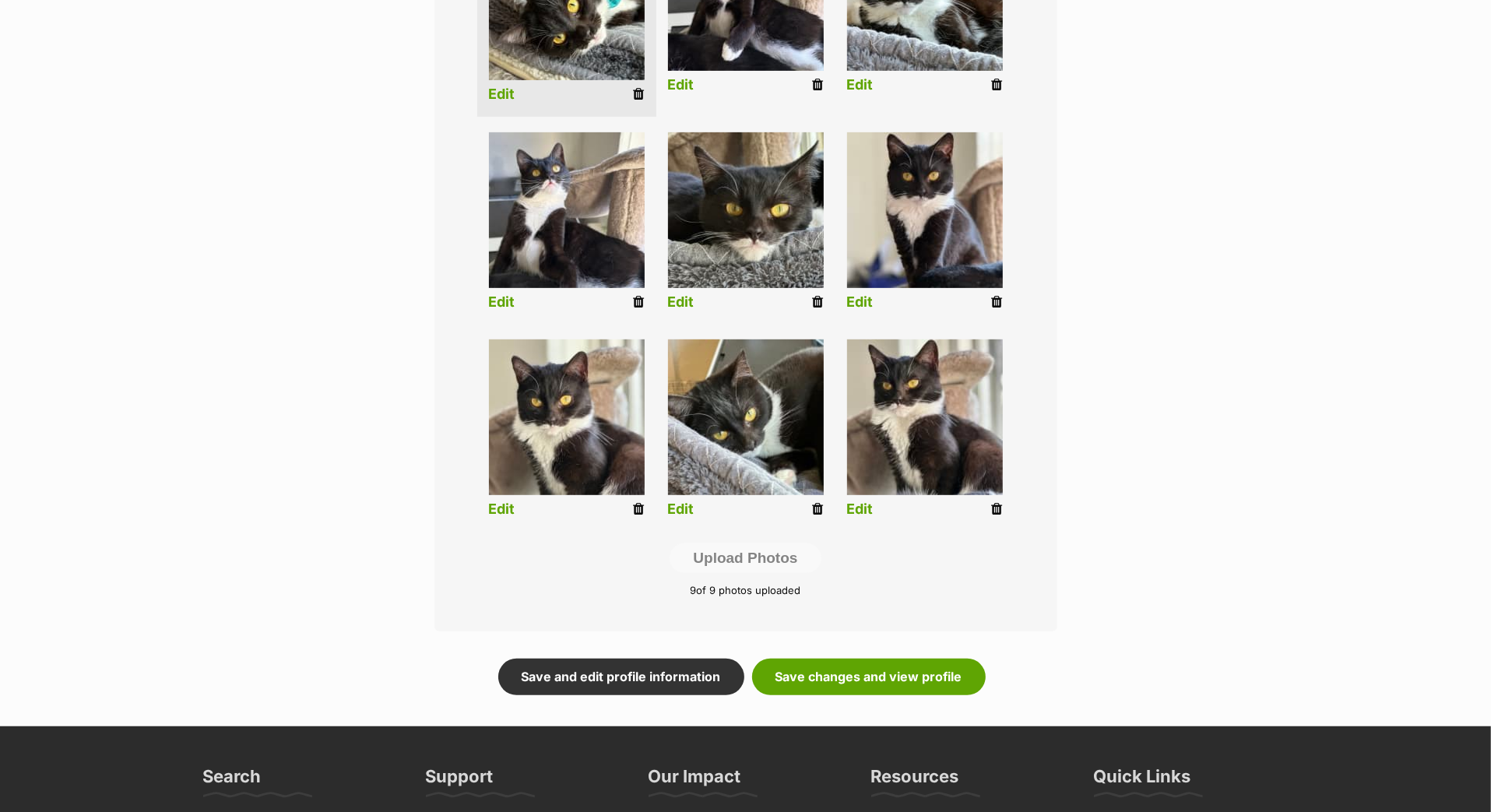
scroll to position [609, 0]
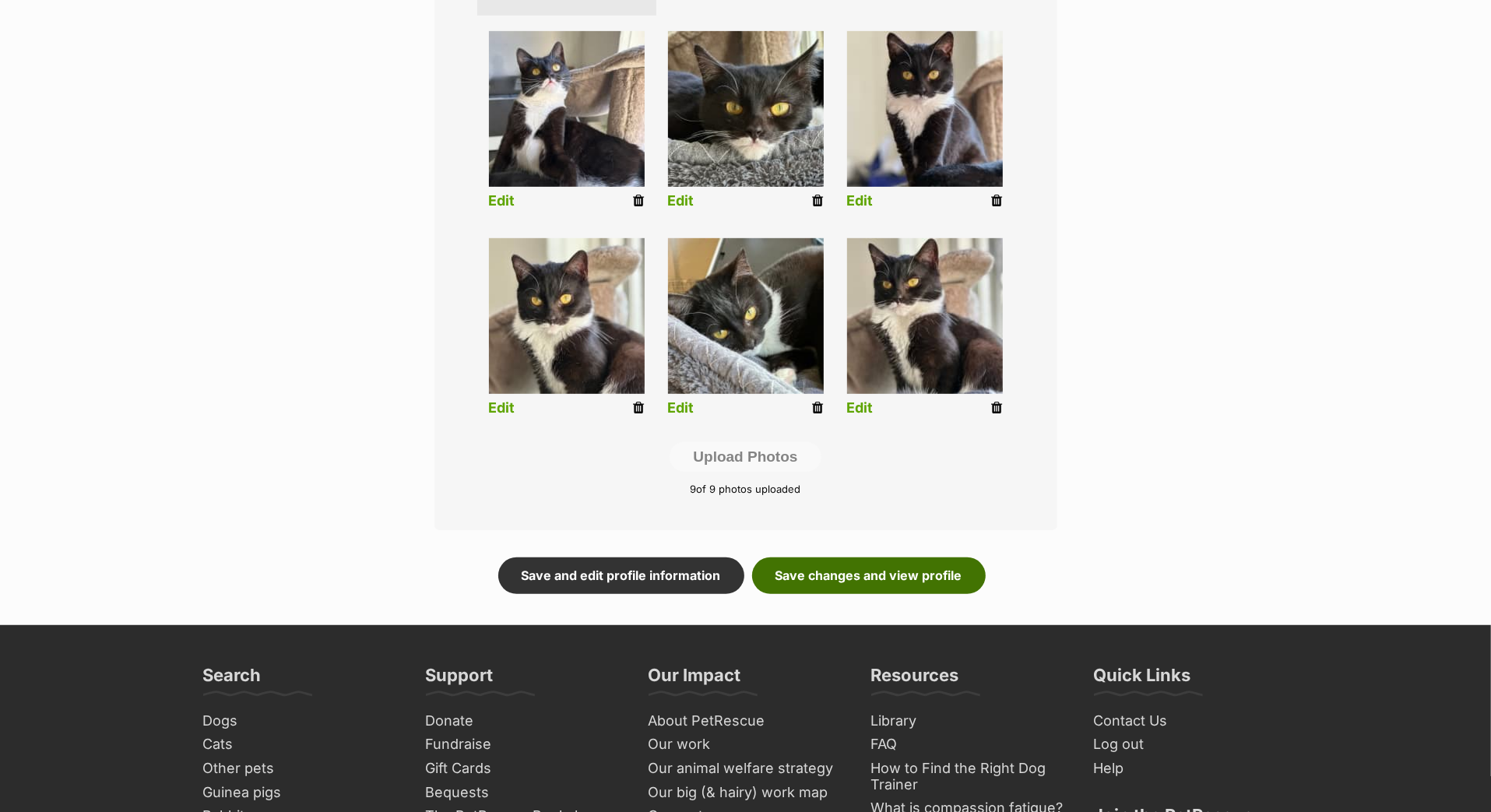
click at [801, 593] on link "Save changes and view profile" at bounding box center [869, 575] width 233 height 36
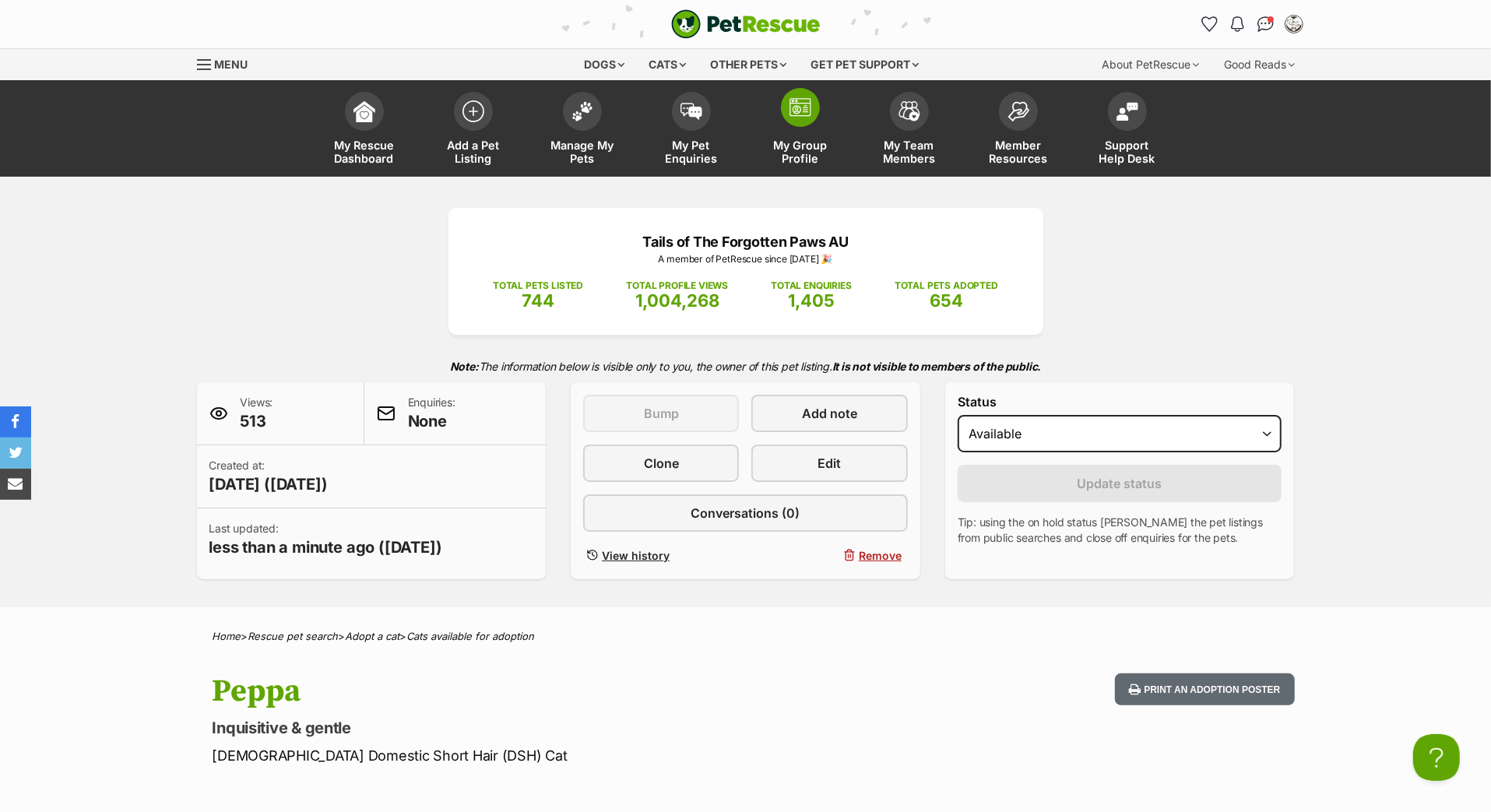
click at [812, 127] on span at bounding box center [801, 107] width 39 height 39
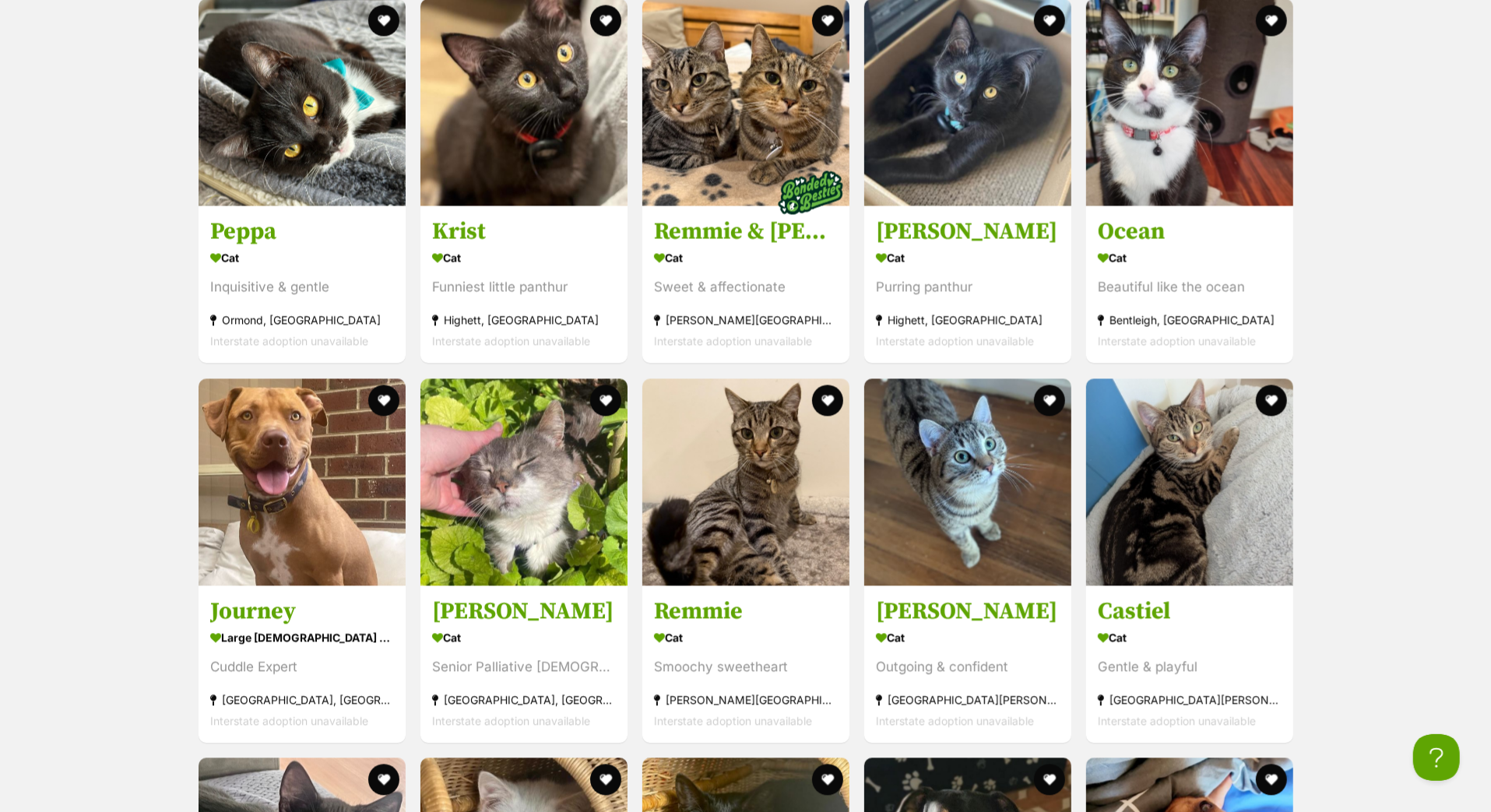
scroll to position [2286, 0]
